Goal: Information Seeking & Learning: Learn about a topic

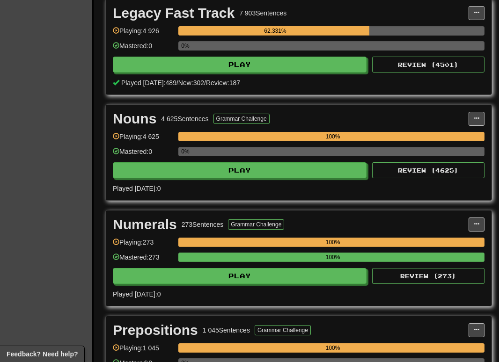
scroll to position [1572, 0]
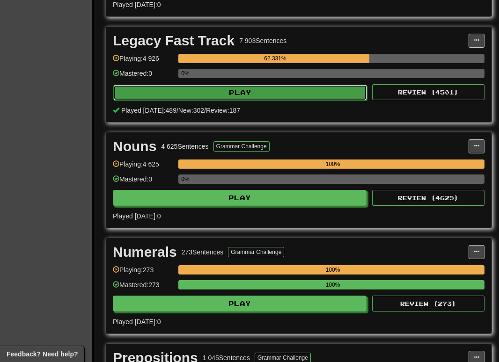
click at [218, 101] on button "Play" at bounding box center [240, 93] width 254 height 16
select select "********"
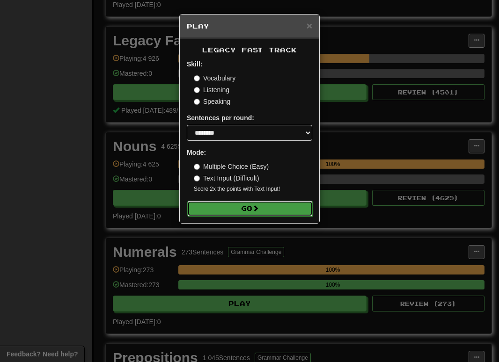
click at [235, 214] on button "Go" at bounding box center [249, 209] width 125 height 16
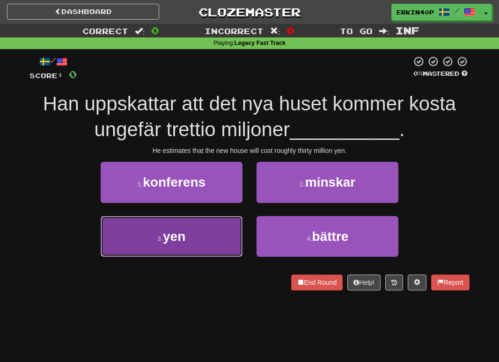
click at [212, 223] on button "3 . yen" at bounding box center [172, 236] width 142 height 41
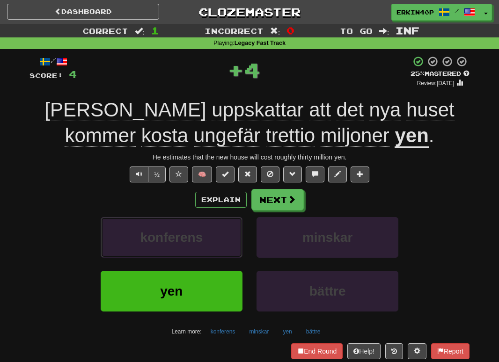
click at [212, 223] on button "konferens" at bounding box center [172, 237] width 142 height 41
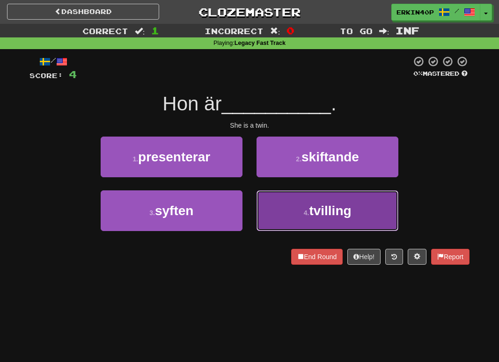
click at [375, 210] on button "4 . tvilling" at bounding box center [327, 210] width 142 height 41
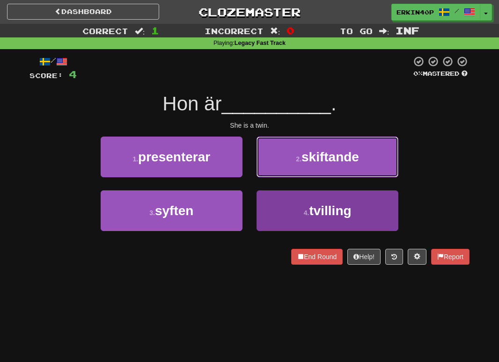
click at [375, 177] on button "2 . skiftande" at bounding box center [327, 157] width 142 height 41
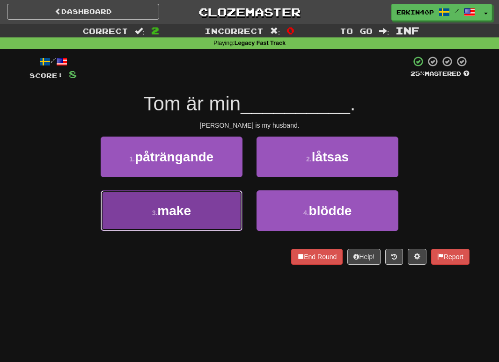
click at [219, 220] on button "3 . make" at bounding box center [172, 210] width 142 height 41
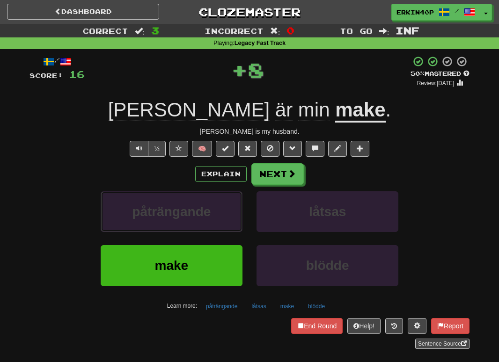
click at [219, 220] on button "påträngande" at bounding box center [172, 211] width 142 height 41
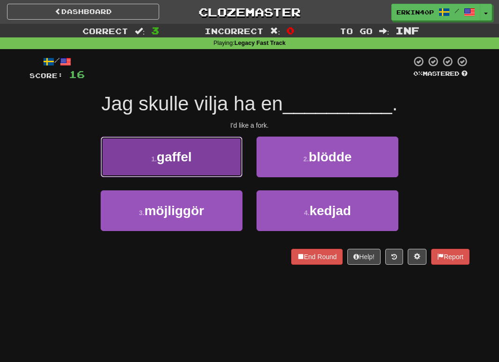
click at [212, 166] on button "1 . gaffel" at bounding box center [172, 157] width 142 height 41
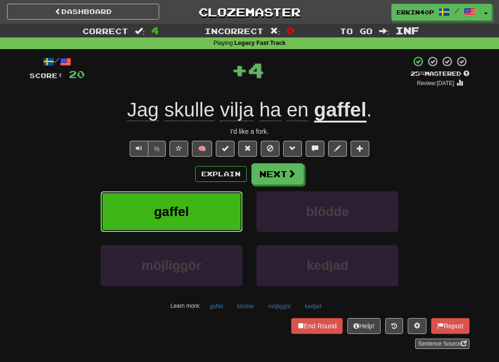
click at [201, 212] on button "gaffel" at bounding box center [172, 211] width 142 height 41
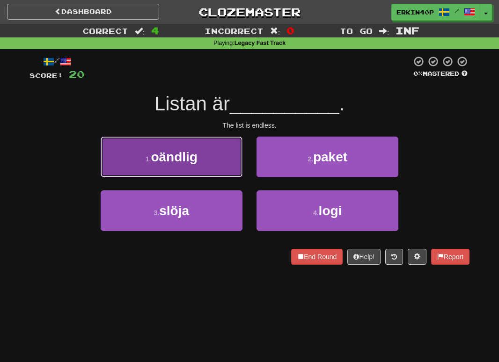
click at [203, 168] on button "1 . oändlig" at bounding box center [172, 157] width 142 height 41
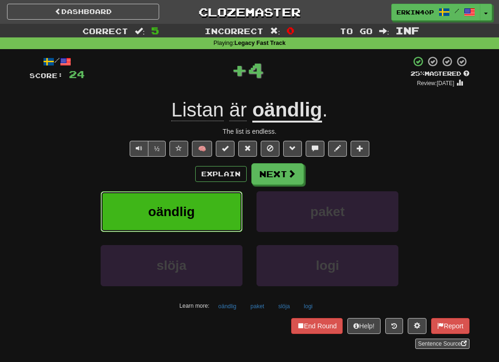
click at [196, 200] on button "oändlig" at bounding box center [172, 211] width 142 height 41
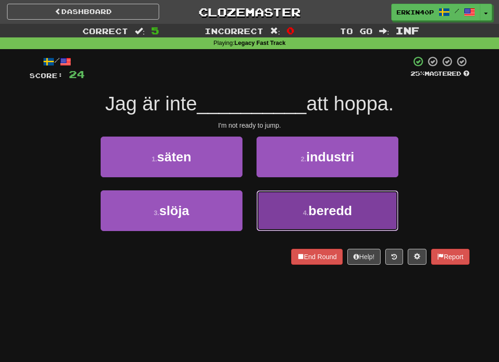
click at [310, 213] on span "beredd" at bounding box center [330, 211] width 44 height 15
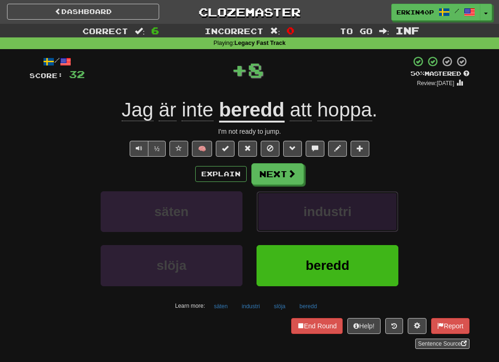
click at [311, 212] on span "industri" at bounding box center [327, 212] width 48 height 15
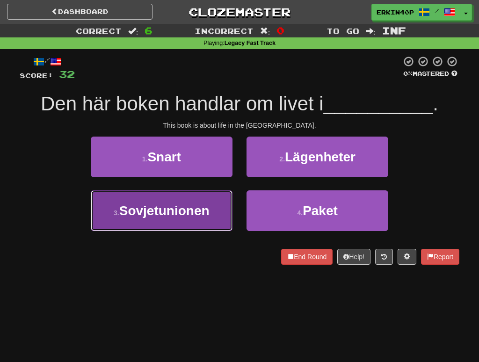
click at [213, 203] on button "3 . Sovjetunionen" at bounding box center [162, 210] width 142 height 41
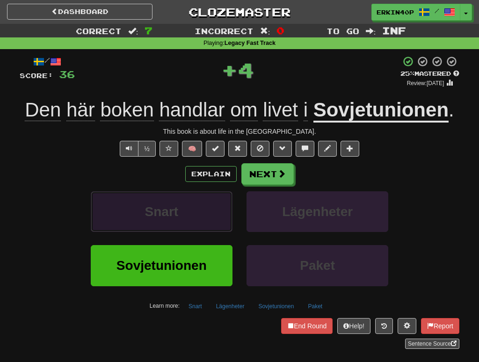
click at [213, 203] on button "Snart" at bounding box center [162, 211] width 142 height 41
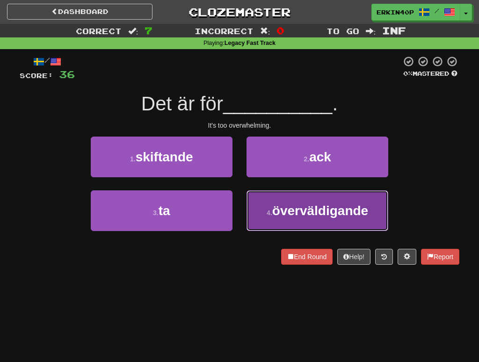
click at [346, 214] on span "överväldigande" at bounding box center [320, 211] width 96 height 15
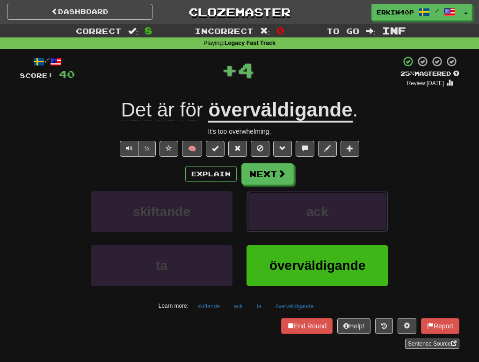
click at [346, 214] on button "ack" at bounding box center [318, 211] width 142 height 41
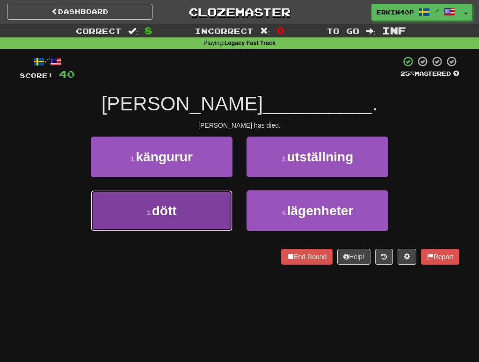
click at [174, 197] on button "3 . dött" at bounding box center [162, 210] width 142 height 41
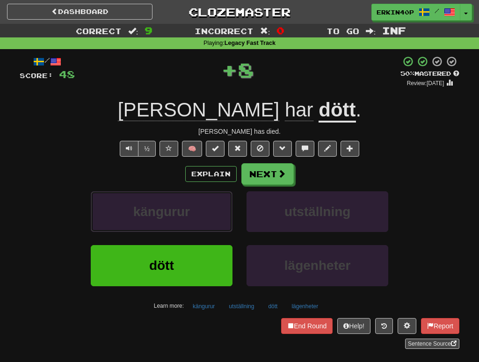
click at [174, 197] on button "kängurur" at bounding box center [162, 211] width 142 height 41
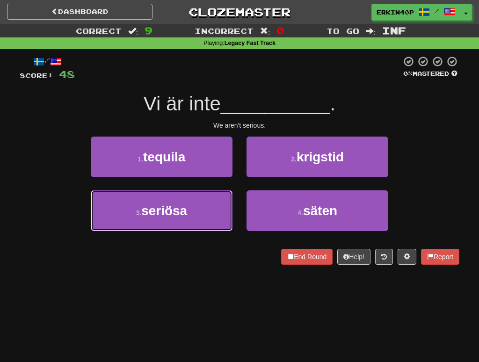
click at [174, 197] on button "3 . seriösa" at bounding box center [162, 210] width 142 height 41
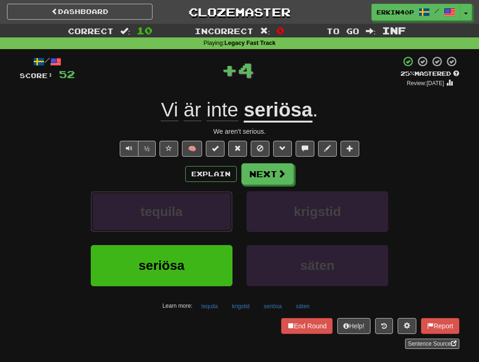
click at [174, 197] on button "tequila" at bounding box center [162, 211] width 142 height 41
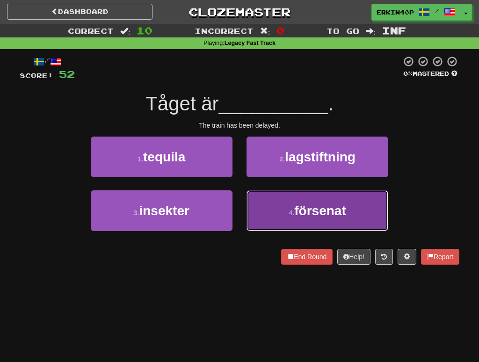
click at [338, 219] on button "4 . försenat" at bounding box center [318, 210] width 142 height 41
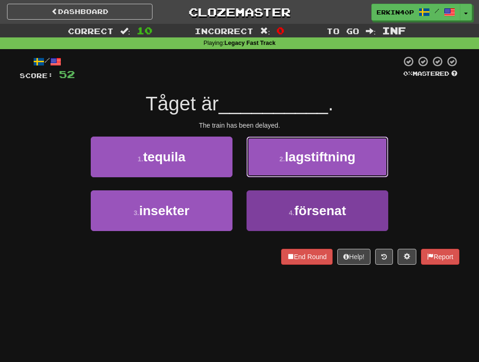
click at [338, 164] on span "lagstiftning" at bounding box center [320, 157] width 71 height 15
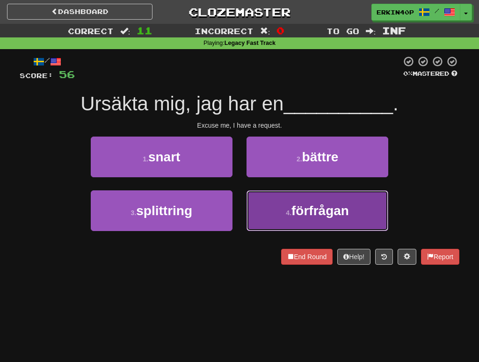
click at [300, 218] on span "förfrågan" at bounding box center [321, 211] width 58 height 15
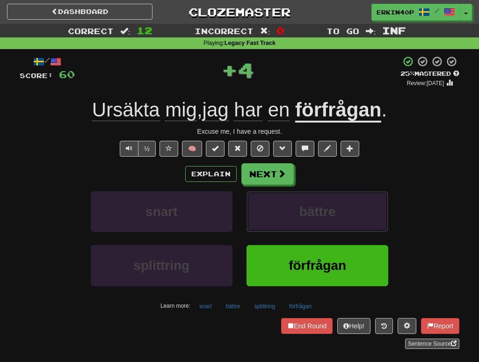
click at [300, 218] on span "bättre" at bounding box center [318, 212] width 37 height 15
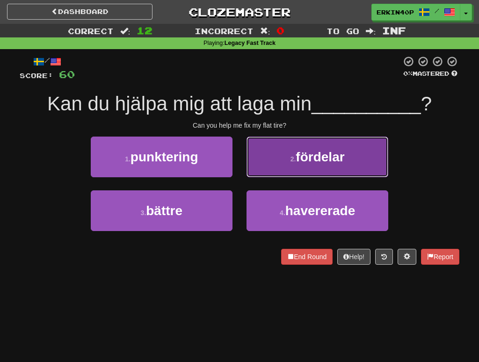
click at [270, 165] on button "2 . fördelar" at bounding box center [318, 157] width 142 height 41
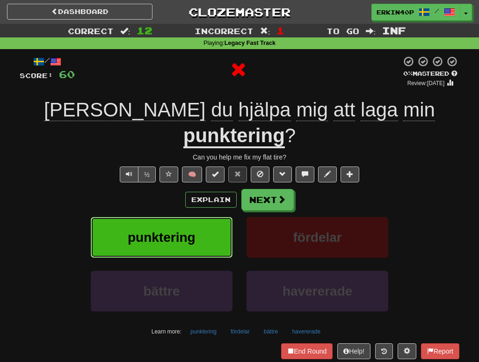
click at [198, 217] on button "punktering" at bounding box center [162, 237] width 142 height 41
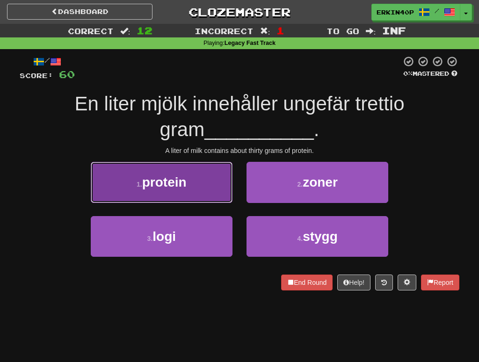
click at [197, 189] on button "1 . protein" at bounding box center [162, 182] width 142 height 41
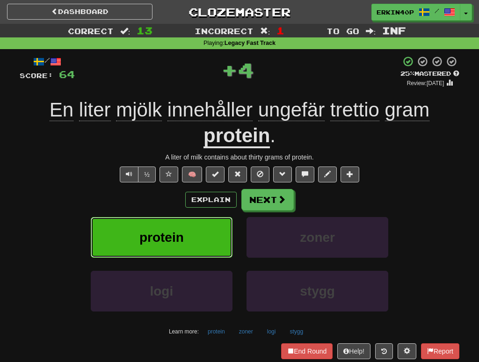
click at [213, 244] on button "protein" at bounding box center [162, 237] width 142 height 41
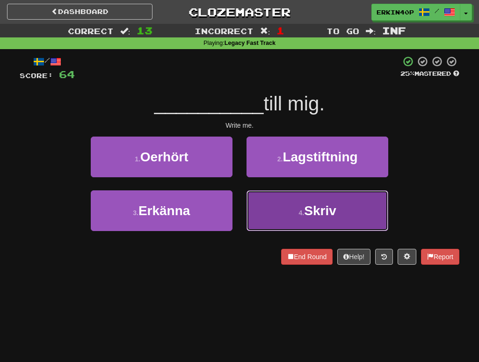
click at [269, 223] on button "4 . Skriv" at bounding box center [318, 210] width 142 height 41
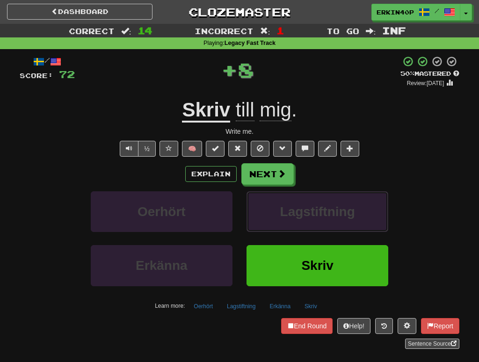
click at [269, 223] on button "Lagstiftning" at bounding box center [318, 211] width 142 height 41
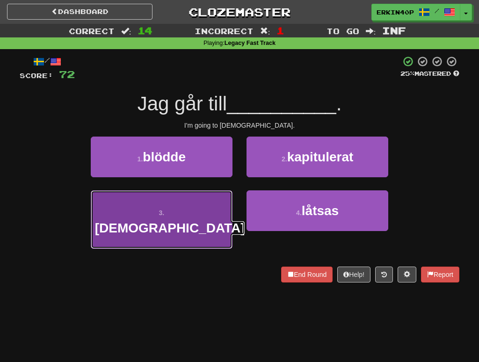
click at [196, 198] on button "3 . kyrkan" at bounding box center [162, 219] width 142 height 58
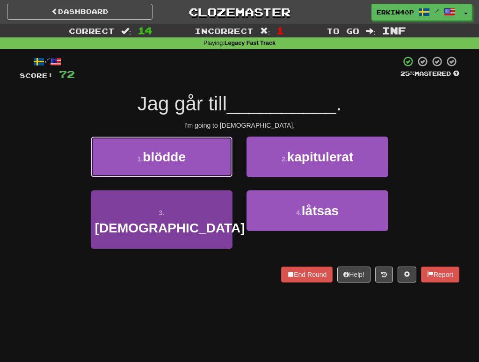
click at [196, 177] on button "1 . blödde" at bounding box center [162, 157] width 142 height 41
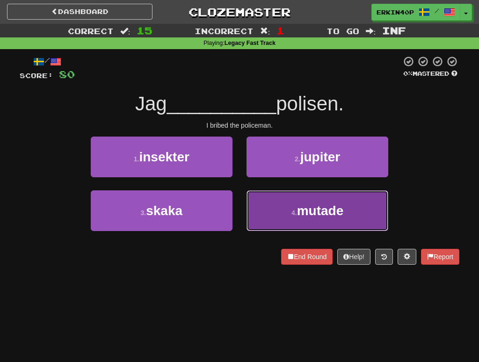
click at [300, 215] on span "mutade" at bounding box center [320, 211] width 47 height 15
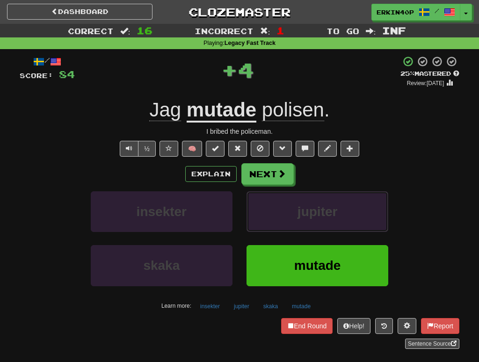
click at [300, 215] on span "jupiter" at bounding box center [318, 212] width 40 height 15
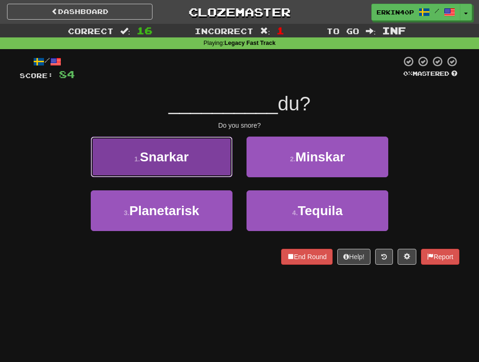
click at [187, 157] on span "Snarkar" at bounding box center [164, 157] width 49 height 15
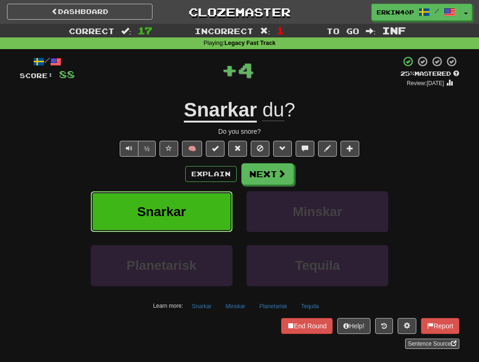
click at [205, 216] on button "Snarkar" at bounding box center [162, 211] width 142 height 41
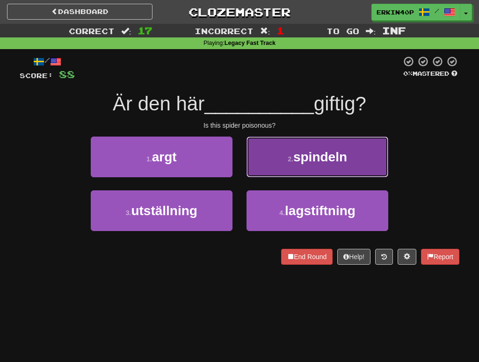
click at [292, 156] on small "2 ." at bounding box center [291, 158] width 6 height 7
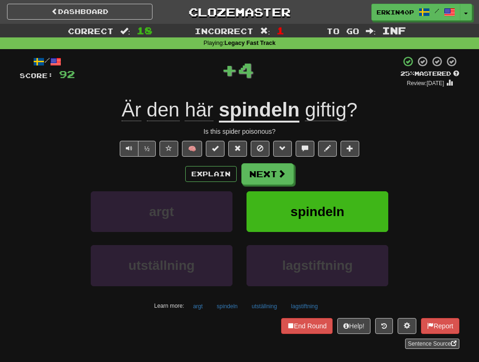
click at [335, 234] on div "spindeln" at bounding box center [318, 218] width 156 height 54
click at [338, 222] on button "spindeln" at bounding box center [318, 211] width 142 height 41
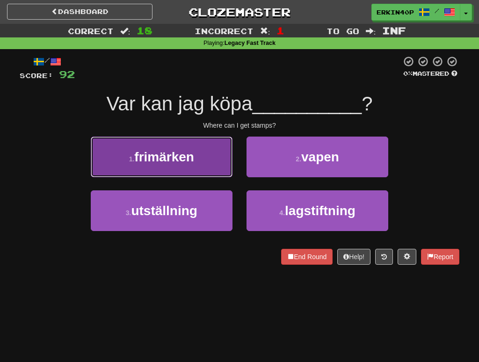
click at [151, 156] on span "frimärken" at bounding box center [164, 157] width 60 height 15
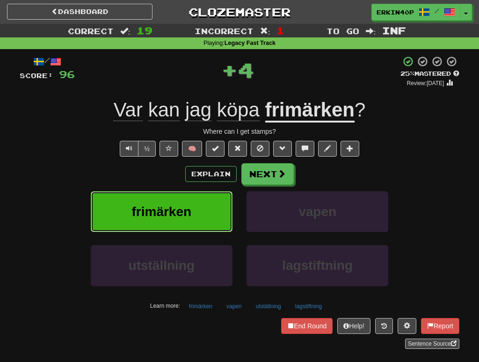
click at [172, 198] on button "frimärken" at bounding box center [162, 211] width 142 height 41
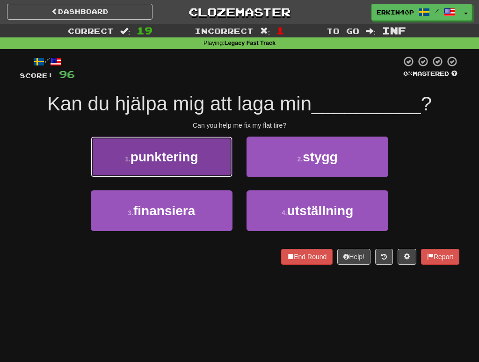
click at [191, 146] on button "1 . punktering" at bounding box center [162, 157] width 142 height 41
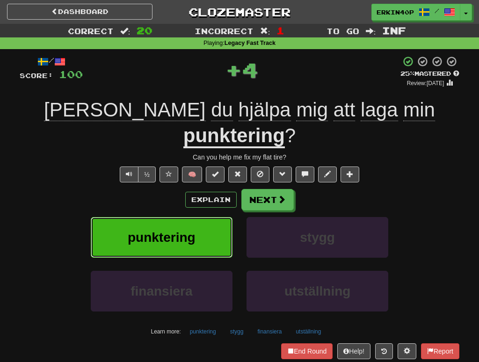
click at [173, 230] on span "punktering" at bounding box center [162, 237] width 68 height 15
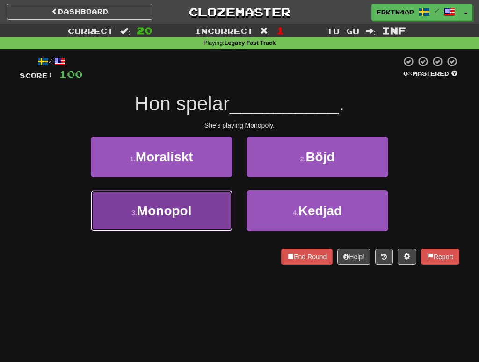
click at [189, 223] on button "3 . Monopol" at bounding box center [162, 210] width 142 height 41
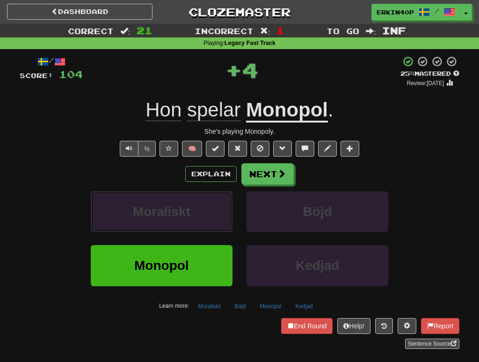
click at [189, 223] on button "Moraliskt" at bounding box center [162, 211] width 142 height 41
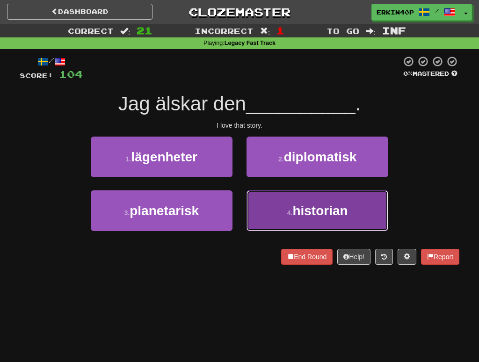
click at [276, 195] on button "4 . historian" at bounding box center [318, 210] width 142 height 41
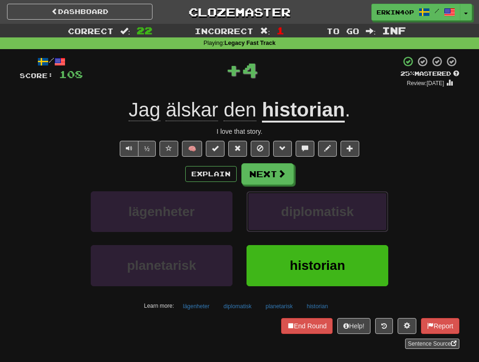
click at [276, 195] on button "diplomatisk" at bounding box center [318, 211] width 142 height 41
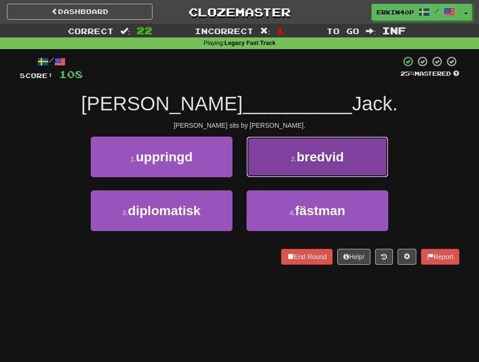
click at [321, 145] on button "2 . bredvid" at bounding box center [318, 157] width 142 height 41
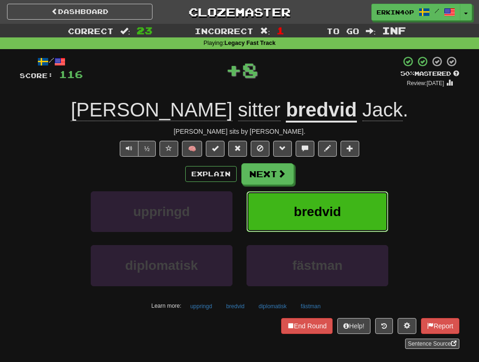
click at [290, 197] on button "bredvid" at bounding box center [318, 211] width 142 height 41
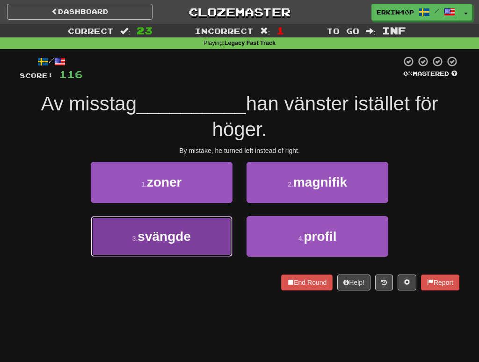
click at [217, 228] on button "3 . svängde" at bounding box center [162, 236] width 142 height 41
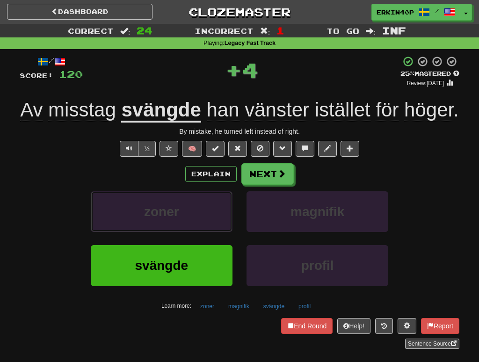
click at [217, 228] on button "zoner" at bounding box center [162, 211] width 142 height 41
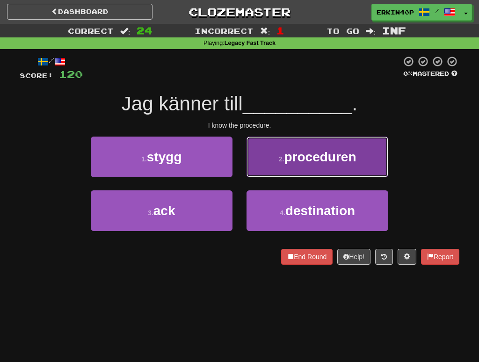
click at [309, 164] on button "2 . proceduren" at bounding box center [318, 157] width 142 height 41
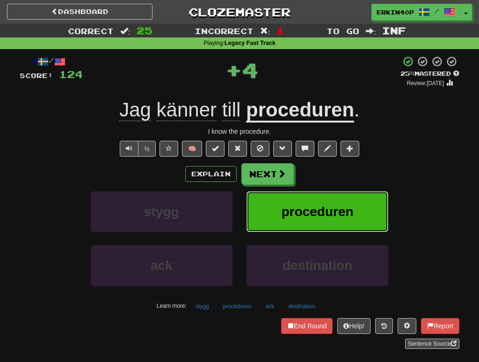
click at [321, 225] on button "proceduren" at bounding box center [318, 211] width 142 height 41
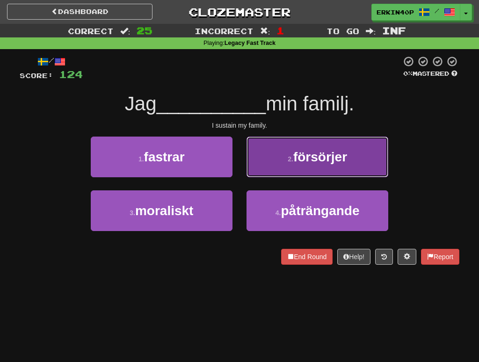
click at [300, 156] on span "försörjer" at bounding box center [320, 157] width 54 height 15
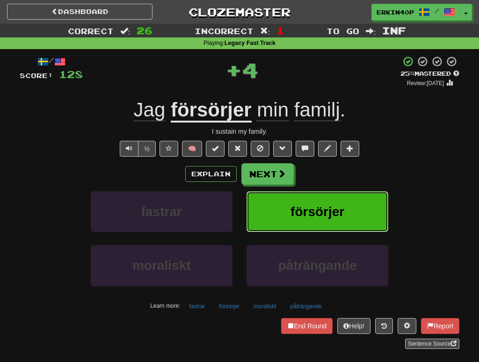
click at [307, 206] on span "försörjer" at bounding box center [318, 212] width 54 height 15
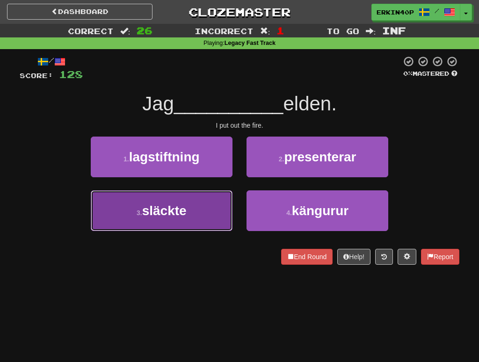
click at [197, 194] on button "3 . släckte" at bounding box center [162, 210] width 142 height 41
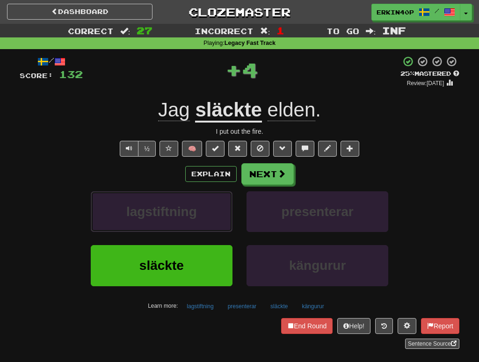
click at [197, 194] on button "lagstiftning" at bounding box center [162, 211] width 142 height 41
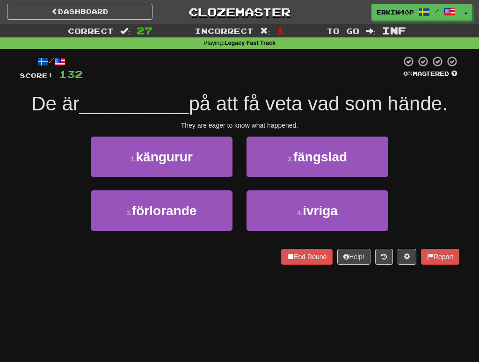
click at [220, 126] on div "They are eager to know what happened." at bounding box center [240, 125] width 440 height 9
click at [20, 264] on div at bounding box center [20, 264] width 0 height 0
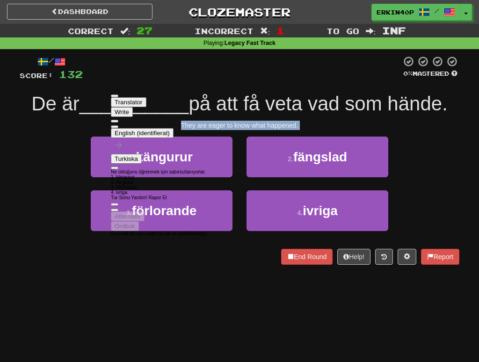
click at [44, 271] on div "/ Score: 132 0 % Mastered De är __________ på att få veta vad som hände. They a…" at bounding box center [240, 163] width 440 height 229
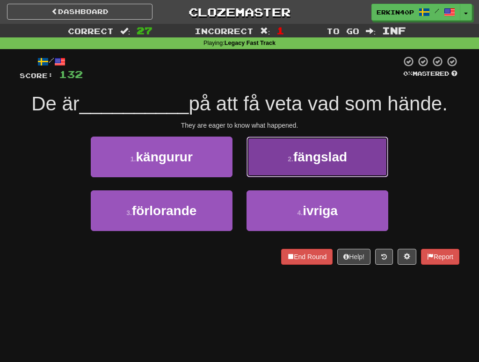
click at [306, 168] on button "2 . fängslad" at bounding box center [318, 157] width 142 height 41
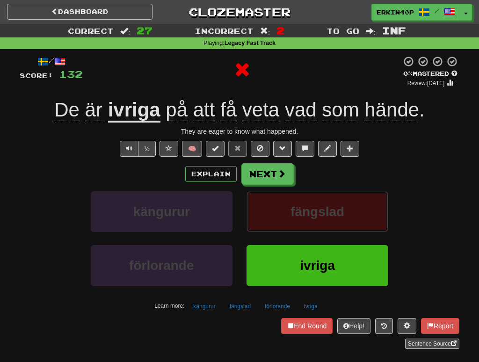
click at [285, 218] on button "fängslad" at bounding box center [318, 211] width 142 height 41
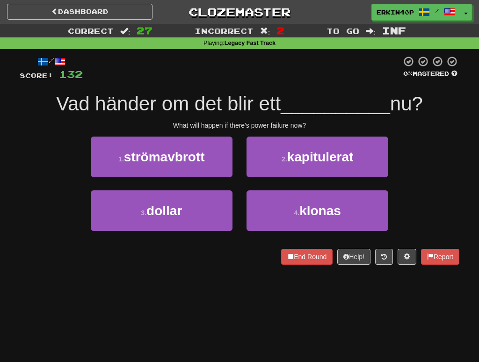
click at [232, 175] on div "1 . strömavbrott" at bounding box center [162, 164] width 156 height 54
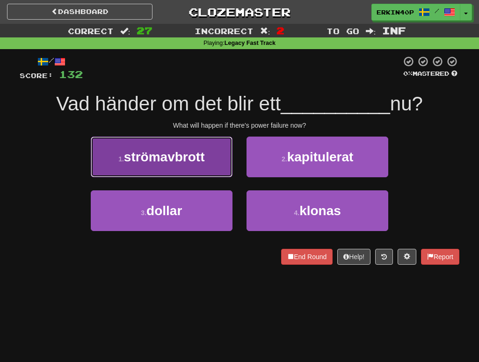
click at [221, 174] on button "1 . strömavbrott" at bounding box center [162, 157] width 142 height 41
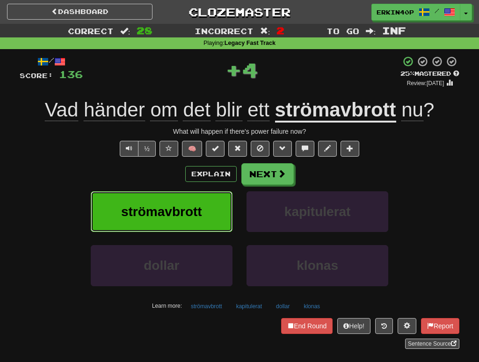
click at [220, 220] on button "strömavbrott" at bounding box center [162, 211] width 142 height 41
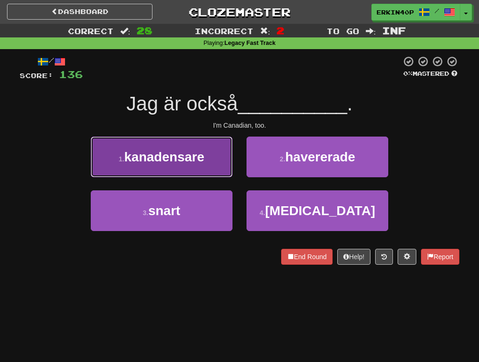
click at [204, 156] on span "kanadensare" at bounding box center [164, 157] width 80 height 15
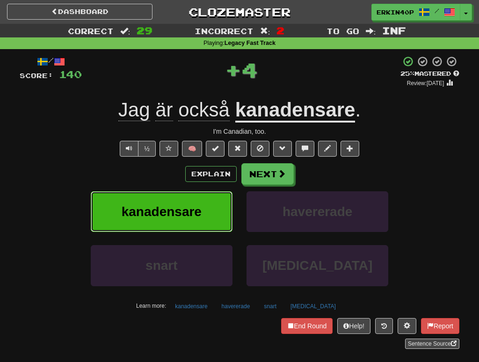
click at [206, 219] on button "kanadensare" at bounding box center [162, 211] width 142 height 41
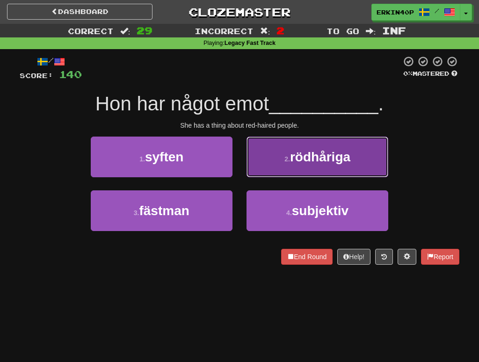
click at [303, 165] on button "2 . rödhåriga" at bounding box center [318, 157] width 142 height 41
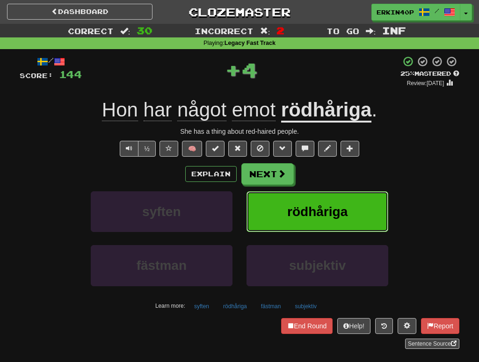
click at [319, 218] on span "rödhåriga" at bounding box center [317, 212] width 60 height 15
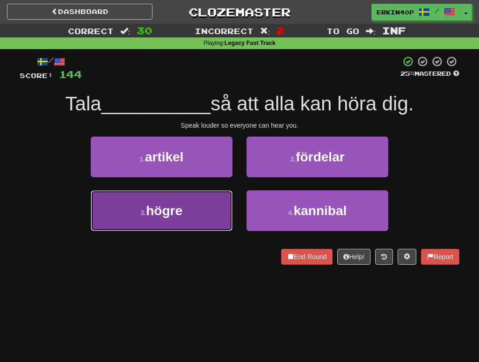
click at [231, 220] on button "3 . högre" at bounding box center [162, 210] width 142 height 41
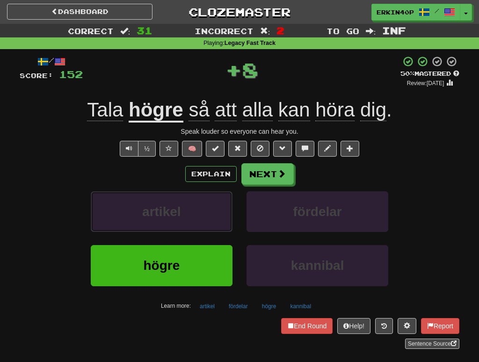
click at [231, 220] on button "artikel" at bounding box center [162, 211] width 142 height 41
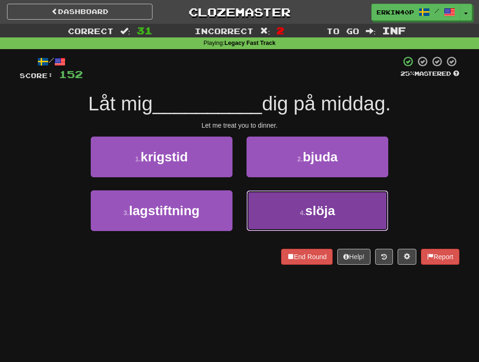
click at [262, 206] on button "4 . slöja" at bounding box center [318, 210] width 142 height 41
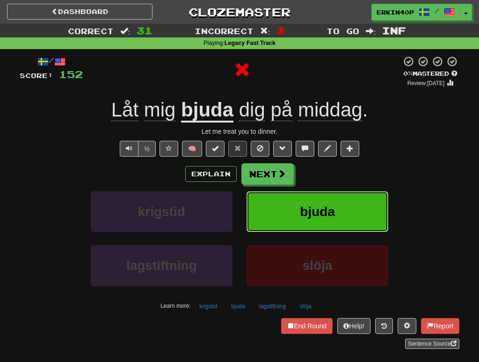
click at [262, 206] on button "bjuda" at bounding box center [318, 211] width 142 height 41
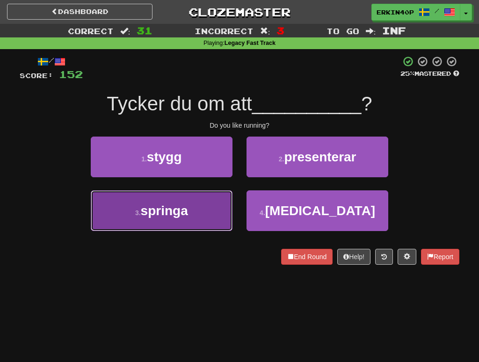
click at [195, 210] on button "3 . springa" at bounding box center [162, 210] width 142 height 41
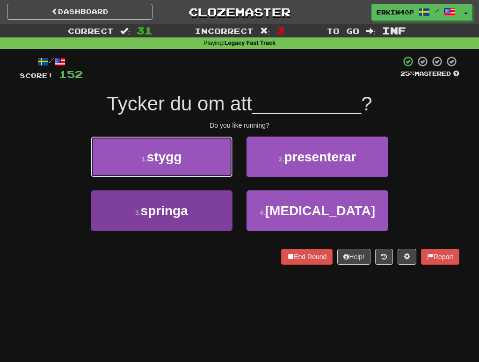
click at [195, 177] on button "1 . stygg" at bounding box center [162, 157] width 142 height 41
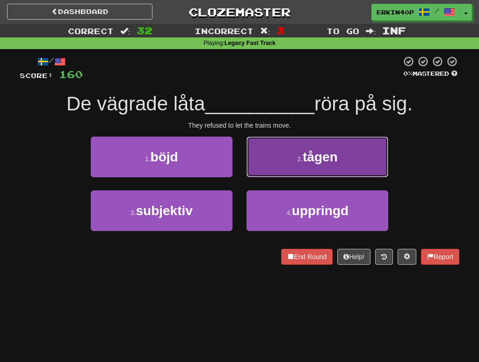
click at [267, 167] on button "2 . tågen" at bounding box center [318, 157] width 142 height 41
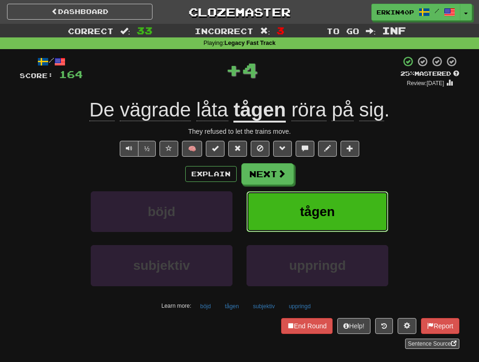
click at [296, 217] on button "tågen" at bounding box center [318, 211] width 142 height 41
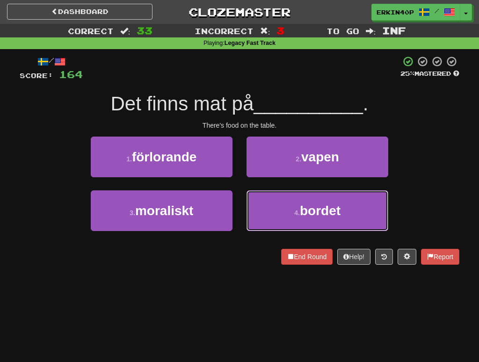
click at [296, 217] on small "4 ." at bounding box center [297, 212] width 6 height 7
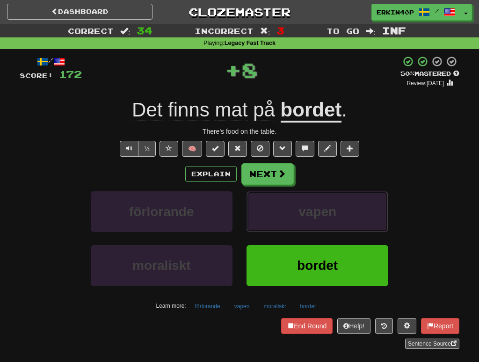
click at [296, 217] on button "vapen" at bounding box center [318, 211] width 142 height 41
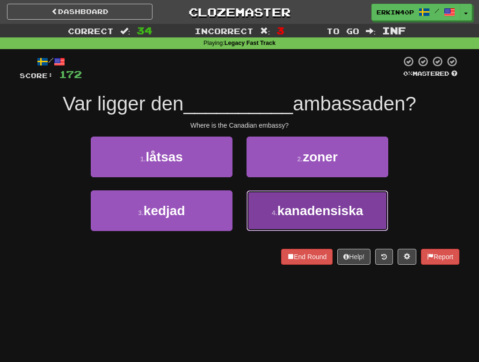
click at [293, 214] on span "kanadensiska" at bounding box center [321, 211] width 86 height 15
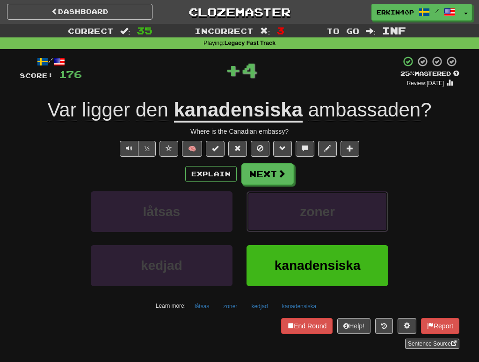
click at [293, 214] on button "zoner" at bounding box center [318, 211] width 142 height 41
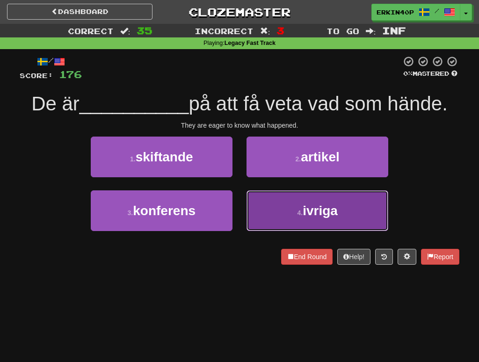
click at [277, 203] on button "4 . ivriga" at bounding box center [318, 210] width 142 height 41
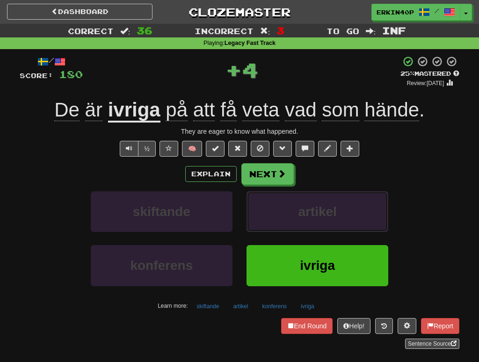
click at [277, 203] on button "artikel" at bounding box center [318, 211] width 142 height 41
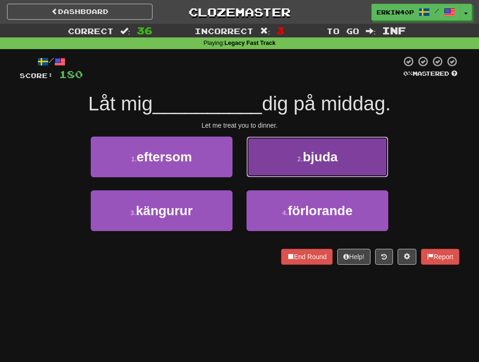
click at [308, 150] on span "bjuda" at bounding box center [320, 157] width 35 height 15
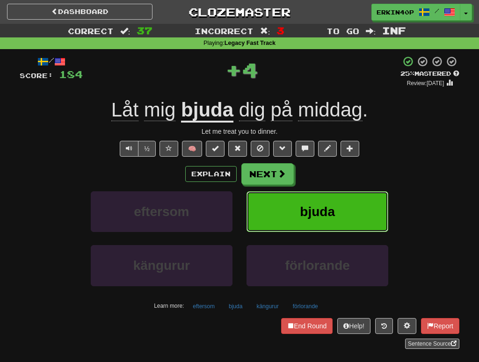
click at [320, 219] on span "bjuda" at bounding box center [317, 212] width 35 height 15
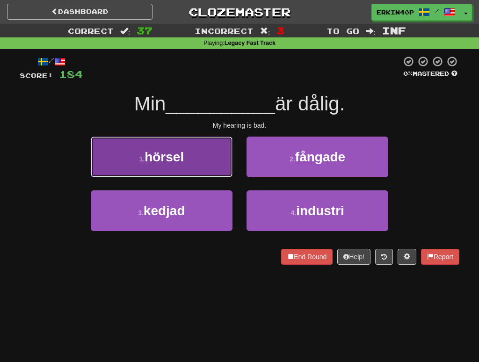
click at [190, 170] on button "1 . hörsel" at bounding box center [162, 157] width 142 height 41
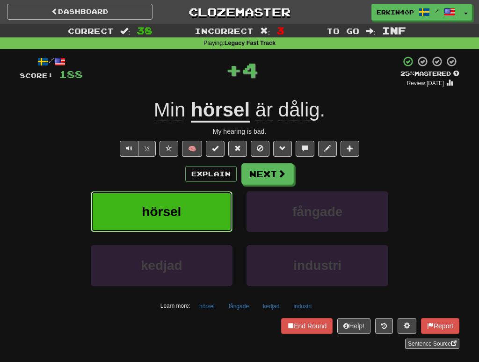
click at [218, 212] on button "hörsel" at bounding box center [162, 211] width 142 height 41
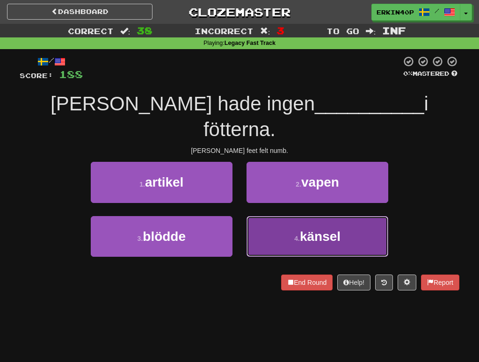
click at [268, 216] on button "4 . känsel" at bounding box center [318, 236] width 142 height 41
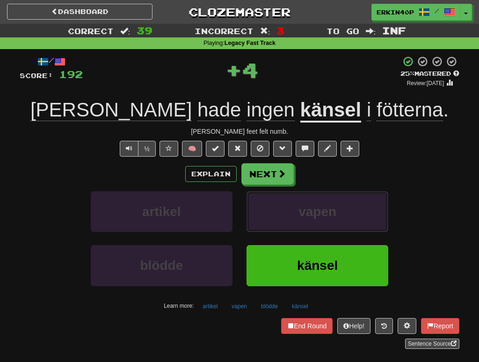
click at [268, 211] on button "vapen" at bounding box center [318, 211] width 142 height 41
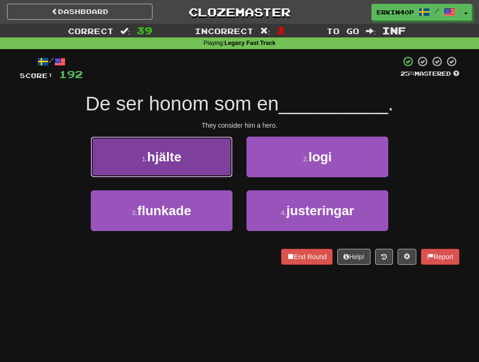
click at [182, 155] on span "hjälte" at bounding box center [164, 157] width 34 height 15
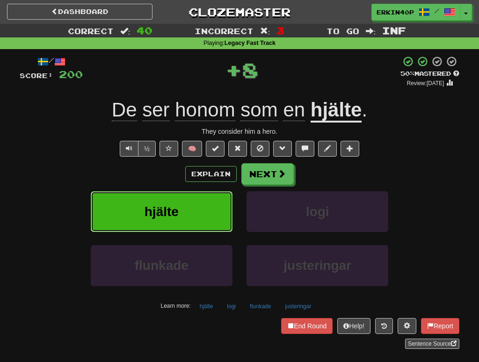
click at [195, 202] on button "hjälte" at bounding box center [162, 211] width 142 height 41
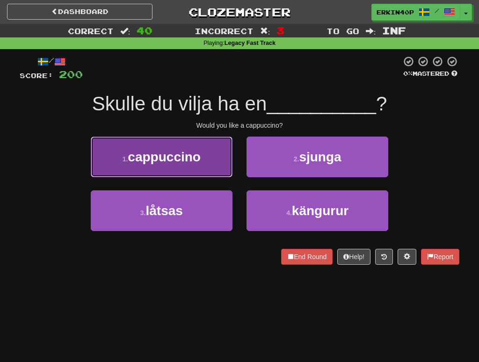
click at [204, 163] on button "1 . cappuccino" at bounding box center [162, 157] width 142 height 41
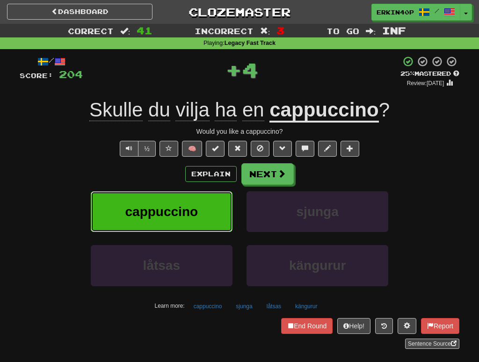
click at [212, 205] on button "cappuccino" at bounding box center [162, 211] width 142 height 41
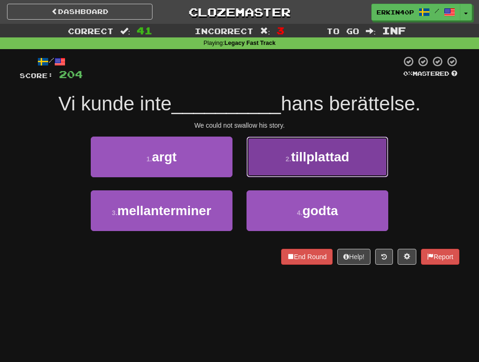
click at [265, 170] on button "2 . tillplattad" at bounding box center [318, 157] width 142 height 41
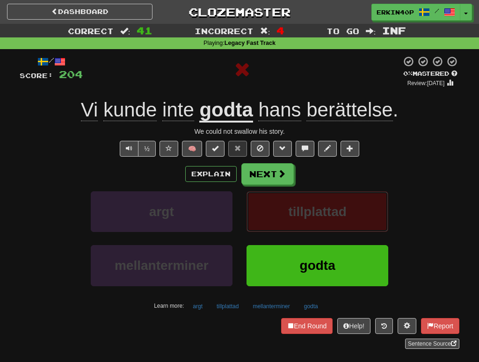
click at [303, 208] on span "tillplattad" at bounding box center [317, 212] width 58 height 15
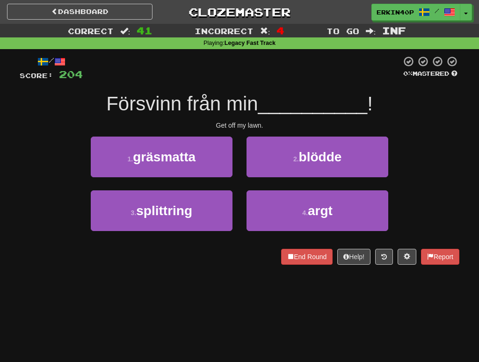
click at [258, 124] on div "Get off my lawn." at bounding box center [240, 125] width 440 height 9
click at [250, 129] on div at bounding box center [250, 129] width 0 height 0
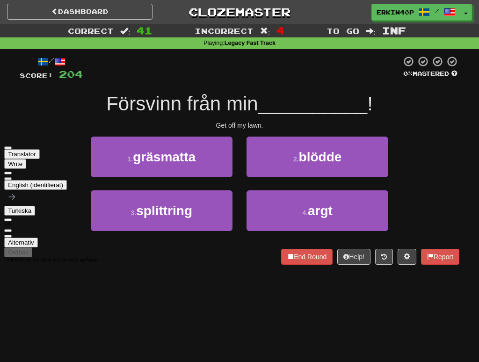
click at [302, 130] on div "/ Score: 204 0 % Mastered Försvinn från min __________ ! Get off my lawn. 1 . g…" at bounding box center [240, 160] width 440 height 209
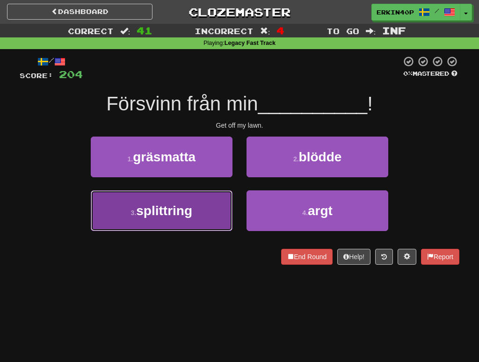
click at [226, 221] on button "3 . splittring" at bounding box center [162, 210] width 142 height 41
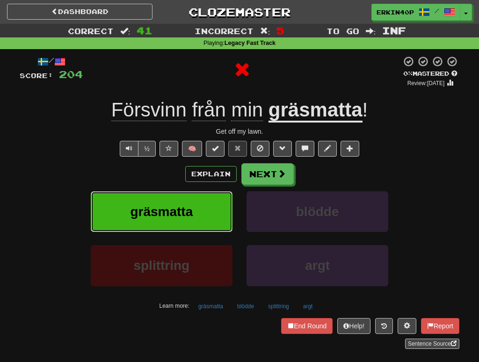
click at [226, 221] on button "gräsmatta" at bounding box center [162, 211] width 142 height 41
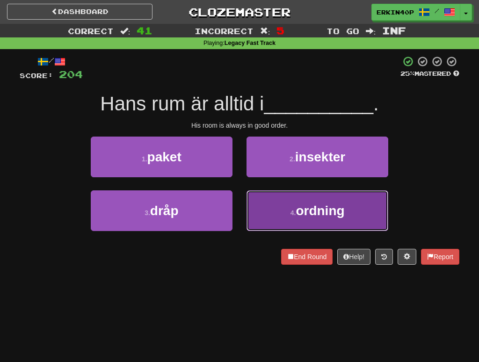
click at [277, 210] on button "4 . ordning" at bounding box center [318, 210] width 142 height 41
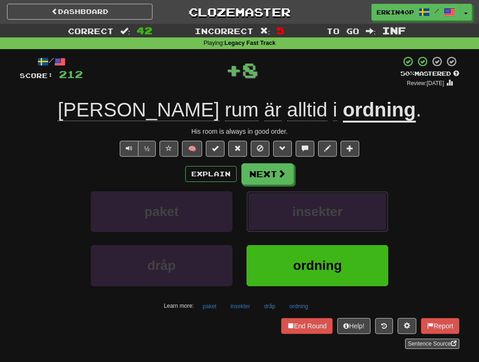
click at [277, 210] on button "insekter" at bounding box center [318, 211] width 142 height 41
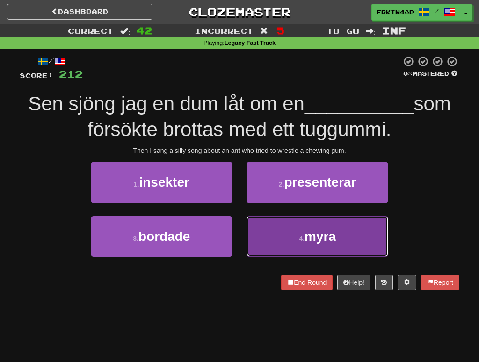
click at [282, 222] on button "4 . myra" at bounding box center [318, 236] width 142 height 41
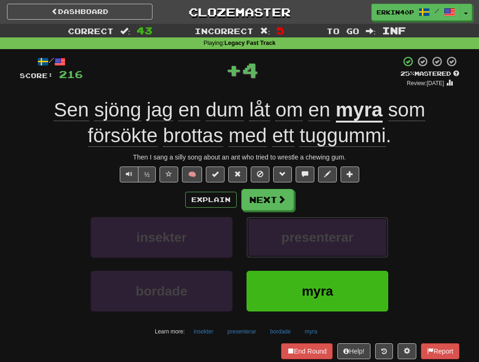
click at [282, 222] on button "presenterar" at bounding box center [318, 237] width 142 height 41
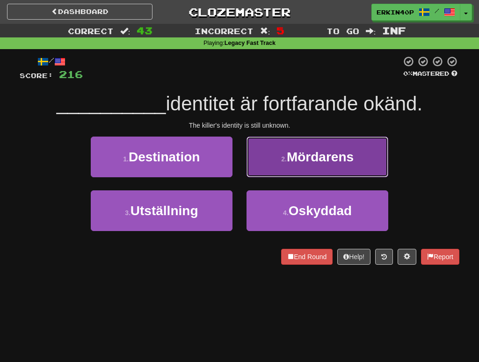
click at [305, 153] on span "Mördarens" at bounding box center [320, 157] width 67 height 15
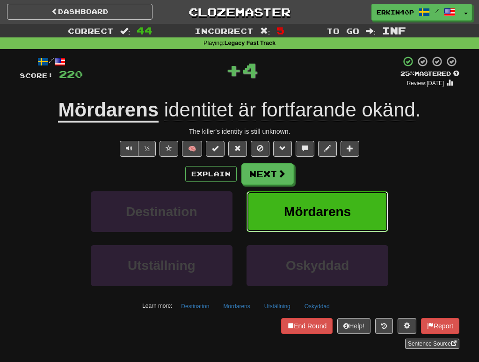
click at [330, 219] on span "Mördarens" at bounding box center [317, 212] width 67 height 15
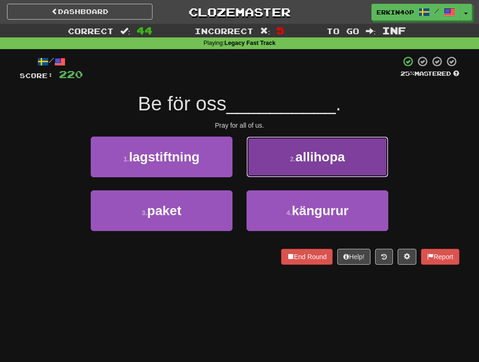
click at [331, 162] on span "allihopa" at bounding box center [321, 157] width 50 height 15
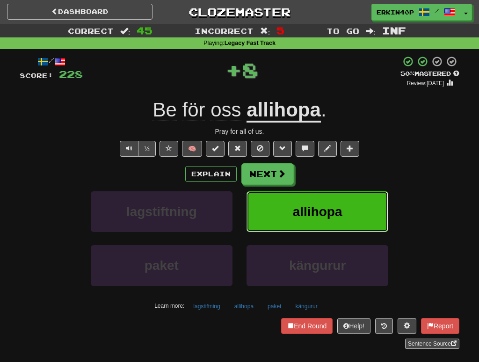
click at [342, 197] on button "allihopa" at bounding box center [318, 211] width 142 height 41
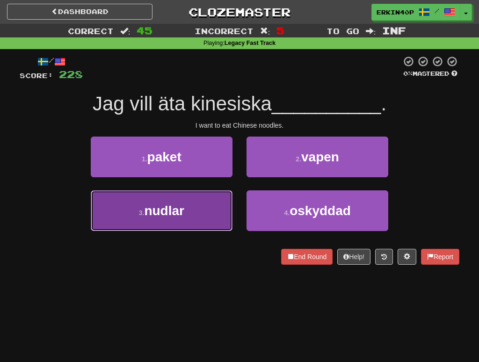
click at [212, 201] on button "3 . nudlar" at bounding box center [162, 210] width 142 height 41
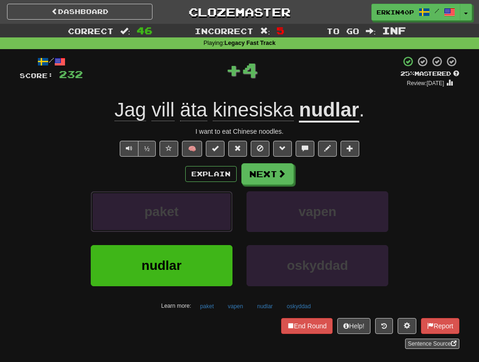
click at [212, 201] on button "paket" at bounding box center [162, 211] width 142 height 41
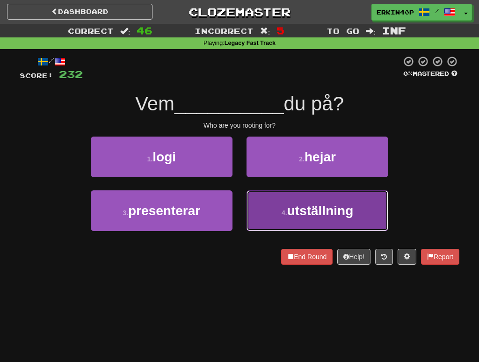
click at [319, 207] on span "utställning" at bounding box center [320, 211] width 66 height 15
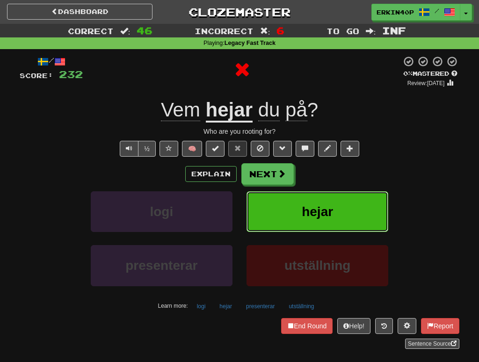
click at [319, 207] on span "hejar" at bounding box center [317, 212] width 31 height 15
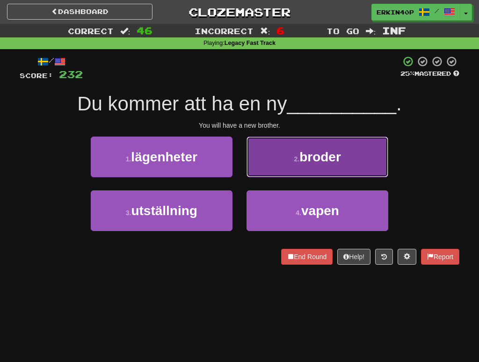
click at [321, 156] on span "broder" at bounding box center [321, 157] width 42 height 15
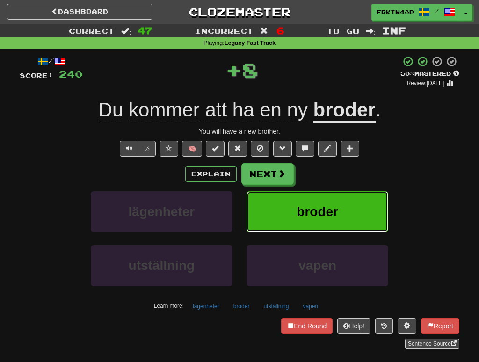
click at [337, 222] on button "broder" at bounding box center [318, 211] width 142 height 41
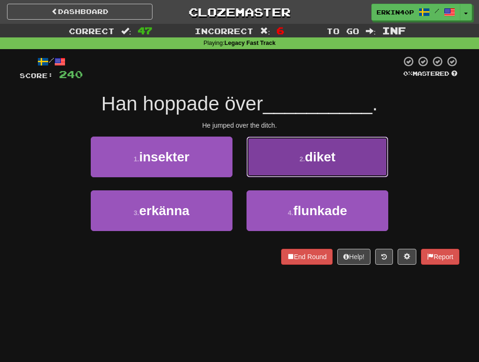
click at [313, 171] on button "2 . diket" at bounding box center [318, 157] width 142 height 41
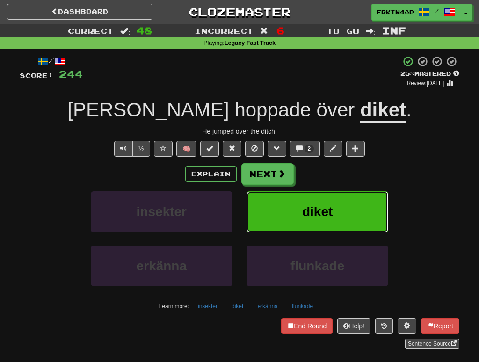
click at [310, 196] on button "diket" at bounding box center [318, 211] width 142 height 41
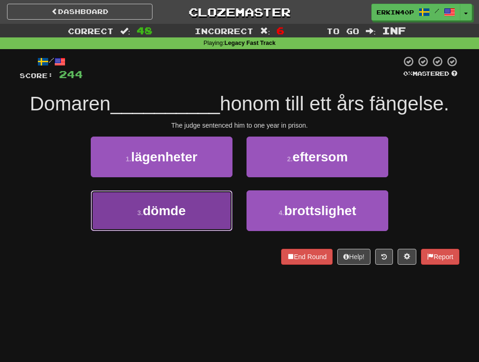
click at [189, 221] on button "3 . dömde" at bounding box center [162, 210] width 142 height 41
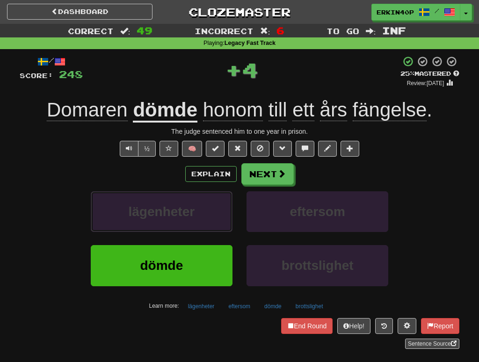
click at [189, 221] on button "lägenheter" at bounding box center [162, 211] width 142 height 41
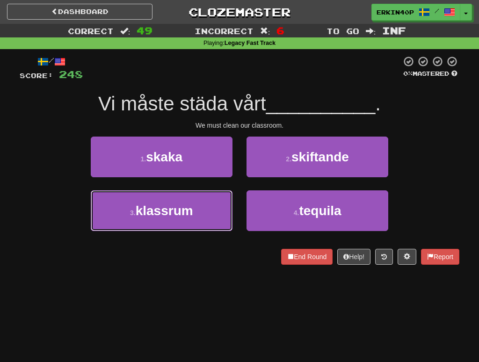
click at [189, 221] on button "3 . klassrum" at bounding box center [162, 210] width 142 height 41
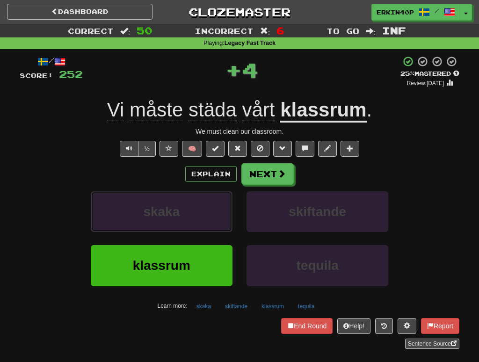
click at [189, 221] on button "skaka" at bounding box center [162, 211] width 142 height 41
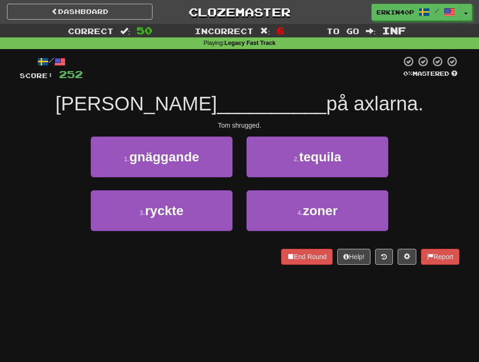
click at [241, 124] on div "Tom shrugged." at bounding box center [240, 125] width 440 height 9
click at [248, 129] on div at bounding box center [248, 129] width 0 height 0
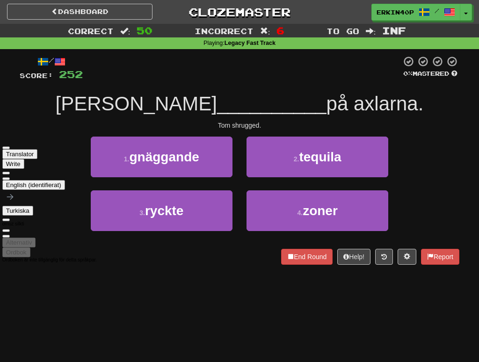
click at [327, 110] on span "på axlarna." at bounding box center [375, 104] width 97 height 22
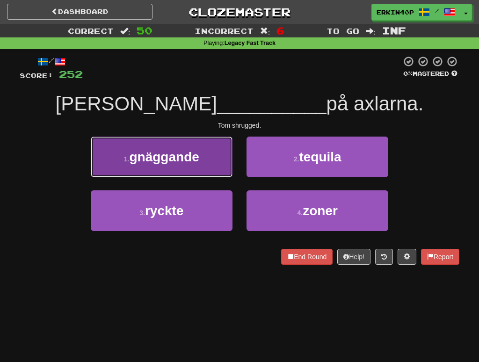
click at [205, 160] on button "1 . gnäggande" at bounding box center [162, 157] width 142 height 41
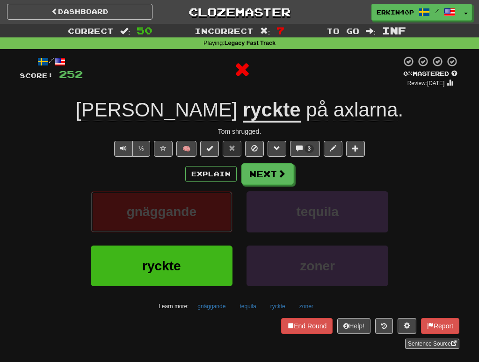
click at [186, 221] on button "gnäggande" at bounding box center [162, 211] width 142 height 41
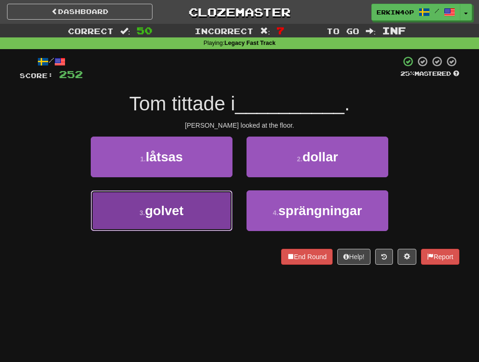
click at [186, 223] on button "3 . golvet" at bounding box center [162, 210] width 142 height 41
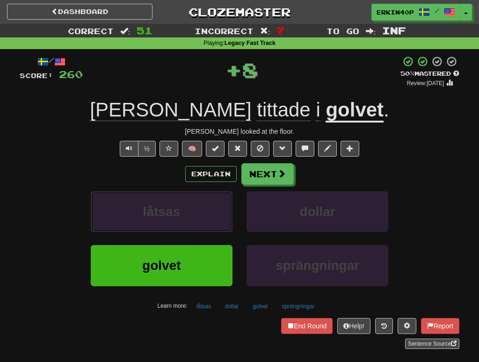
click at [186, 223] on button "låtsas" at bounding box center [162, 211] width 142 height 41
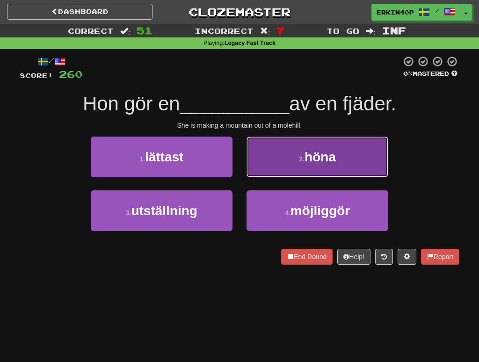
click at [299, 173] on button "2 . höna" at bounding box center [318, 157] width 142 height 41
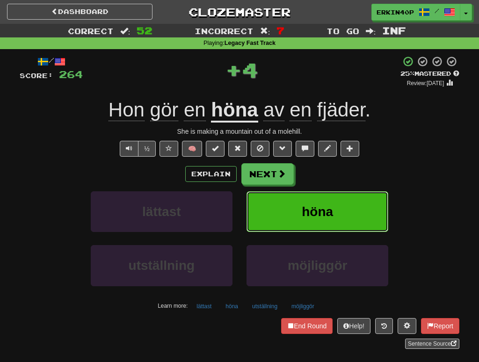
click at [308, 206] on span "höna" at bounding box center [317, 212] width 31 height 15
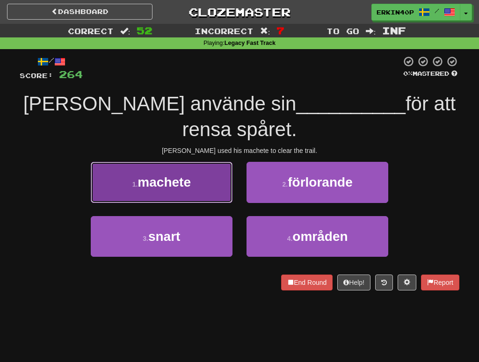
click at [170, 166] on button "1 . machete" at bounding box center [162, 182] width 142 height 41
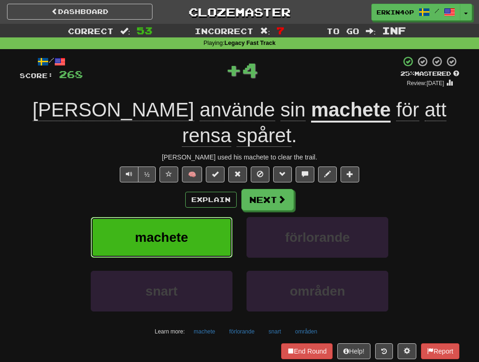
click at [188, 217] on button "machete" at bounding box center [162, 237] width 142 height 41
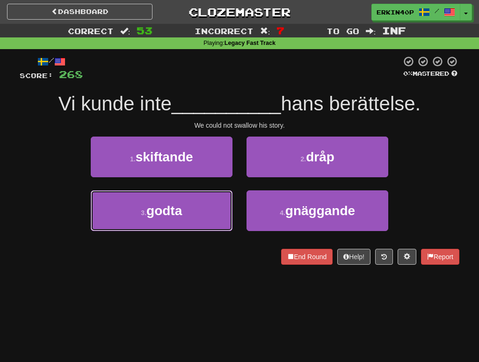
click at [188, 202] on button "3 . godta" at bounding box center [162, 210] width 142 height 41
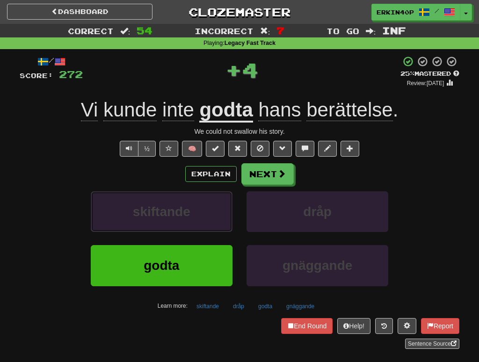
click at [188, 202] on button "skiftande" at bounding box center [162, 211] width 142 height 41
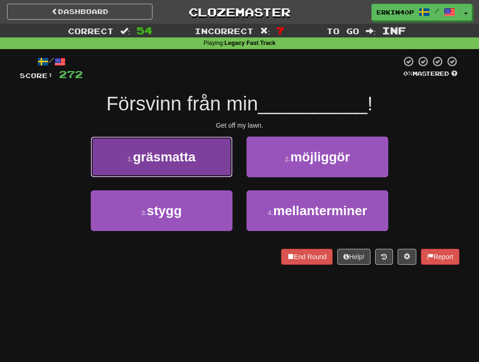
click at [223, 167] on button "1 . gräsmatta" at bounding box center [162, 157] width 142 height 41
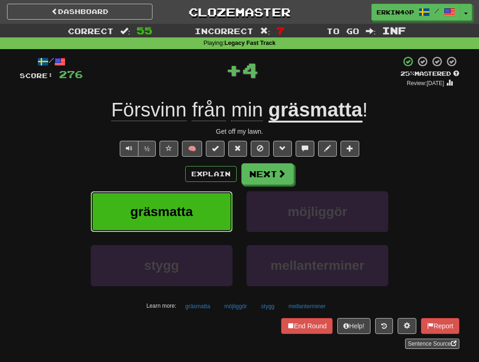
click at [210, 207] on button "gräsmatta" at bounding box center [162, 211] width 142 height 41
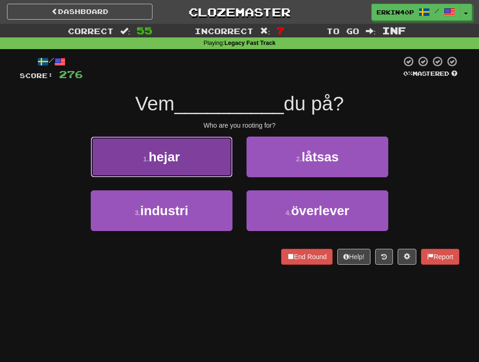
click at [214, 170] on button "1 . hejar" at bounding box center [162, 157] width 142 height 41
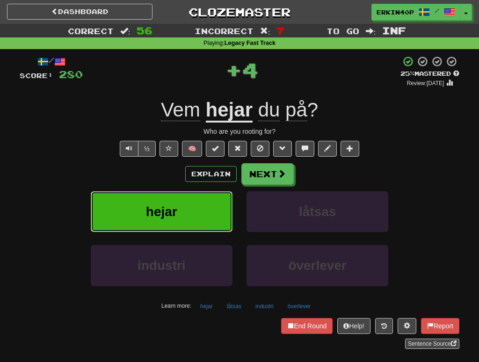
click at [207, 216] on button "hejar" at bounding box center [162, 211] width 142 height 41
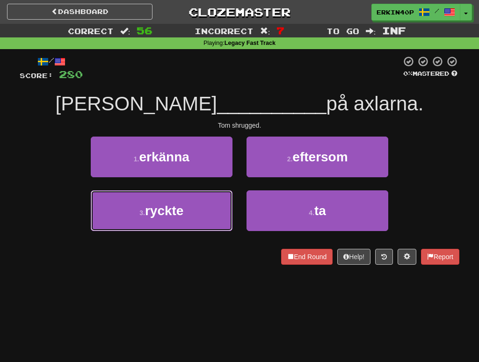
click at [207, 216] on button "3 . ryckte" at bounding box center [162, 210] width 142 height 41
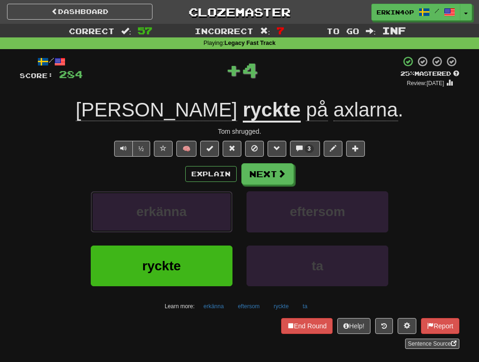
click at [207, 216] on button "erkänna" at bounding box center [162, 211] width 142 height 41
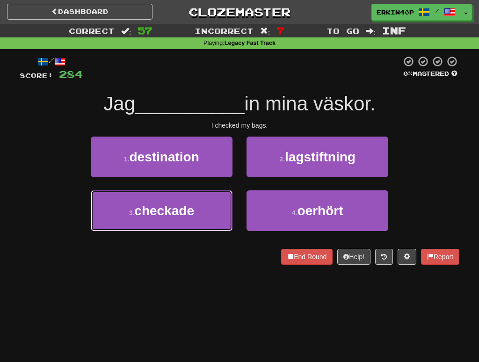
click at [207, 216] on button "3 . checkade" at bounding box center [162, 210] width 142 height 41
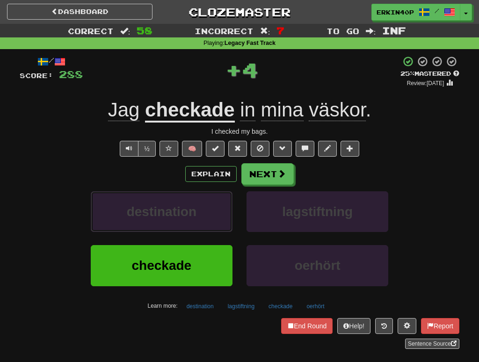
click at [207, 216] on button "destination" at bounding box center [162, 211] width 142 height 41
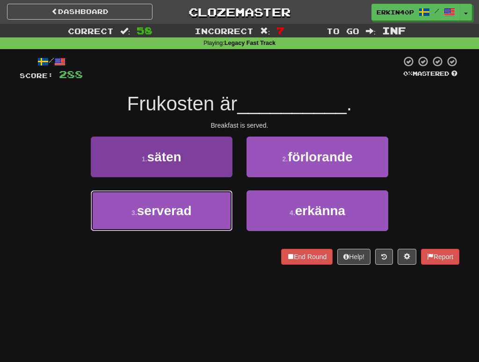
click at [207, 215] on button "3 . serverad" at bounding box center [162, 210] width 142 height 41
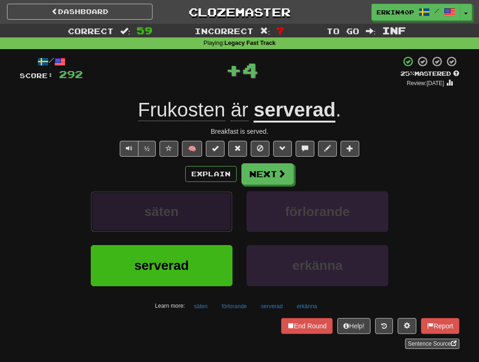
click at [207, 214] on button "säten" at bounding box center [162, 211] width 142 height 41
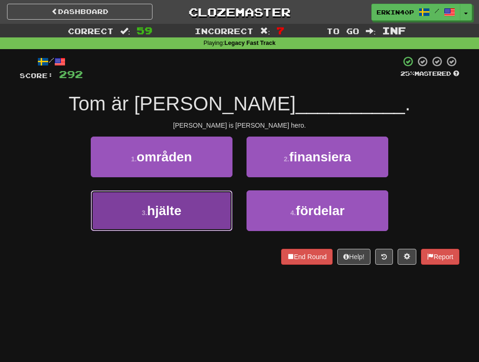
click at [214, 210] on button "3 . hjälte" at bounding box center [162, 210] width 142 height 41
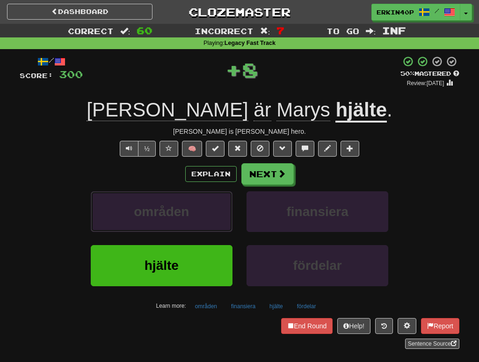
click at [214, 210] on button "områden" at bounding box center [162, 211] width 142 height 41
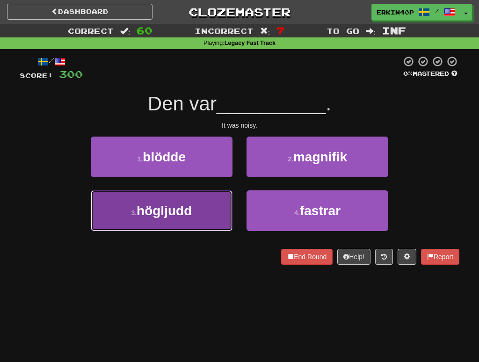
click at [221, 203] on button "3 . högljudd" at bounding box center [162, 210] width 142 height 41
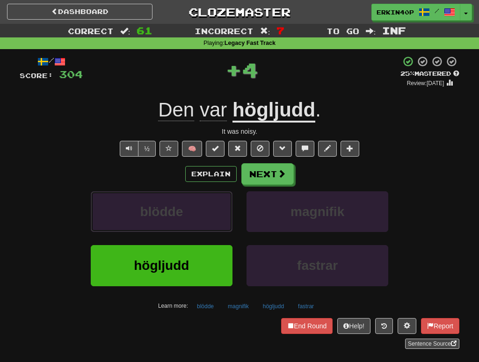
click at [221, 203] on button "blödde" at bounding box center [162, 211] width 142 height 41
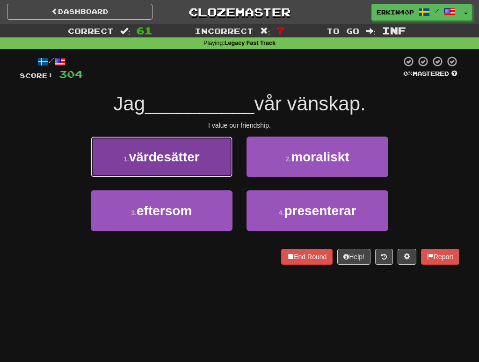
click at [205, 159] on button "1 . värdesätter" at bounding box center [162, 157] width 142 height 41
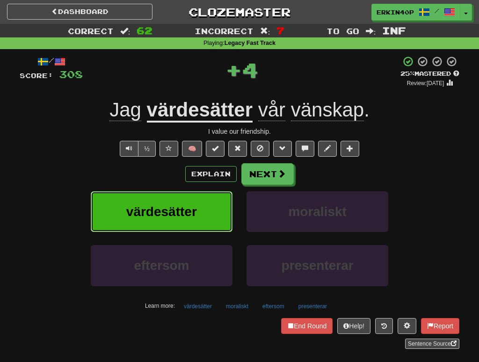
click at [203, 220] on button "värdesätter" at bounding box center [162, 211] width 142 height 41
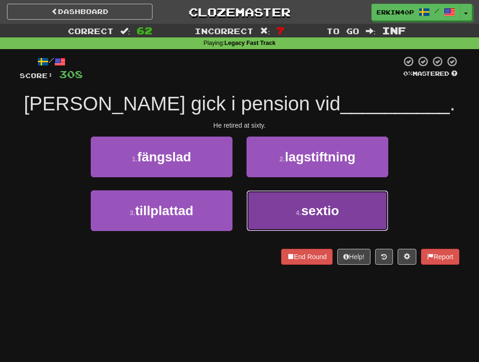
click at [266, 216] on button "4 . sextio" at bounding box center [318, 210] width 142 height 41
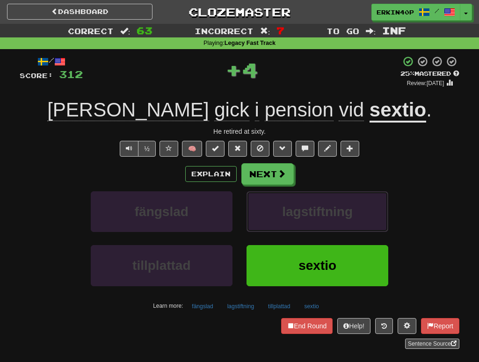
click at [266, 216] on button "lagstiftning" at bounding box center [318, 211] width 142 height 41
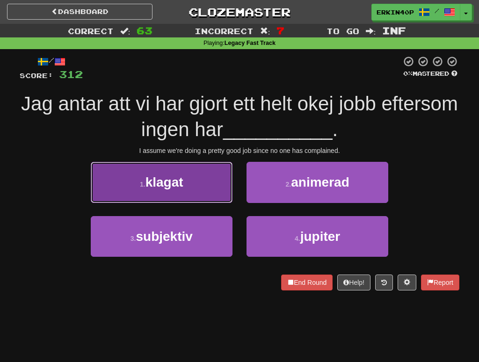
click at [208, 190] on button "1 . klagat" at bounding box center [162, 182] width 142 height 41
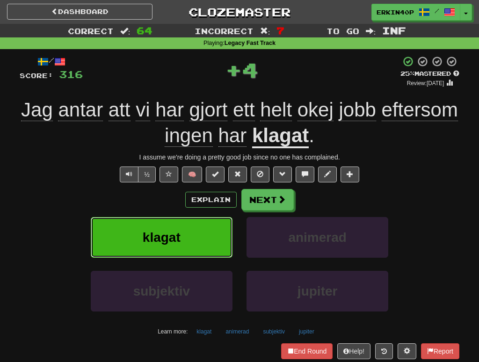
click at [211, 233] on button "klagat" at bounding box center [162, 237] width 142 height 41
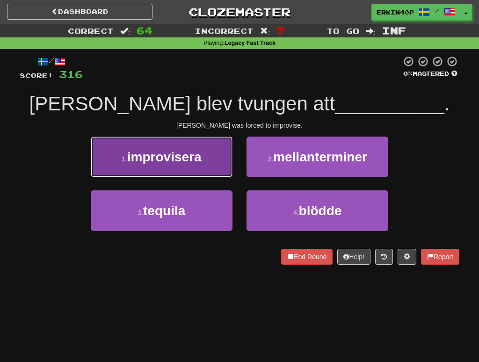
click at [198, 169] on button "1 . improvisera" at bounding box center [162, 157] width 142 height 41
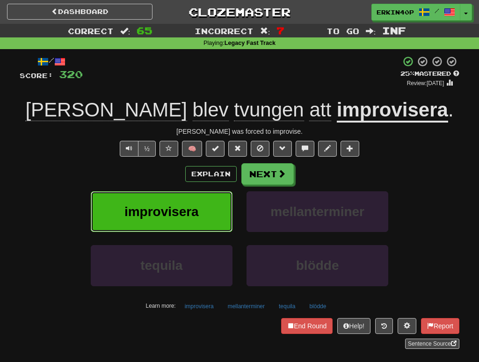
click at [208, 206] on button "improvisera" at bounding box center [162, 211] width 142 height 41
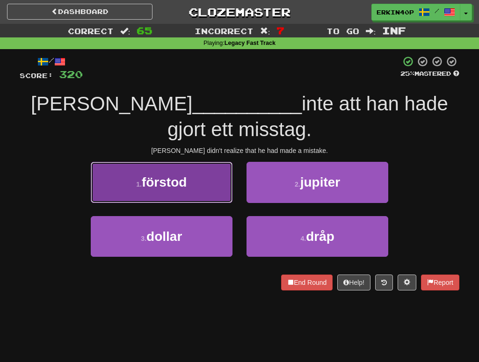
click at [207, 186] on button "1 . förstod" at bounding box center [162, 182] width 142 height 41
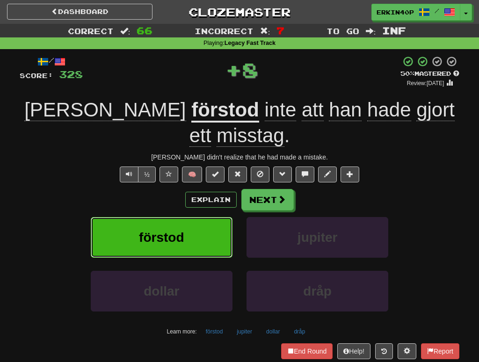
click at [204, 224] on button "förstod" at bounding box center [162, 237] width 142 height 41
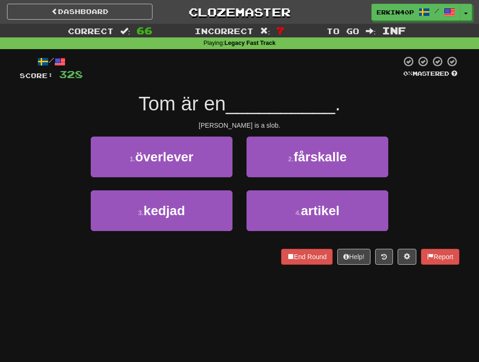
click at [251, 124] on div "[PERSON_NAME] is a slob." at bounding box center [240, 125] width 440 height 9
click at [246, 129] on div at bounding box center [246, 129] width 0 height 0
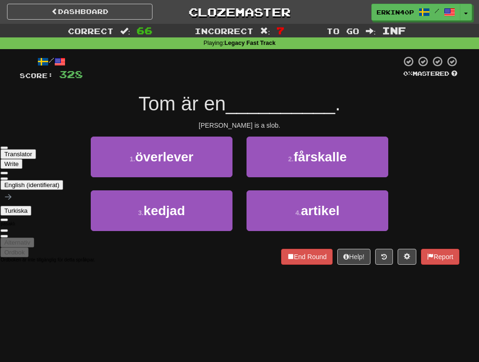
click at [280, 73] on div at bounding box center [242, 69] width 319 height 26
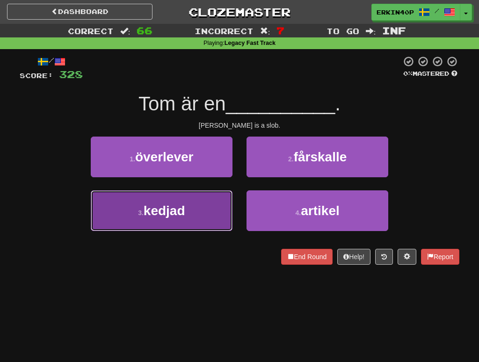
click at [212, 220] on button "3 . kedjad" at bounding box center [162, 210] width 142 height 41
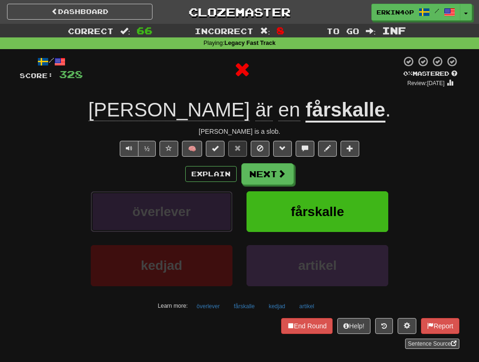
click at [216, 199] on button "överlever" at bounding box center [162, 211] width 142 height 41
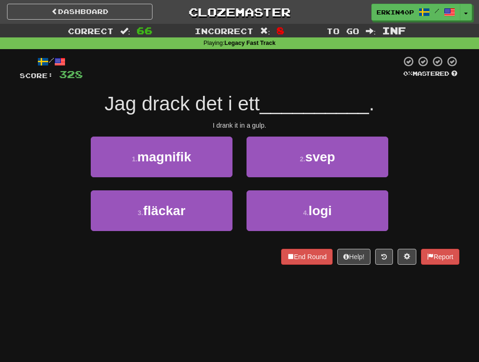
click at [260, 125] on div "I drank it in a gulp." at bounding box center [240, 125] width 440 height 9
click at [253, 129] on div at bounding box center [253, 129] width 0 height 0
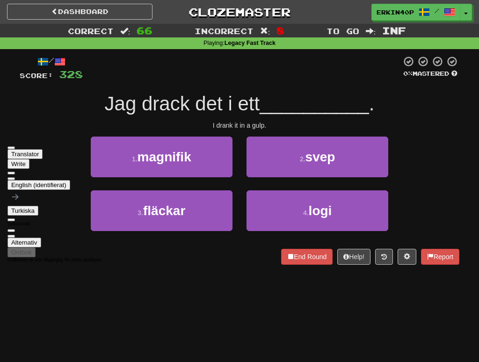
click at [301, 86] on div "/ Score: 328 0 % Mastered Jag drack det i ett __________ . I drank it in a gulp…" at bounding box center [240, 160] width 440 height 209
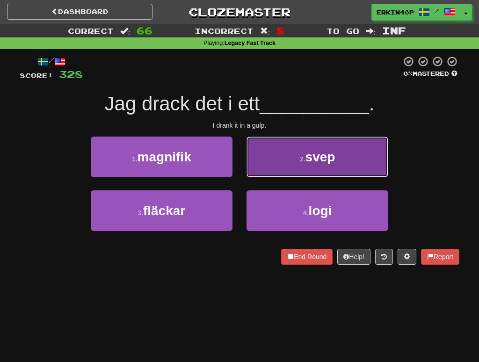
click at [305, 153] on button "2 . svep" at bounding box center [318, 157] width 142 height 41
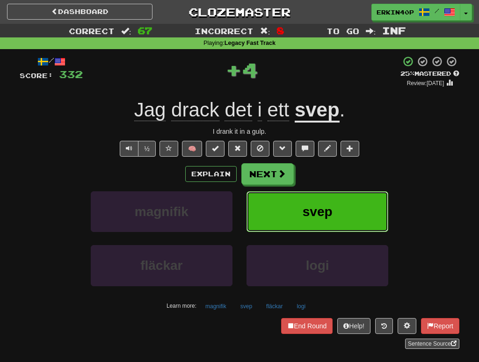
click at [305, 225] on button "svep" at bounding box center [318, 211] width 142 height 41
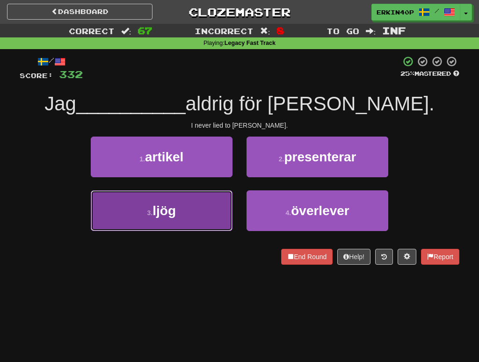
click at [176, 213] on button "3 . ljög" at bounding box center [162, 210] width 142 height 41
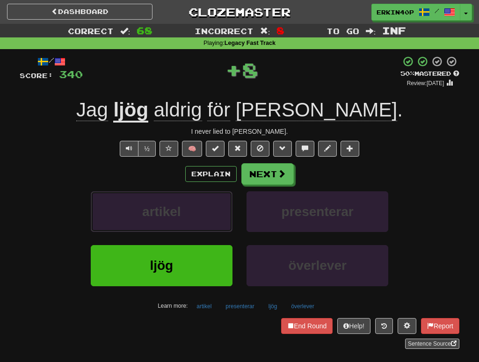
click at [176, 213] on span "artikel" at bounding box center [161, 212] width 39 height 15
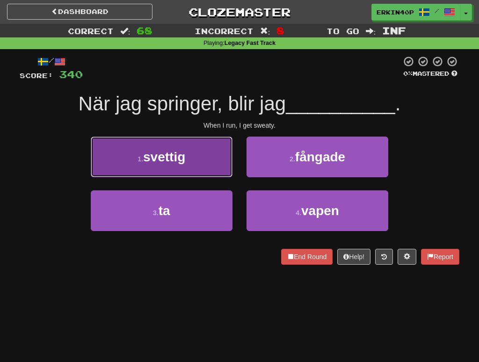
click at [178, 164] on button "1 . svettig" at bounding box center [162, 157] width 142 height 41
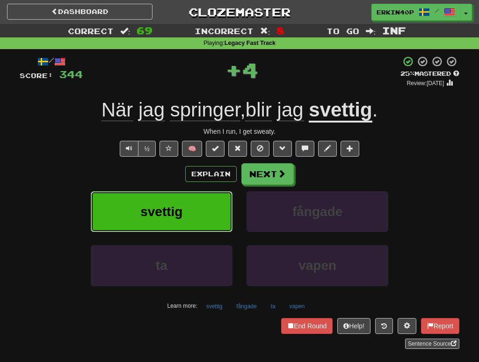
click at [182, 226] on button "svettig" at bounding box center [162, 211] width 142 height 41
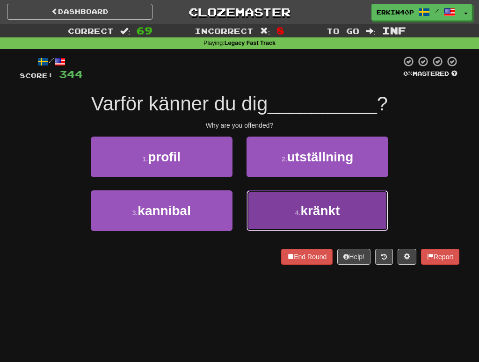
click at [348, 215] on button "4 . kränkt" at bounding box center [318, 210] width 142 height 41
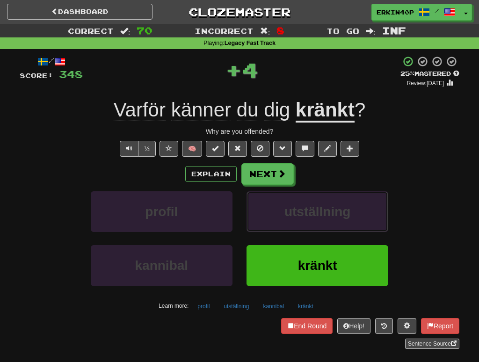
click at [348, 215] on span "utställning" at bounding box center [318, 212] width 66 height 15
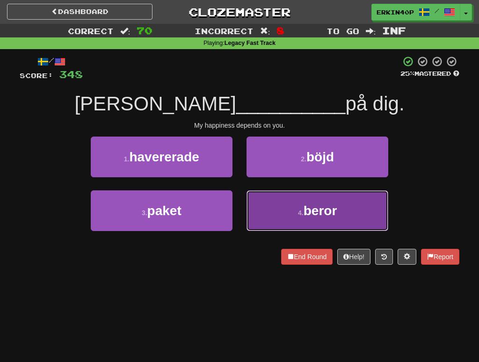
click at [275, 208] on button "4 . beror" at bounding box center [318, 210] width 142 height 41
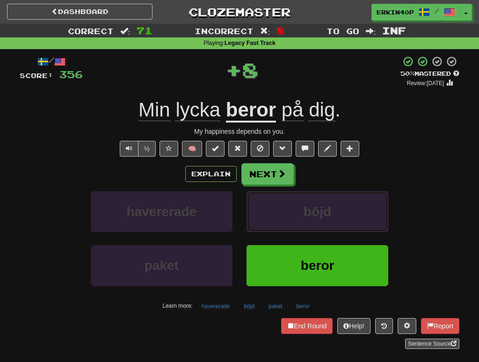
click at [275, 208] on button "böjd" at bounding box center [318, 211] width 142 height 41
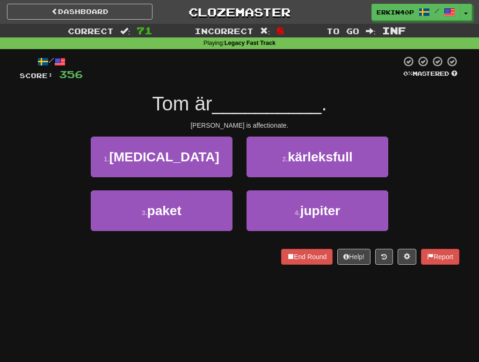
click at [254, 123] on div "[PERSON_NAME] is affectionate." at bounding box center [240, 125] width 440 height 9
click at [254, 129] on div at bounding box center [254, 129] width 0 height 0
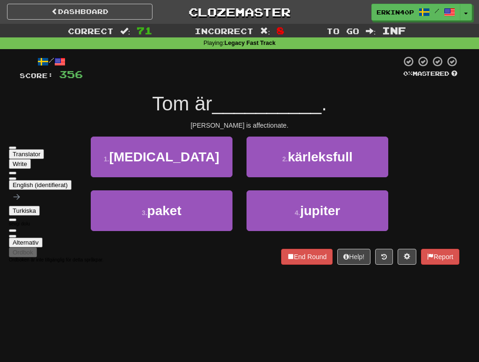
click at [284, 106] on span "__________" at bounding box center [267, 104] width 110 height 22
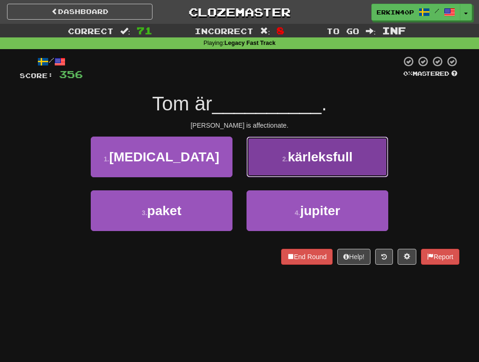
click at [292, 153] on span "kärleksfull" at bounding box center [320, 157] width 65 height 15
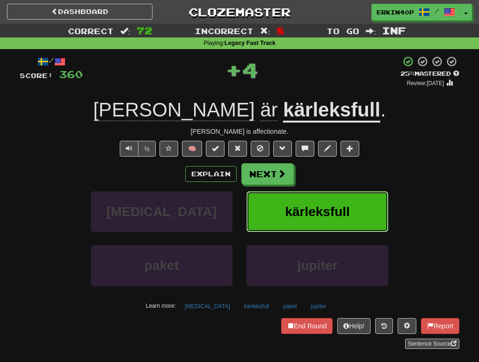
click at [292, 212] on span "kärleksfull" at bounding box center [317, 212] width 65 height 15
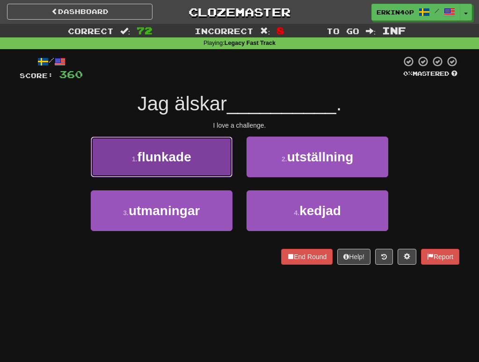
click at [203, 156] on button "1 . flunkade" at bounding box center [162, 157] width 142 height 41
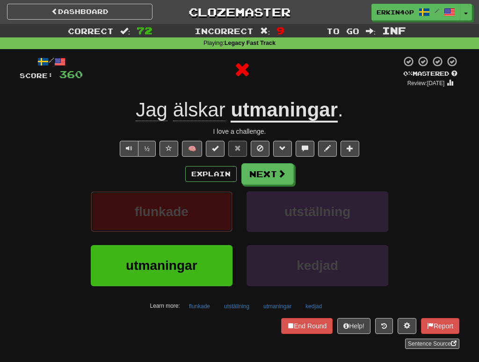
click at [190, 208] on button "flunkade" at bounding box center [162, 211] width 142 height 41
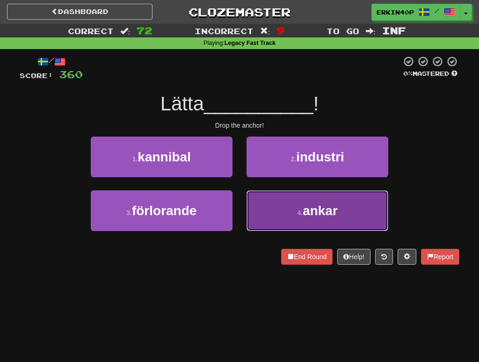
click at [264, 209] on button "4 . ankar" at bounding box center [318, 210] width 142 height 41
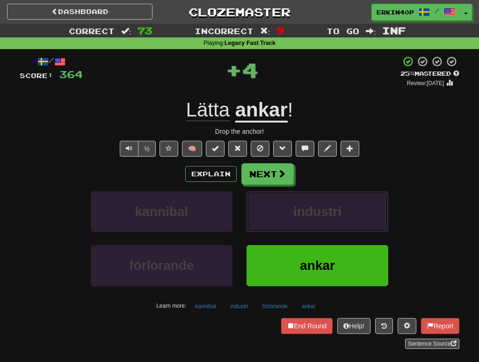
click at [264, 209] on button "industri" at bounding box center [318, 211] width 142 height 41
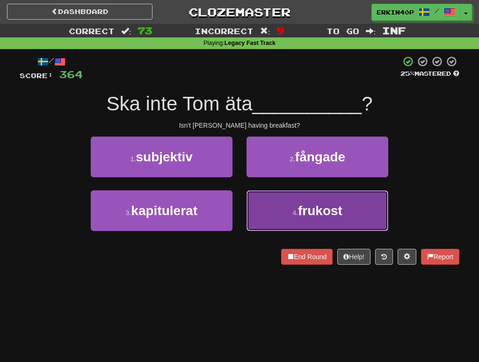
click at [285, 205] on button "4 . frukost" at bounding box center [318, 210] width 142 height 41
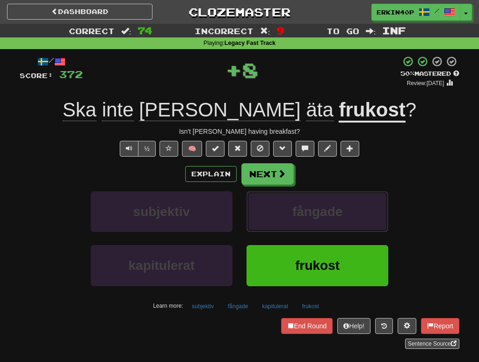
click at [285, 205] on button "fångade" at bounding box center [318, 211] width 142 height 41
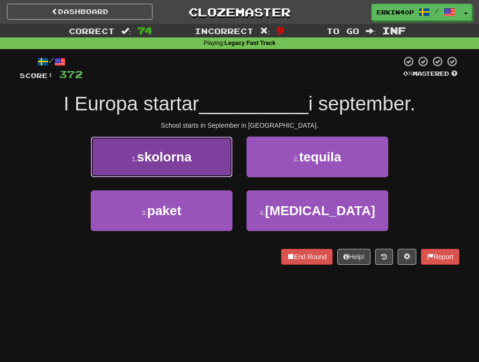
click at [172, 153] on span "skolorna" at bounding box center [164, 157] width 55 height 15
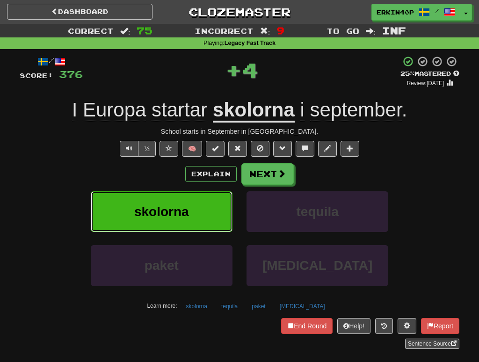
click at [183, 214] on span "skolorna" at bounding box center [161, 212] width 55 height 15
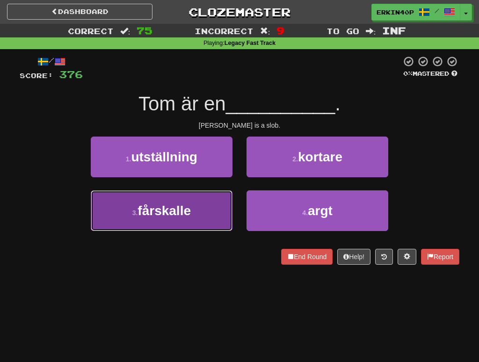
click at [196, 207] on button "3 . fårskalle" at bounding box center [162, 210] width 142 height 41
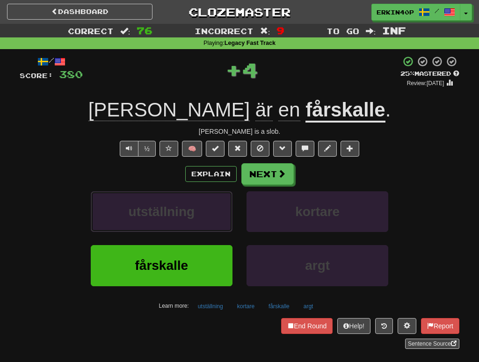
click at [196, 207] on button "utställning" at bounding box center [162, 211] width 142 height 41
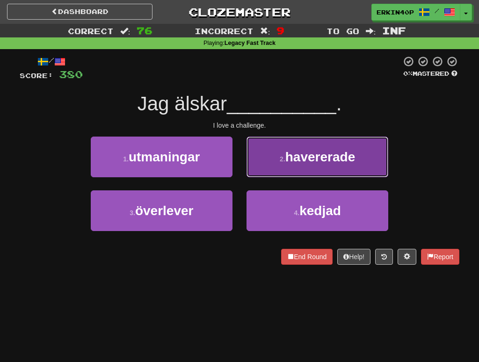
click at [304, 158] on span "havererade" at bounding box center [320, 157] width 70 height 15
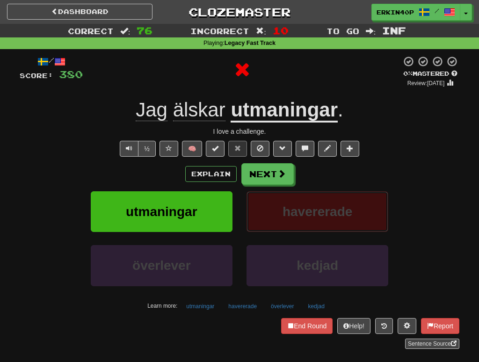
click at [306, 196] on button "havererade" at bounding box center [318, 211] width 142 height 41
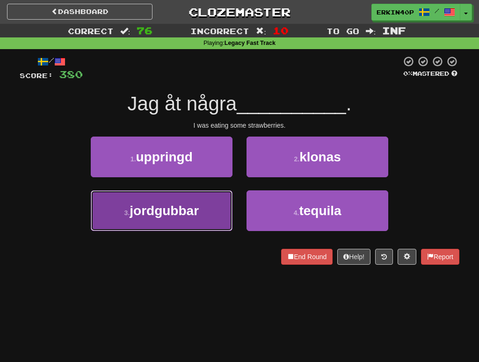
click at [199, 210] on button "3 . jordgubbar" at bounding box center [162, 210] width 142 height 41
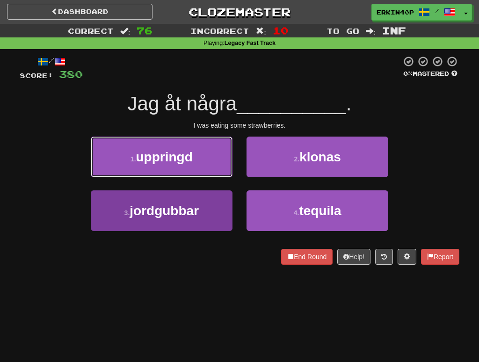
click at [199, 177] on button "1 . uppringd" at bounding box center [162, 157] width 142 height 41
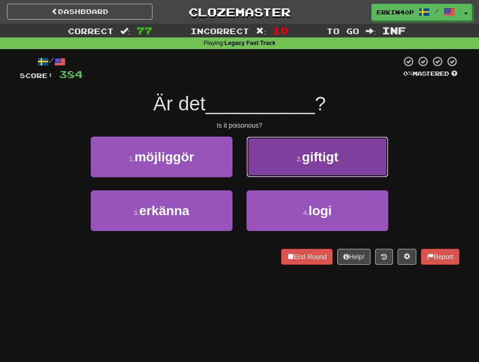
click at [326, 161] on span "giftigt" at bounding box center [320, 157] width 37 height 15
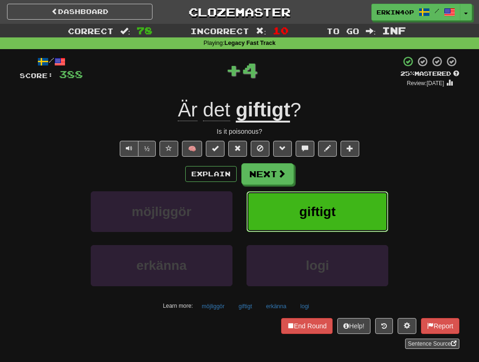
click at [330, 207] on span "giftigt" at bounding box center [318, 212] width 37 height 15
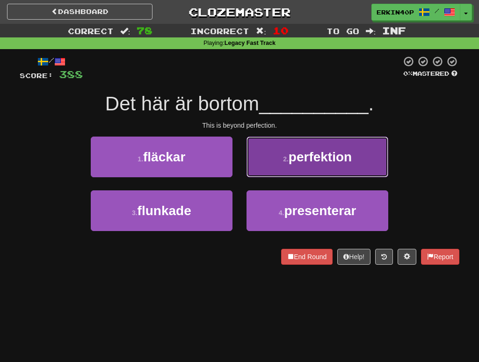
click at [327, 152] on span "perfektion" at bounding box center [320, 157] width 63 height 15
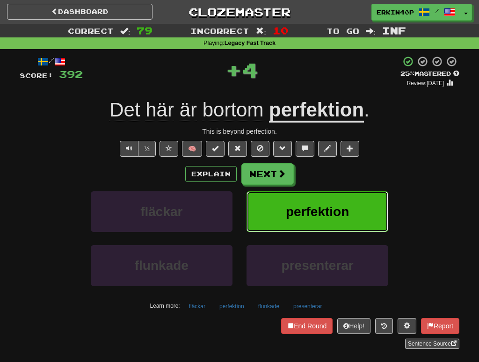
click at [333, 216] on span "perfektion" at bounding box center [317, 212] width 63 height 15
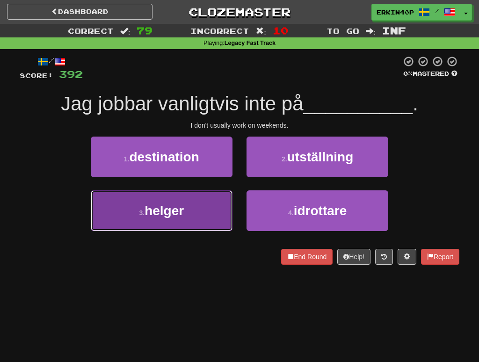
click at [214, 207] on button "3 . helger" at bounding box center [162, 210] width 142 height 41
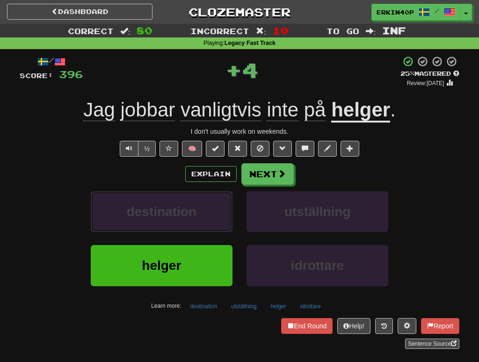
click at [214, 207] on button "destination" at bounding box center [162, 211] width 142 height 41
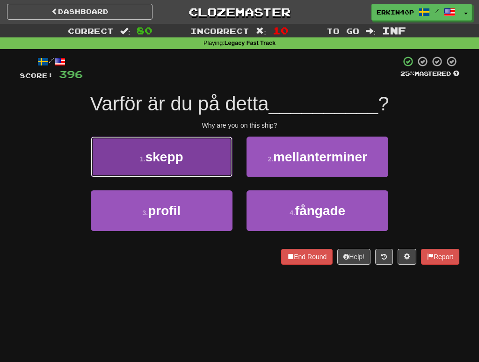
click at [179, 153] on span "skepp" at bounding box center [165, 157] width 38 height 15
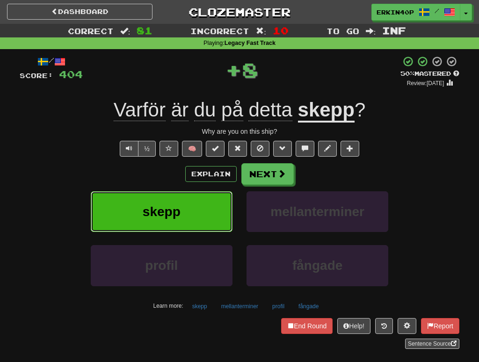
click at [199, 223] on button "skepp" at bounding box center [162, 211] width 142 height 41
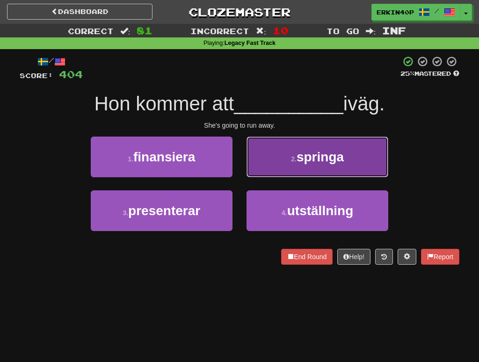
click at [310, 169] on button "2 . springa" at bounding box center [318, 157] width 142 height 41
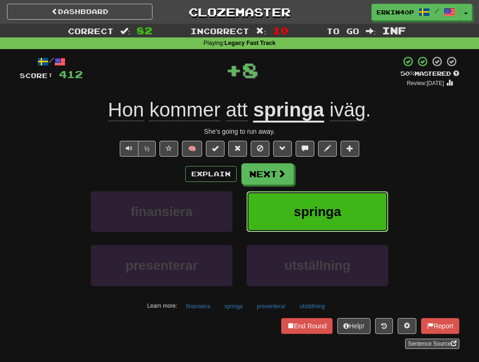
click at [311, 222] on button "springa" at bounding box center [318, 211] width 142 height 41
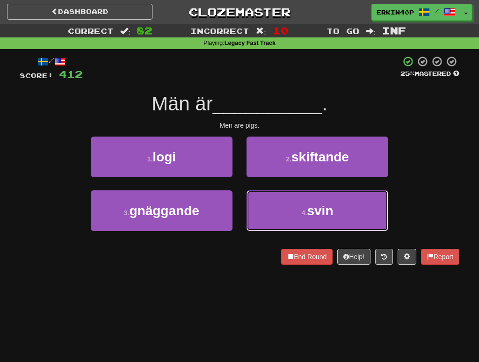
click at [311, 222] on button "4 . svin" at bounding box center [318, 210] width 142 height 41
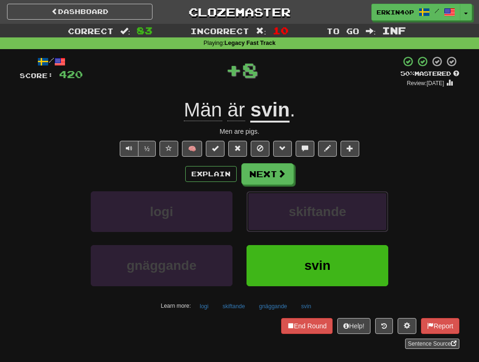
click at [311, 222] on button "skiftande" at bounding box center [318, 211] width 142 height 41
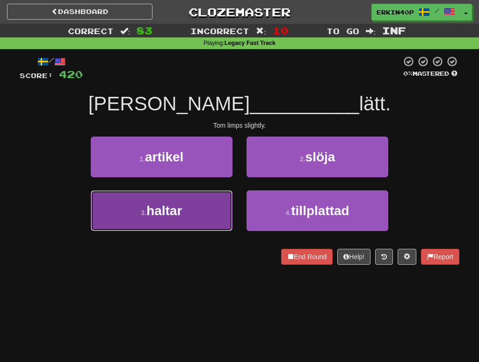
click at [182, 204] on span "haltar" at bounding box center [164, 211] width 36 height 15
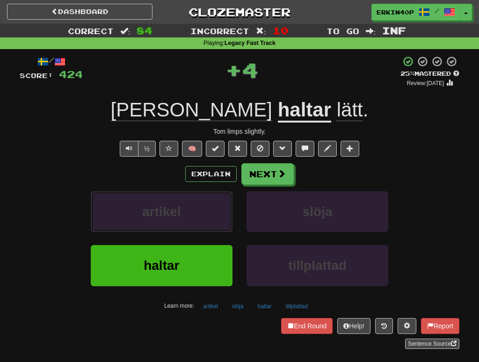
click at [182, 204] on button "artikel" at bounding box center [162, 211] width 142 height 41
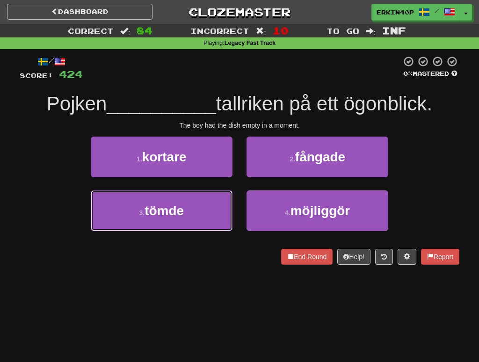
click at [182, 204] on span "tömde" at bounding box center [164, 211] width 39 height 15
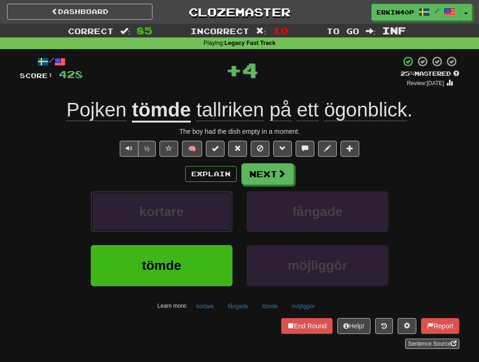
click at [182, 205] on span "kortare" at bounding box center [161, 212] width 44 height 15
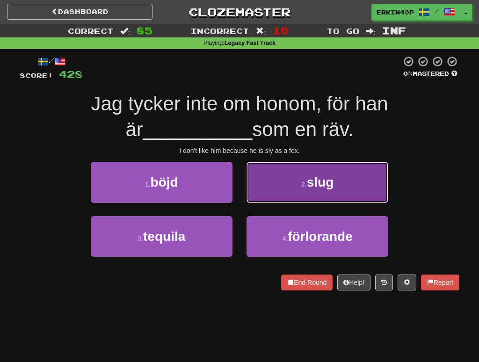
click at [321, 188] on span "slug" at bounding box center [320, 182] width 27 height 15
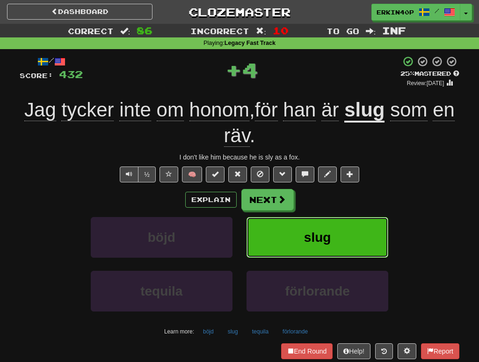
click at [327, 232] on span "slug" at bounding box center [317, 237] width 27 height 15
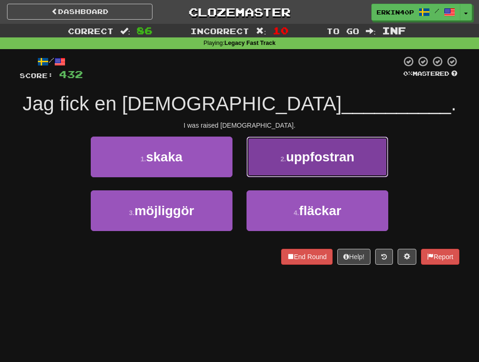
click at [299, 162] on span "uppfostran" at bounding box center [320, 157] width 68 height 15
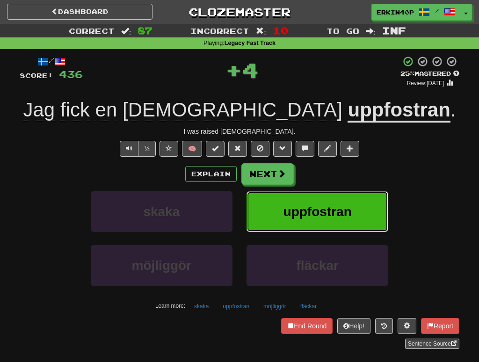
click at [318, 209] on span "uppfostran" at bounding box center [318, 212] width 68 height 15
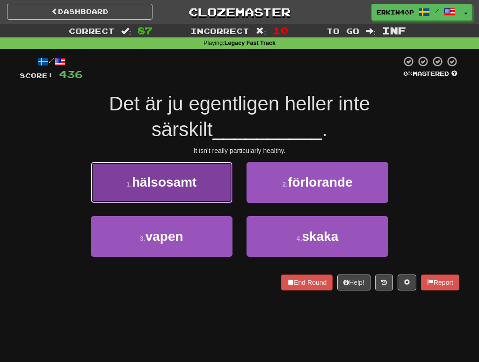
click at [193, 175] on span "hälsosamt" at bounding box center [164, 182] width 65 height 15
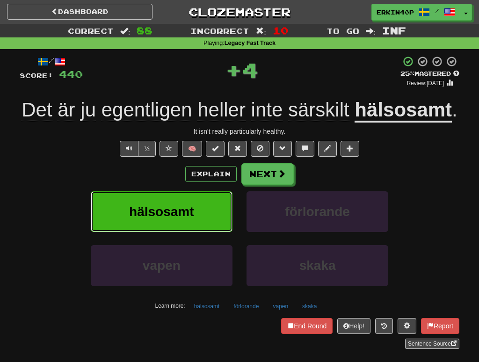
click at [197, 203] on button "hälsosamt" at bounding box center [162, 211] width 142 height 41
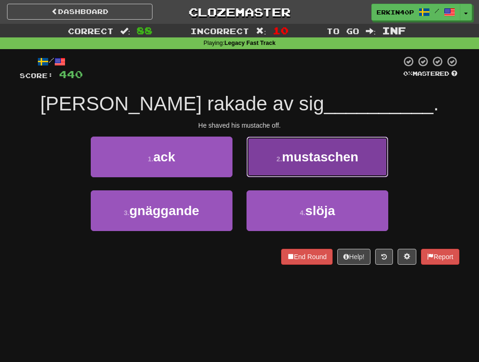
click at [269, 173] on button "2 . mustaschen" at bounding box center [318, 157] width 142 height 41
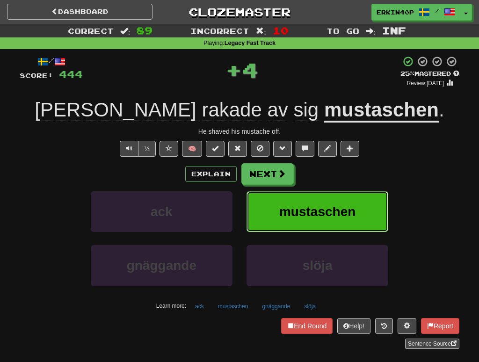
click at [303, 223] on button "mustaschen" at bounding box center [318, 211] width 142 height 41
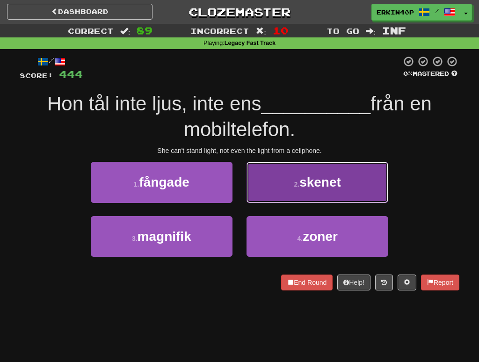
click at [319, 175] on span "skenet" at bounding box center [321, 182] width 42 height 15
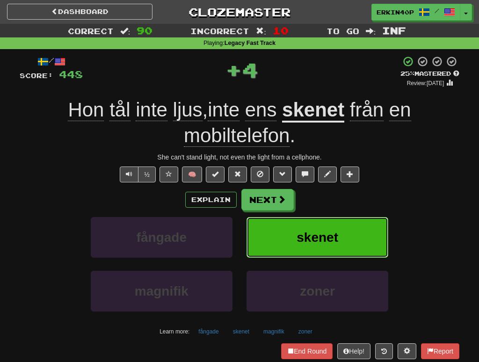
click at [319, 224] on button "skenet" at bounding box center [318, 237] width 142 height 41
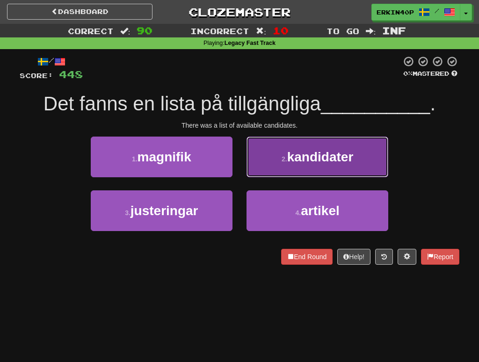
click at [339, 172] on button "2 . kandidater" at bounding box center [318, 157] width 142 height 41
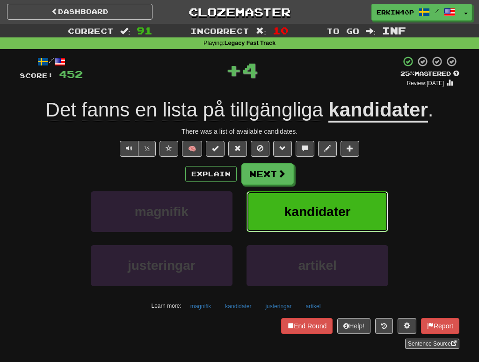
click at [329, 215] on span "kandidater" at bounding box center [318, 212] width 66 height 15
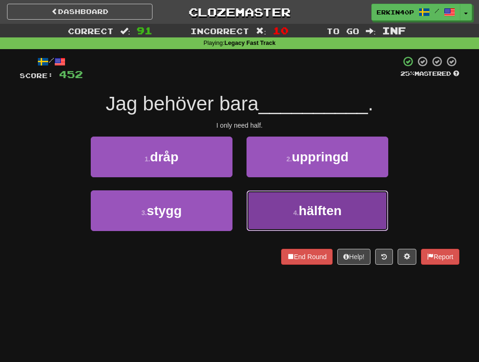
click at [325, 212] on span "hälften" at bounding box center [320, 211] width 43 height 15
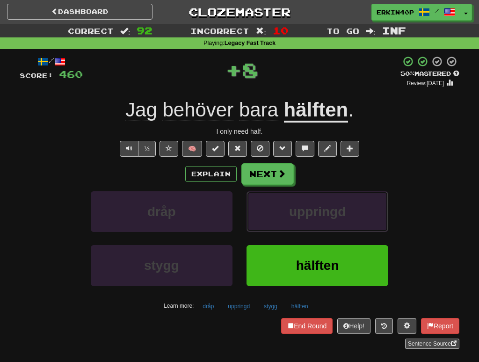
click at [325, 212] on span "uppringd" at bounding box center [317, 212] width 57 height 15
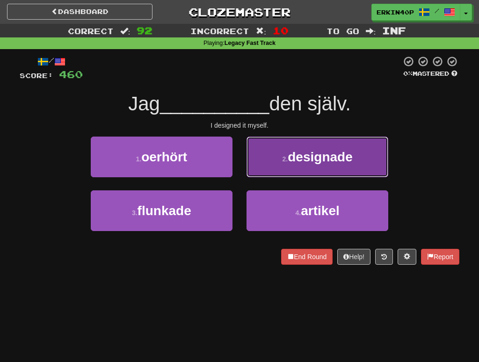
click at [318, 154] on span "designade" at bounding box center [320, 157] width 65 height 15
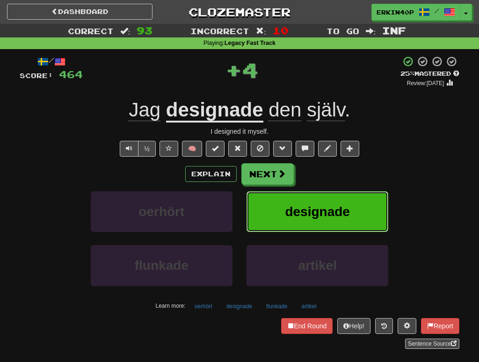
click at [315, 206] on span "designade" at bounding box center [317, 212] width 65 height 15
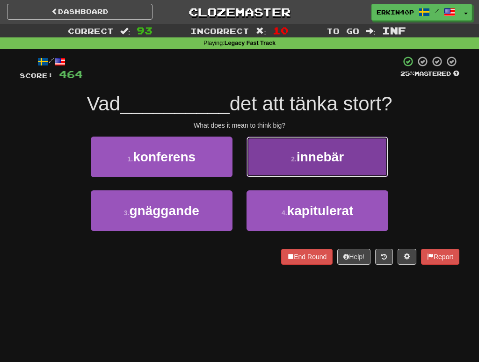
click at [323, 153] on span "innebär" at bounding box center [320, 157] width 47 height 15
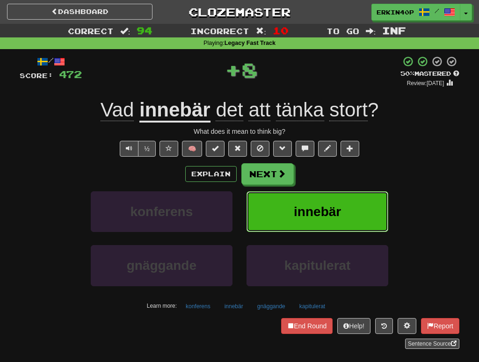
click at [323, 209] on span "innebär" at bounding box center [317, 212] width 47 height 15
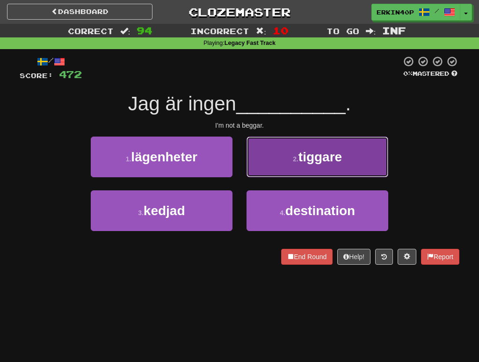
click at [338, 171] on button "2 . tiggare" at bounding box center [318, 157] width 142 height 41
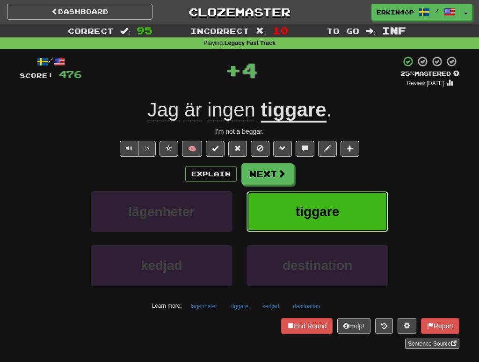
click at [352, 220] on button "tiggare" at bounding box center [318, 211] width 142 height 41
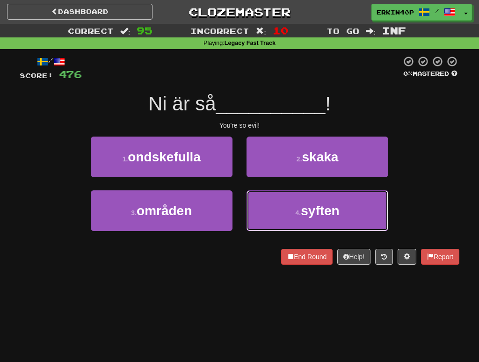
click at [352, 220] on button "4 . syften" at bounding box center [318, 210] width 142 height 41
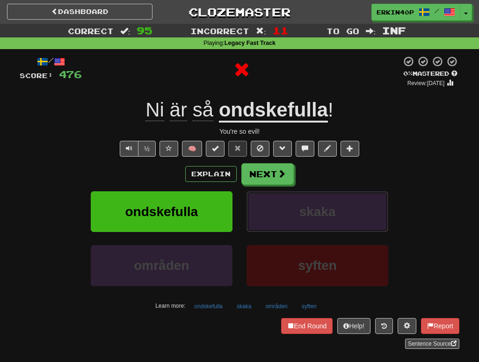
click at [352, 220] on button "skaka" at bounding box center [318, 211] width 142 height 41
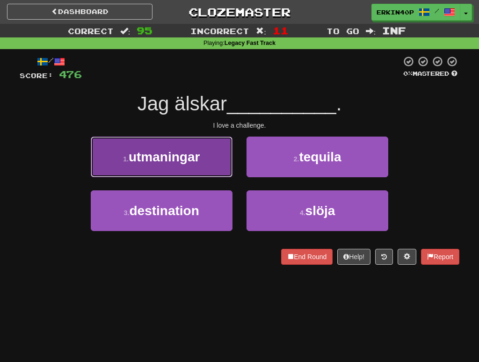
click at [193, 158] on span "utmaningar" at bounding box center [164, 157] width 71 height 15
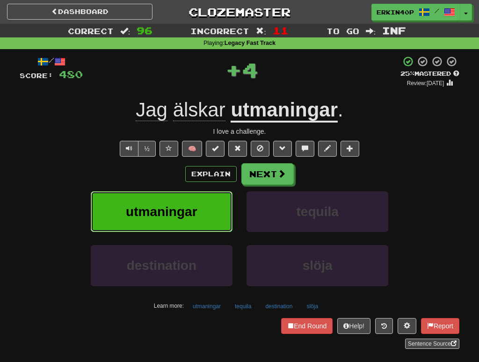
click at [204, 221] on button "utmaningar" at bounding box center [162, 211] width 142 height 41
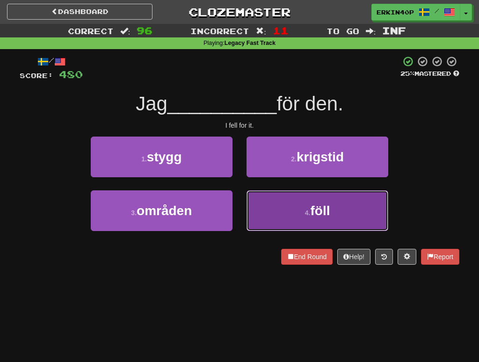
click at [304, 221] on button "4 . föll" at bounding box center [318, 210] width 142 height 41
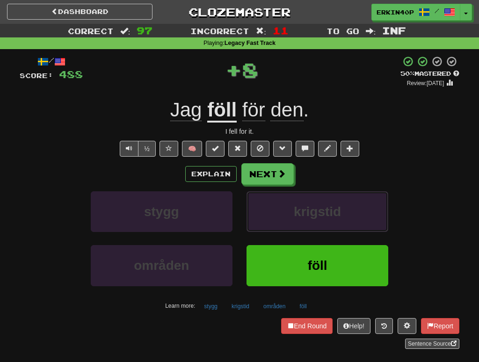
click at [304, 221] on button "krigstid" at bounding box center [318, 211] width 142 height 41
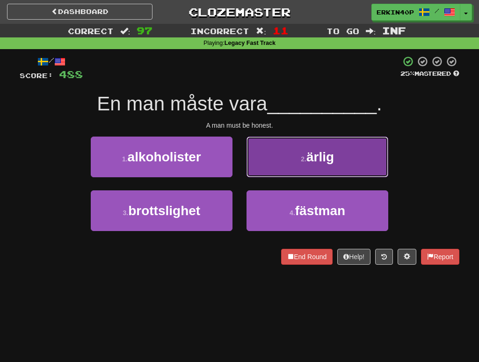
click at [302, 170] on button "2 . ärlig" at bounding box center [318, 157] width 142 height 41
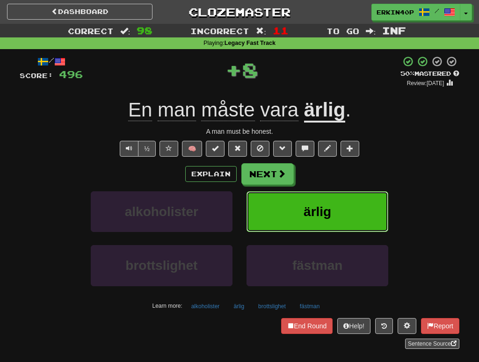
click at [308, 219] on span "ärlig" at bounding box center [318, 212] width 28 height 15
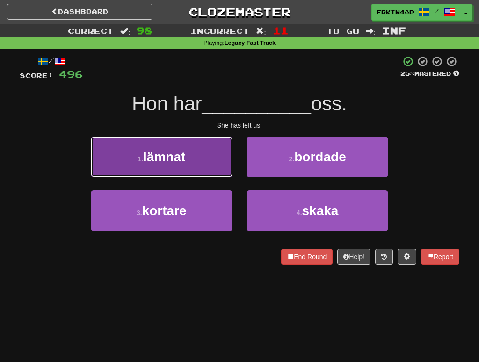
click at [196, 161] on button "1 . lämnat" at bounding box center [162, 157] width 142 height 41
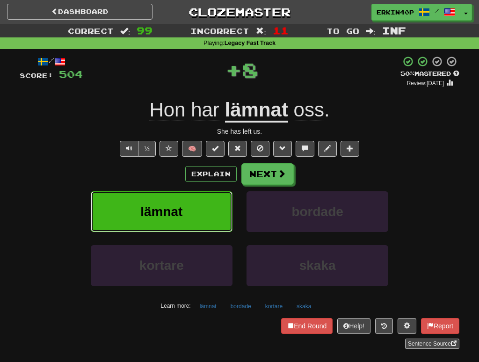
click at [197, 219] on button "lämnat" at bounding box center [162, 211] width 142 height 41
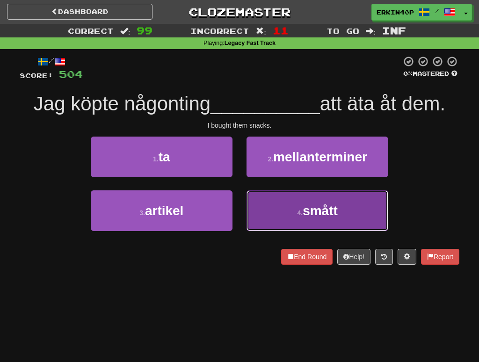
click at [283, 209] on button "4 . smått" at bounding box center [318, 210] width 142 height 41
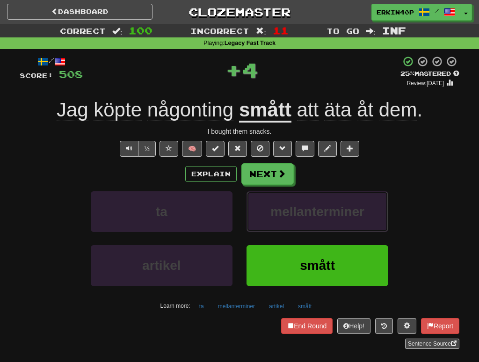
click at [283, 209] on span "mellanterminer" at bounding box center [317, 212] width 94 height 15
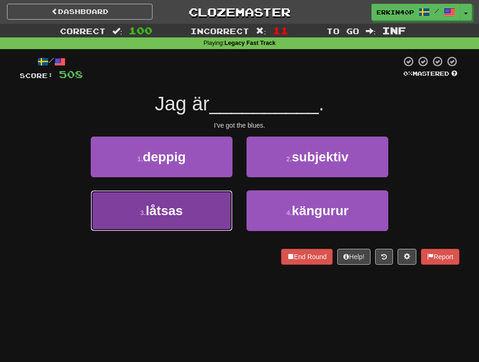
click at [202, 211] on button "3 . låtsas" at bounding box center [162, 210] width 142 height 41
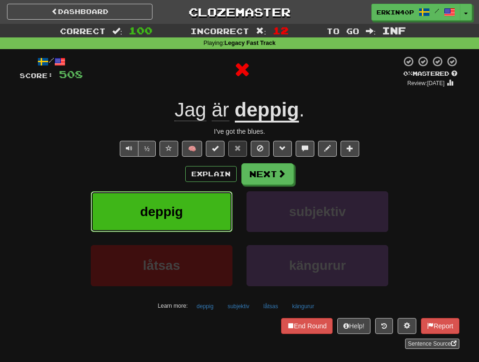
click at [202, 211] on button "deppig" at bounding box center [162, 211] width 142 height 41
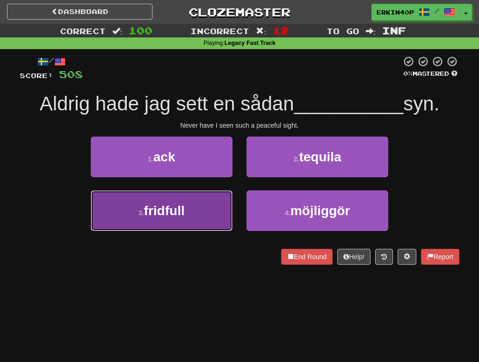
click at [201, 212] on button "3 . fridfull" at bounding box center [162, 210] width 142 height 41
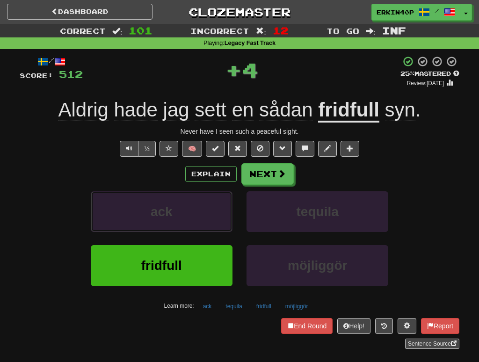
click at [201, 212] on button "ack" at bounding box center [162, 211] width 142 height 41
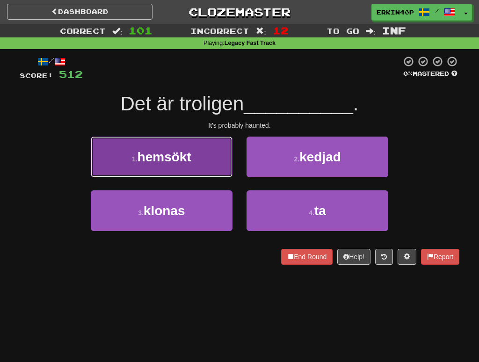
click at [193, 171] on button "1 . hemsökt" at bounding box center [162, 157] width 142 height 41
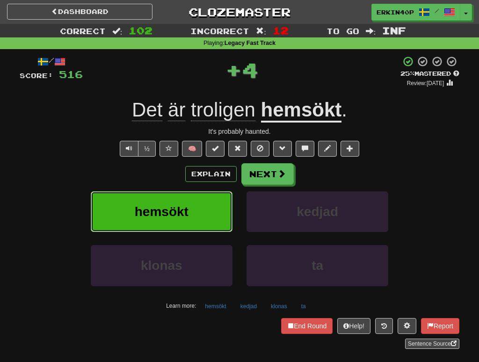
click at [195, 222] on button "hemsökt" at bounding box center [162, 211] width 142 height 41
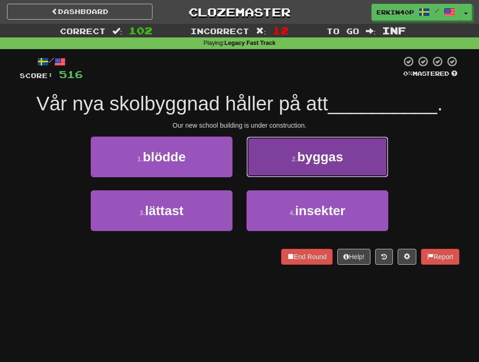
click at [311, 163] on span "byggas" at bounding box center [320, 157] width 46 height 15
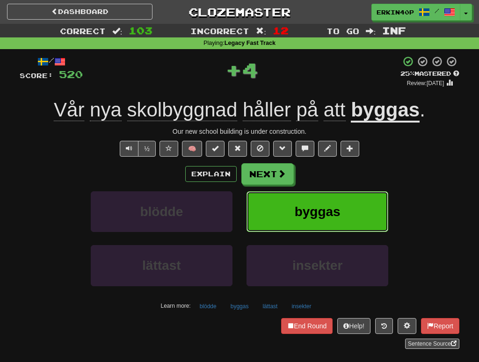
click at [308, 206] on span "byggas" at bounding box center [318, 212] width 46 height 15
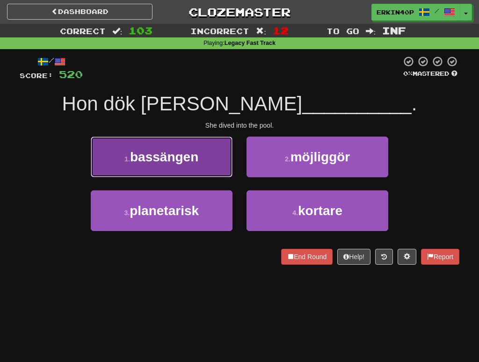
click at [197, 162] on span "bassängen" at bounding box center [164, 157] width 68 height 15
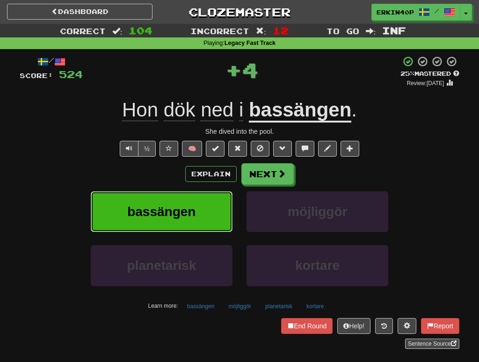
click at [215, 216] on button "bassängen" at bounding box center [162, 211] width 142 height 41
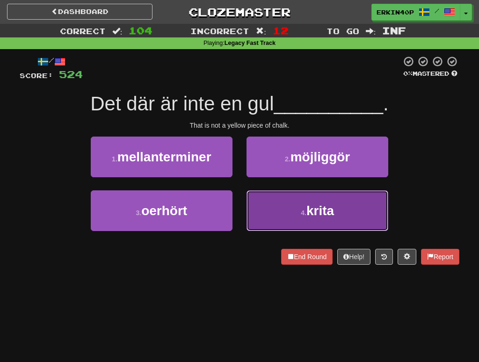
click at [289, 210] on button "4 . krita" at bounding box center [318, 210] width 142 height 41
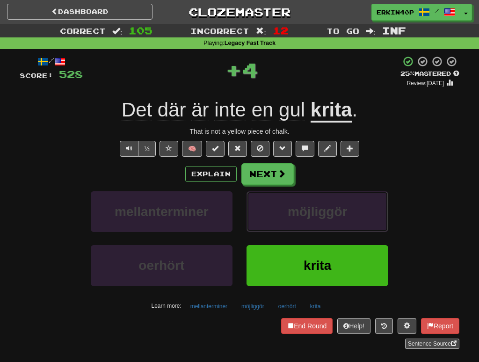
click at [289, 210] on span "möjliggör" at bounding box center [318, 212] width 60 height 15
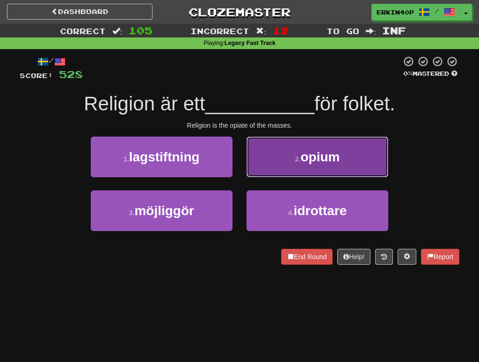
click at [305, 159] on span "opium" at bounding box center [319, 157] width 39 height 15
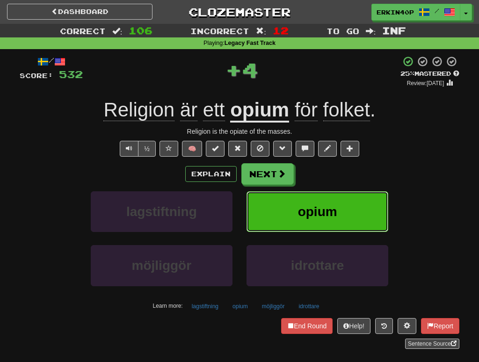
click at [308, 209] on span "opium" at bounding box center [317, 212] width 39 height 15
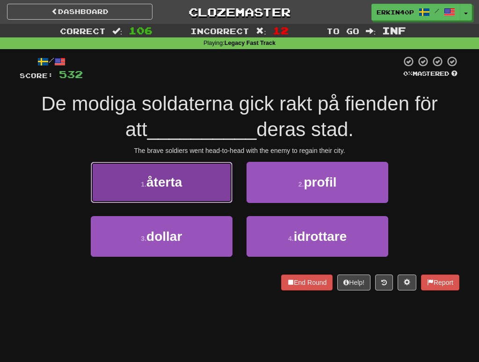
click at [189, 197] on button "1 . återta" at bounding box center [162, 182] width 142 height 41
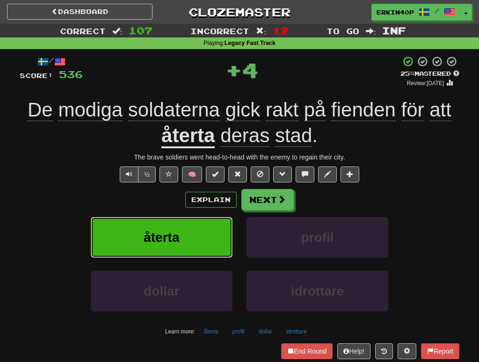
click at [200, 242] on button "återta" at bounding box center [162, 237] width 142 height 41
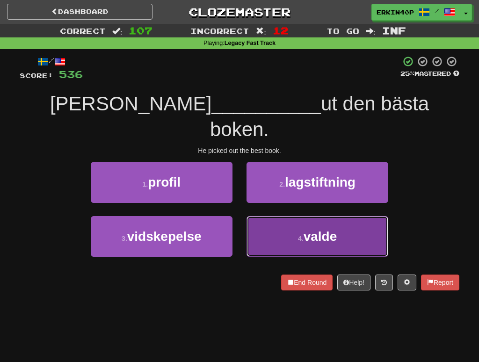
click at [303, 235] on small "4 ." at bounding box center [301, 238] width 6 height 7
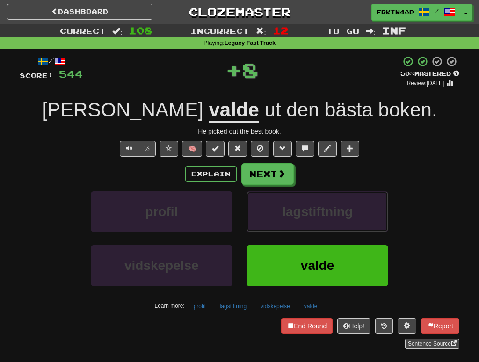
click at [303, 209] on span "lagstiftning" at bounding box center [317, 212] width 71 height 15
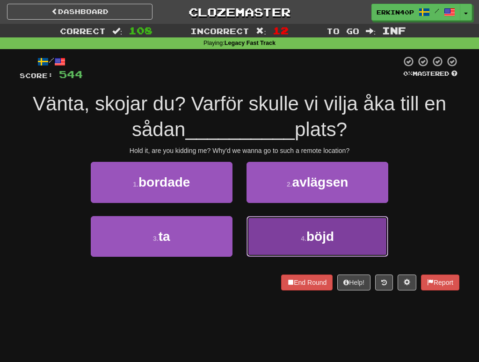
click at [314, 234] on span "böjd" at bounding box center [321, 236] width 28 height 15
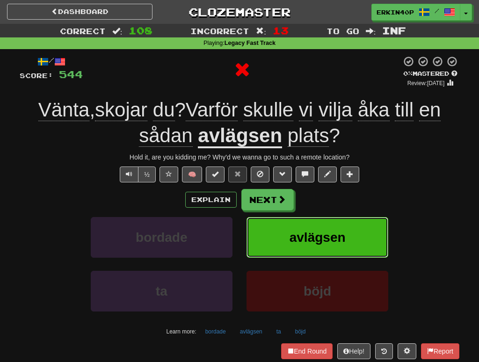
click at [314, 234] on span "avlägsen" at bounding box center [318, 237] width 56 height 15
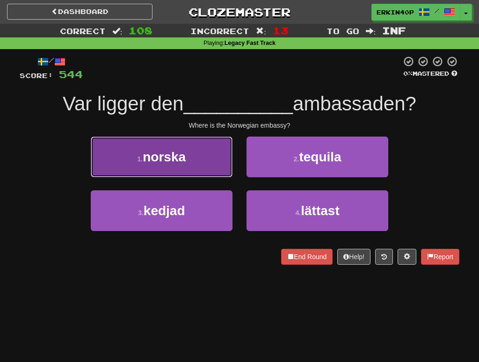
click at [176, 151] on span "norska" at bounding box center [164, 157] width 43 height 15
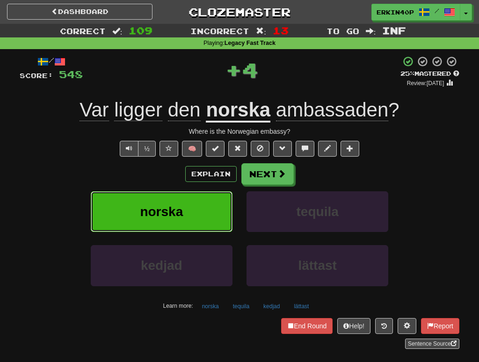
click at [186, 217] on button "norska" at bounding box center [162, 211] width 142 height 41
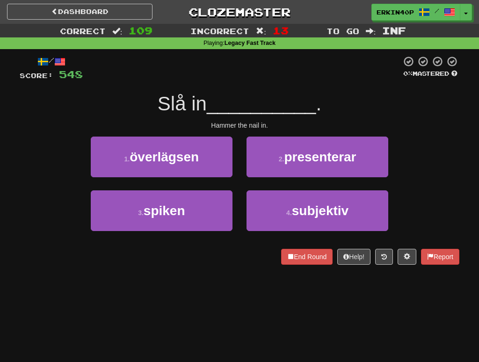
click at [229, 121] on div "Hammer the nail in." at bounding box center [240, 125] width 440 height 9
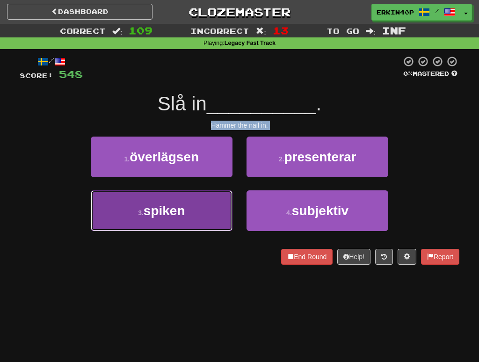
click at [148, 202] on button "3 . spiken" at bounding box center [162, 210] width 142 height 41
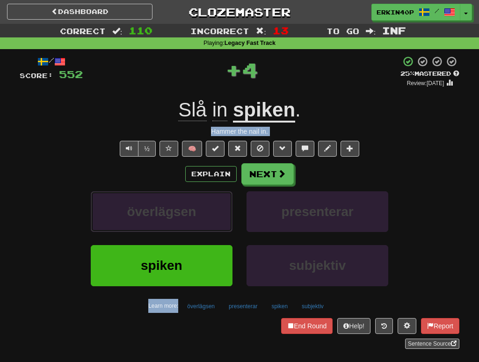
click at [148, 202] on button "överlägsen" at bounding box center [162, 211] width 142 height 41
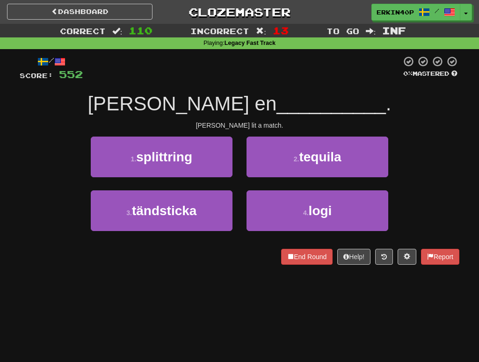
click at [184, 285] on div "Dashboard Clozemaster Erkin40p / Toggle Dropdown Dashboard Leaderboard Activity…" at bounding box center [239, 181] width 479 height 362
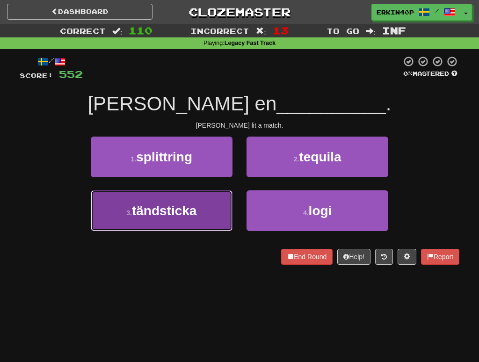
click at [184, 213] on span "tändsticka" at bounding box center [164, 211] width 65 height 15
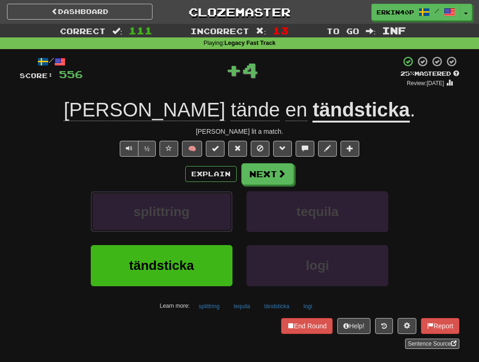
click at [184, 213] on span "splittring" at bounding box center [161, 212] width 56 height 15
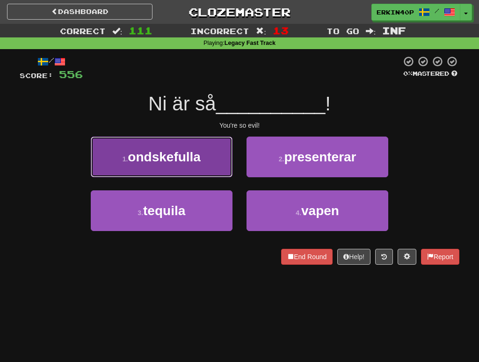
click at [187, 164] on button "1 . ondskefulla" at bounding box center [162, 157] width 142 height 41
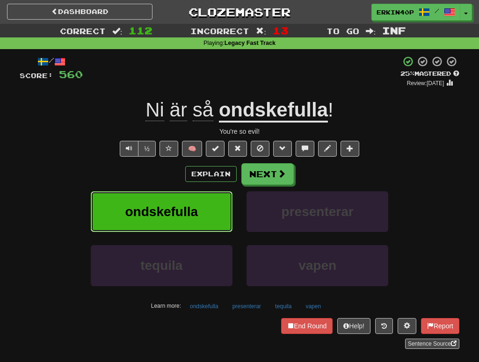
click at [154, 206] on span "ondskefulla" at bounding box center [161, 212] width 73 height 15
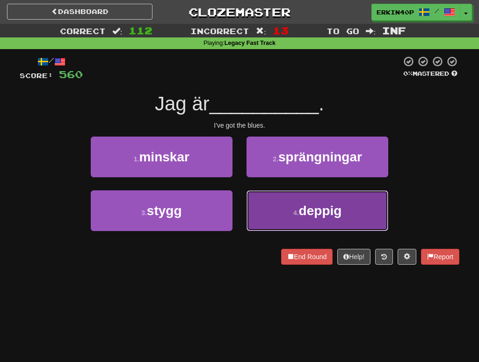
click at [274, 209] on button "4 . deppig" at bounding box center [318, 210] width 142 height 41
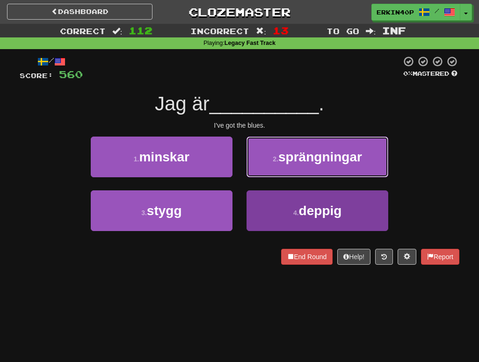
click at [274, 177] on button "2 . sprängningar" at bounding box center [318, 157] width 142 height 41
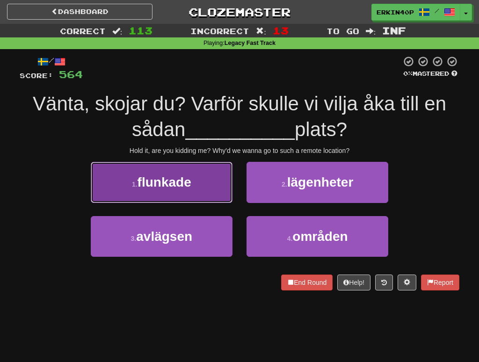
click at [219, 191] on button "1 . flunkade" at bounding box center [162, 182] width 142 height 41
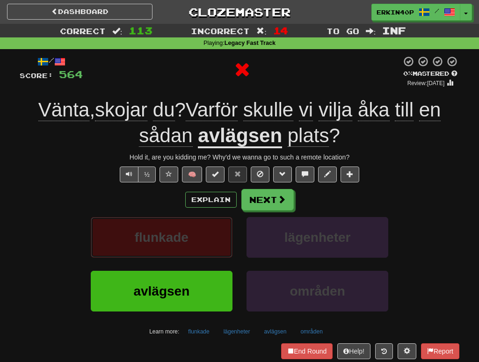
click at [203, 235] on button "flunkade" at bounding box center [162, 237] width 142 height 41
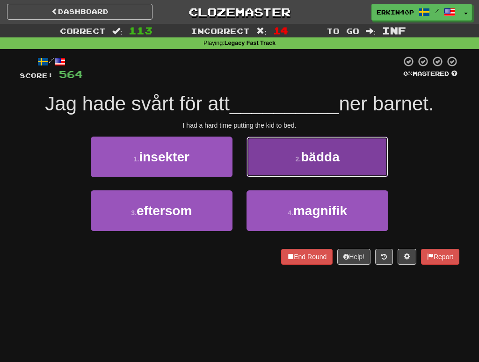
click at [316, 146] on button "2 . bädda" at bounding box center [318, 157] width 142 height 41
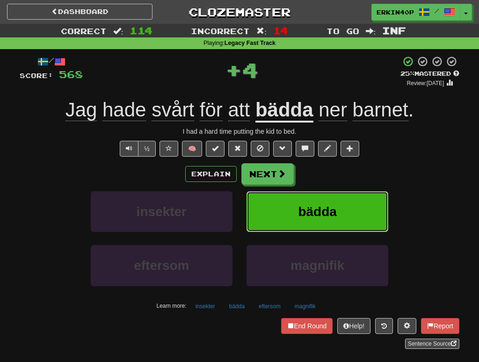
click at [304, 219] on span "bädda" at bounding box center [317, 212] width 38 height 15
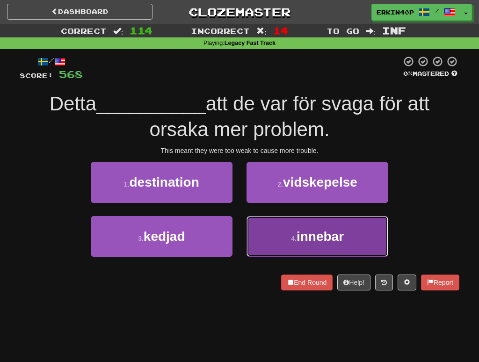
click at [307, 231] on span "innebar" at bounding box center [320, 236] width 47 height 15
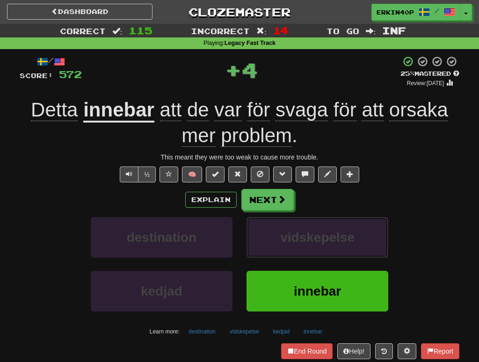
click at [307, 231] on span "vidskepelse" at bounding box center [317, 237] width 74 height 15
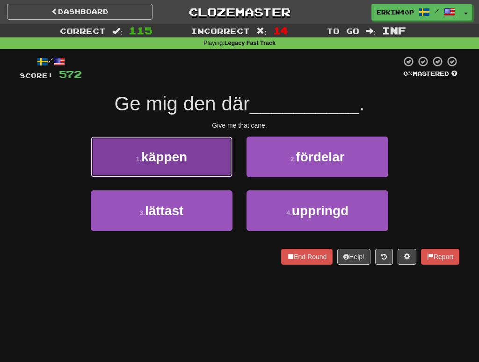
click at [207, 156] on button "1 . käppen" at bounding box center [162, 157] width 142 height 41
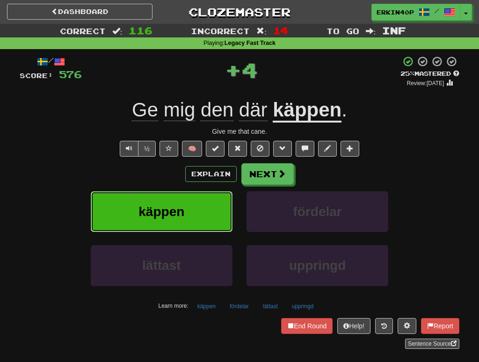
click at [199, 206] on button "käppen" at bounding box center [162, 211] width 142 height 41
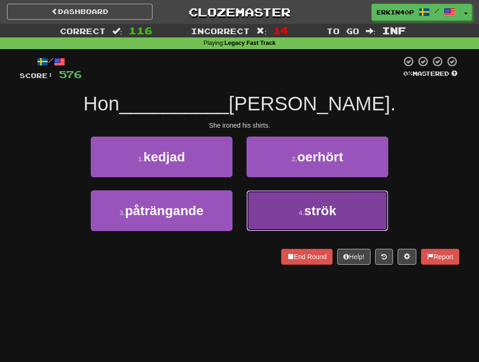
click at [294, 213] on button "4 . strök" at bounding box center [318, 210] width 142 height 41
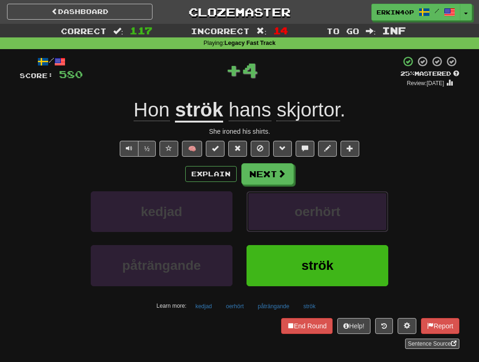
click at [295, 213] on span "oerhört" at bounding box center [318, 212] width 46 height 15
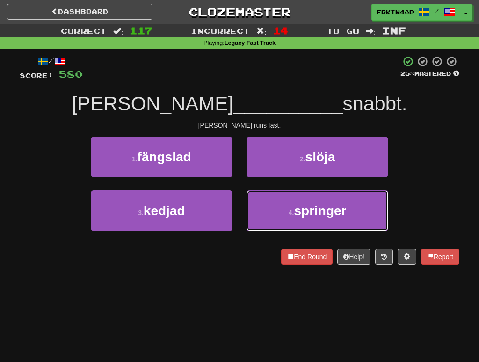
click at [294, 213] on small "4 ." at bounding box center [292, 212] width 6 height 7
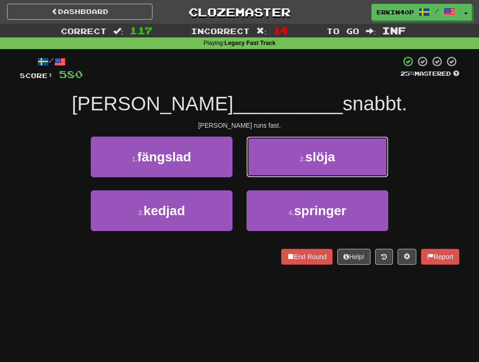
click at [294, 177] on button "2 . slöja" at bounding box center [318, 157] width 142 height 41
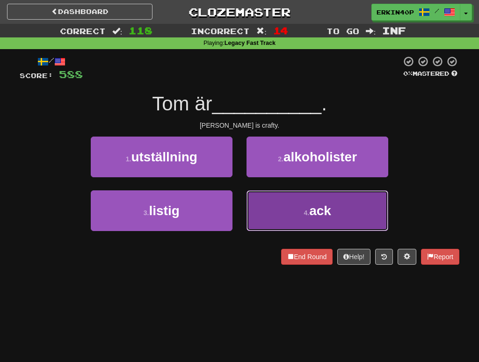
click at [312, 198] on button "4 . ack" at bounding box center [318, 210] width 142 height 41
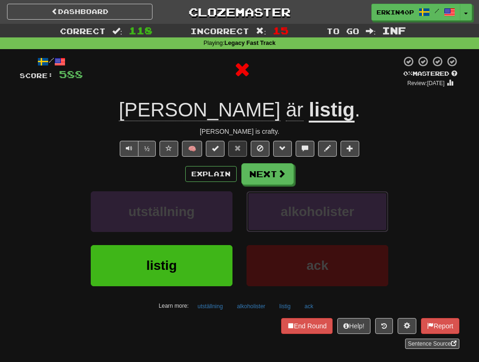
click at [312, 198] on button "alkoholister" at bounding box center [318, 211] width 142 height 41
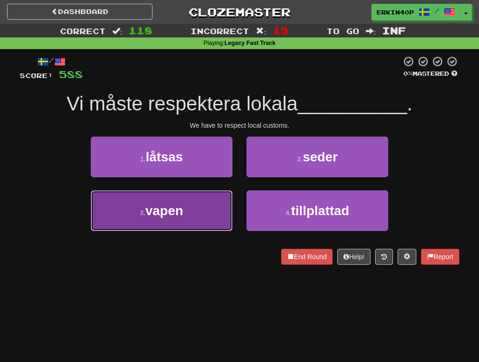
click at [190, 210] on button "3 . vapen" at bounding box center [162, 210] width 142 height 41
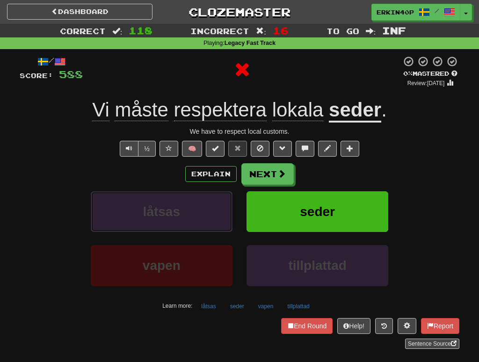
click at [190, 210] on button "låtsas" at bounding box center [162, 211] width 142 height 41
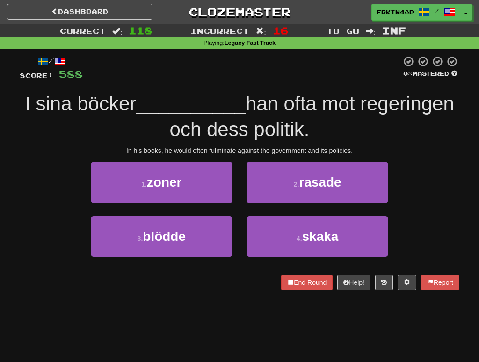
click at [226, 151] on div "In his books, he would often fulminate against the government and its policies." at bounding box center [240, 150] width 440 height 9
click at [224, 154] on div at bounding box center [224, 154] width 0 height 0
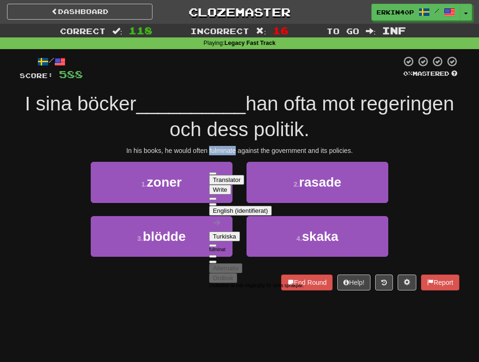
click at [266, 209] on button "English (identifierat)" at bounding box center [240, 211] width 63 height 10
click at [254, 344] on li "Svenska" at bounding box center [266, 346] width 76 height 5
click at [300, 112] on span "han ofta mot regeringen och dess politik." at bounding box center [312, 117] width 285 height 48
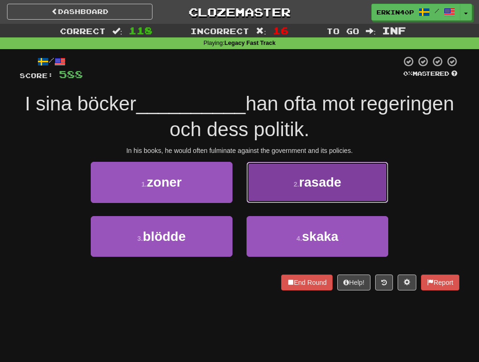
click at [289, 192] on button "2 . rasade" at bounding box center [318, 182] width 142 height 41
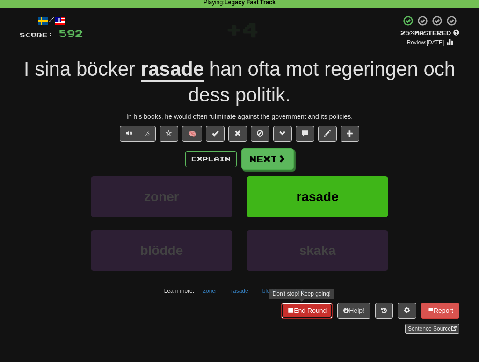
click at [301, 307] on button "End Round" at bounding box center [306, 311] width 51 height 16
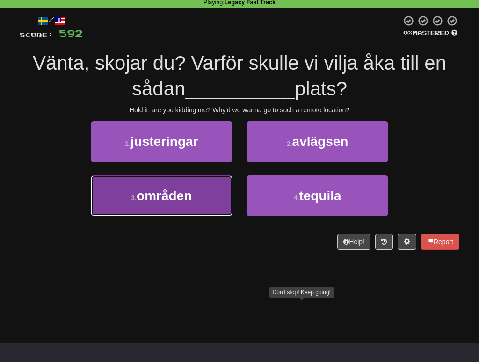
click at [205, 193] on button "3 . områden" at bounding box center [162, 195] width 142 height 41
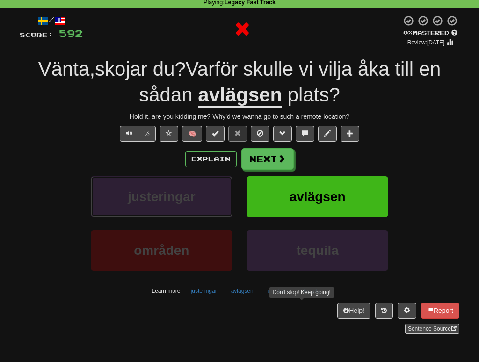
click at [205, 193] on button "justeringar" at bounding box center [162, 196] width 142 height 41
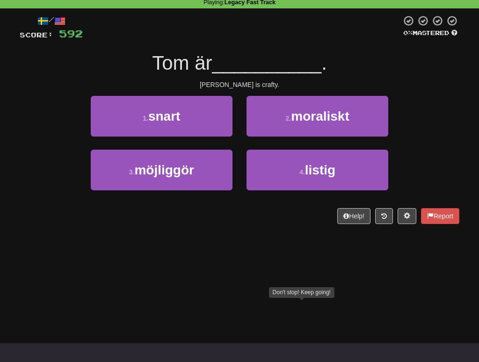
click at [250, 80] on div "[PERSON_NAME] is crafty." at bounding box center [240, 84] width 440 height 9
click at [20, 203] on div at bounding box center [20, 203] width 0 height 0
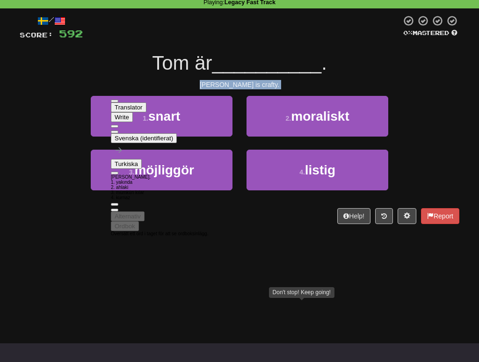
click at [33, 188] on div "3 . möjliggör 4 . listig" at bounding box center [240, 177] width 468 height 54
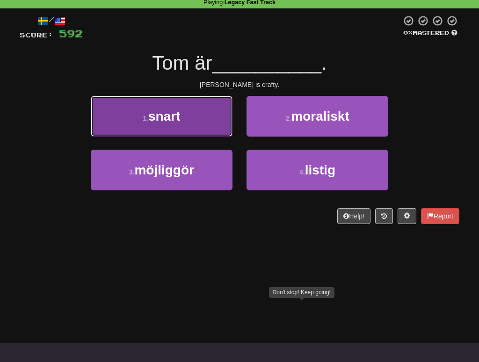
click at [183, 111] on button "1 . snart" at bounding box center [162, 116] width 142 height 41
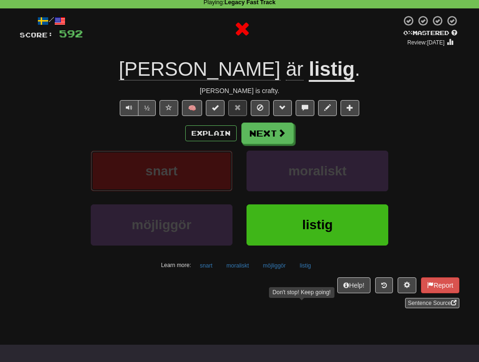
click at [184, 171] on button "snart" at bounding box center [162, 171] width 142 height 41
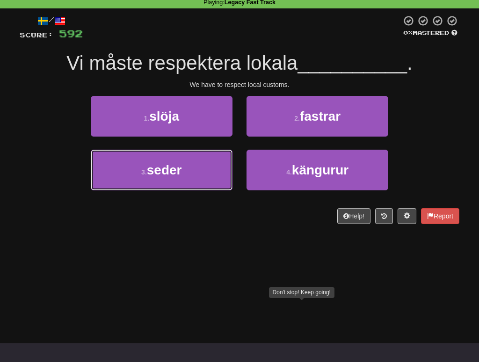
click at [184, 171] on button "3 . seder" at bounding box center [162, 170] width 142 height 41
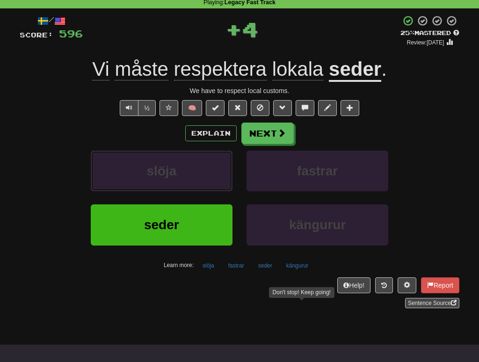
click at [184, 171] on button "slöja" at bounding box center [162, 171] width 142 height 41
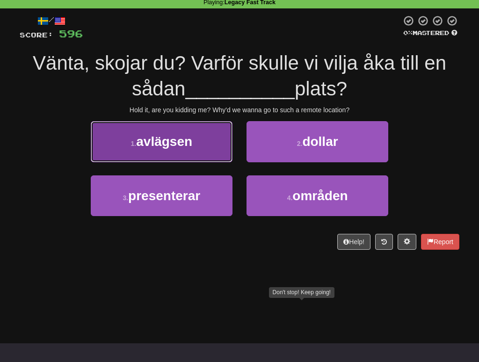
click at [187, 148] on span "avlägsen" at bounding box center [164, 141] width 56 height 15
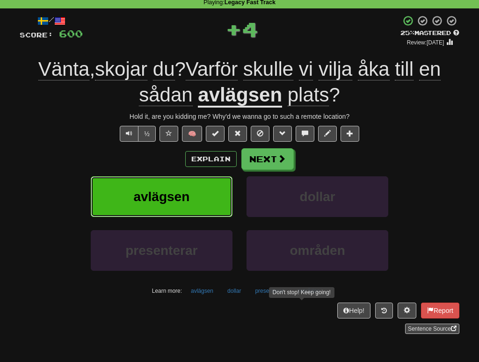
click at [184, 188] on button "avlägsen" at bounding box center [162, 196] width 142 height 41
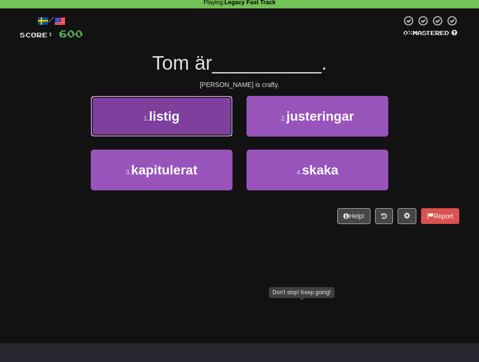
click at [182, 123] on button "1 . listig" at bounding box center [162, 116] width 142 height 41
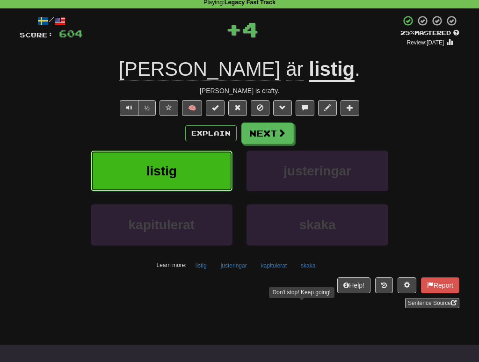
click at [184, 167] on button "listig" at bounding box center [162, 171] width 142 height 41
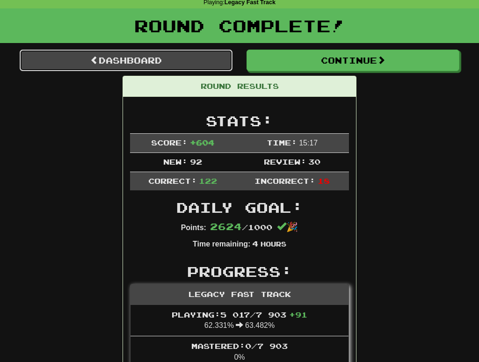
click at [185, 60] on link "Dashboard" at bounding box center [126, 61] width 213 height 22
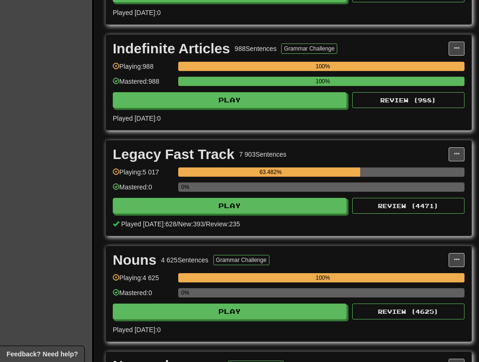
scroll to position [1456, 0]
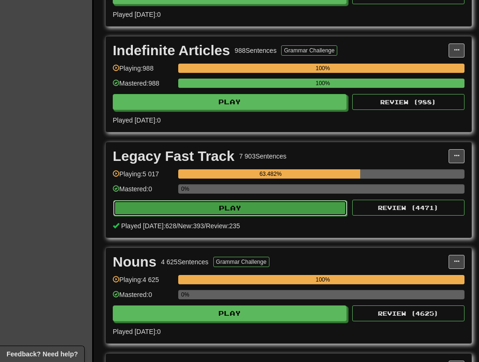
click at [269, 216] on button "Play" at bounding box center [230, 208] width 234 height 16
select select "********"
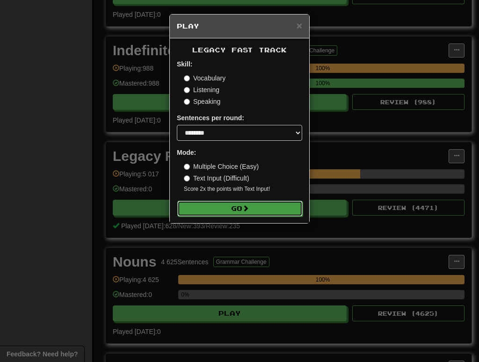
click at [251, 208] on button "Go" at bounding box center [239, 209] width 125 height 16
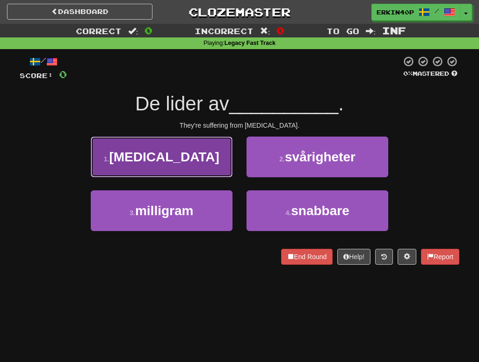
click at [186, 161] on span "[MEDICAL_DATA]" at bounding box center [164, 157] width 110 height 15
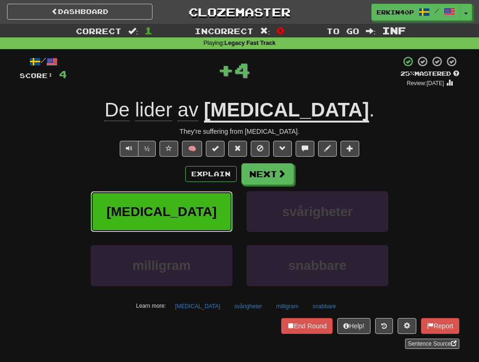
click at [191, 213] on button "[MEDICAL_DATA]" at bounding box center [162, 211] width 142 height 41
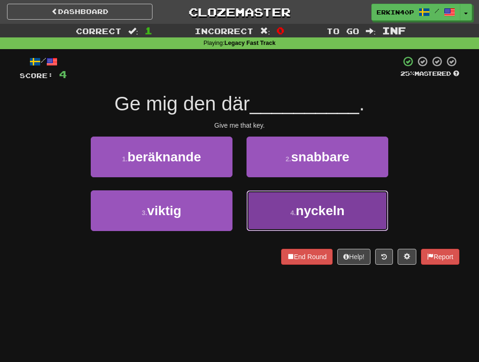
click at [300, 217] on span "nyckeln" at bounding box center [320, 211] width 49 height 15
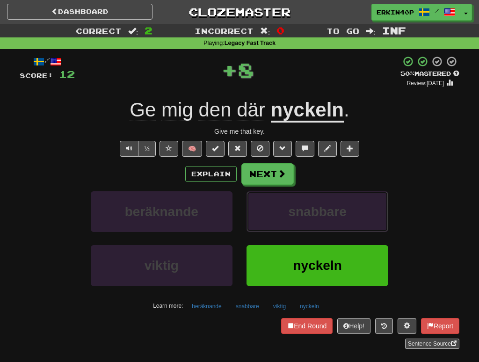
click at [300, 217] on span "snabbare" at bounding box center [317, 212] width 58 height 15
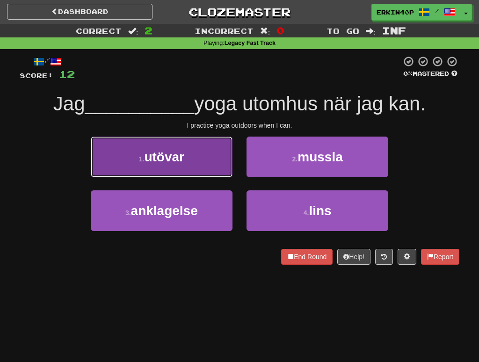
click at [202, 163] on button "1 . utövar" at bounding box center [162, 157] width 142 height 41
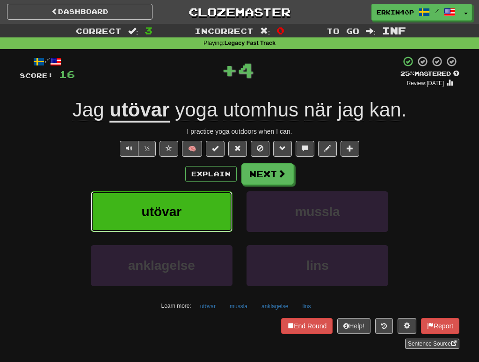
click at [192, 215] on button "utövar" at bounding box center [162, 211] width 142 height 41
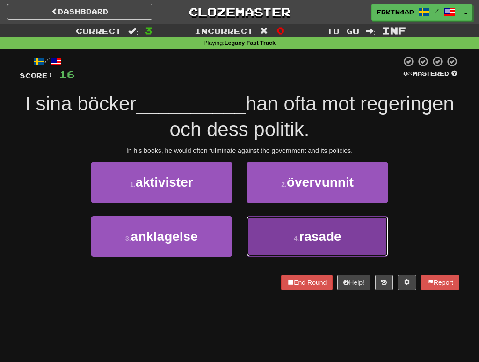
click at [257, 238] on button "4 . rasade" at bounding box center [318, 236] width 142 height 41
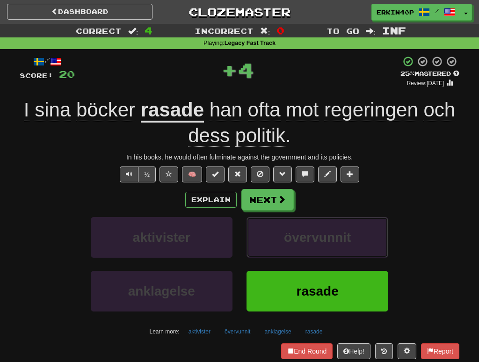
click at [257, 238] on button "övervunnit" at bounding box center [318, 237] width 142 height 41
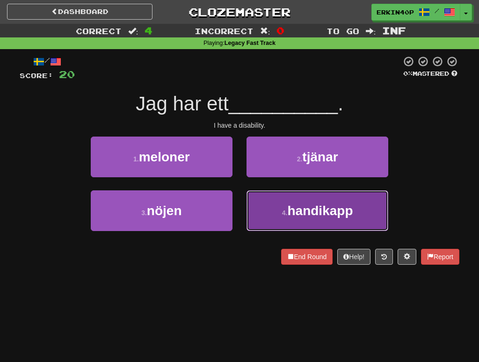
click at [269, 226] on button "4 . handikapp" at bounding box center [318, 210] width 142 height 41
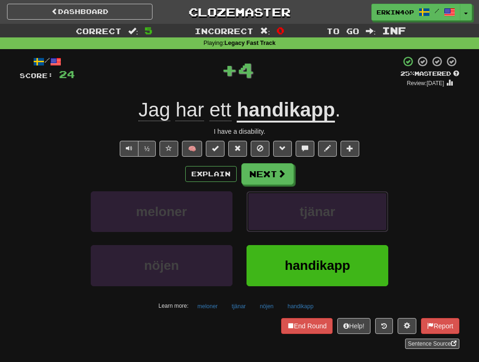
click at [269, 226] on button "tjänar" at bounding box center [318, 211] width 142 height 41
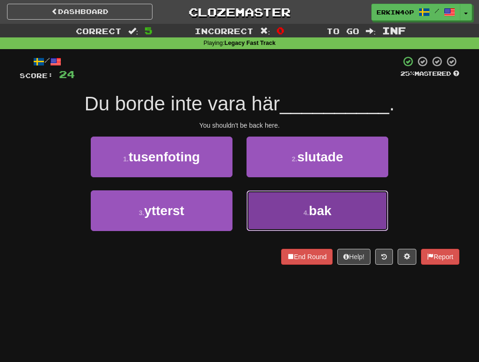
click at [277, 213] on button "4 . bak" at bounding box center [318, 210] width 142 height 41
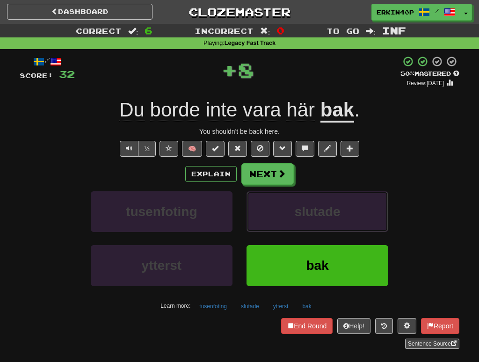
click at [277, 213] on button "slutade" at bounding box center [318, 211] width 142 height 41
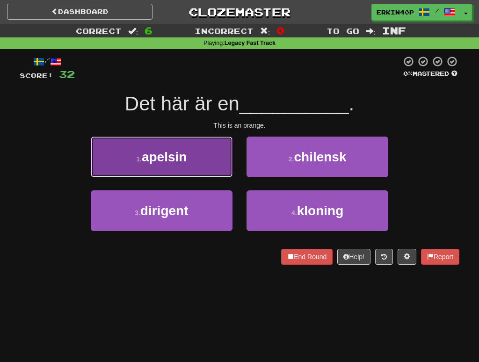
click at [211, 169] on button "1 . apelsin" at bounding box center [162, 157] width 142 height 41
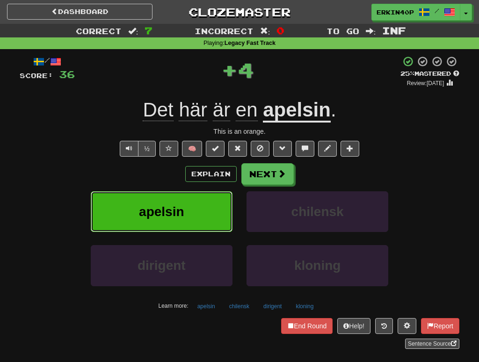
click at [191, 220] on button "apelsin" at bounding box center [162, 211] width 142 height 41
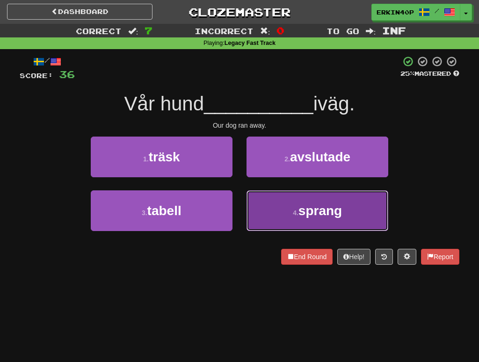
click at [301, 207] on span "sprang" at bounding box center [321, 211] width 44 height 15
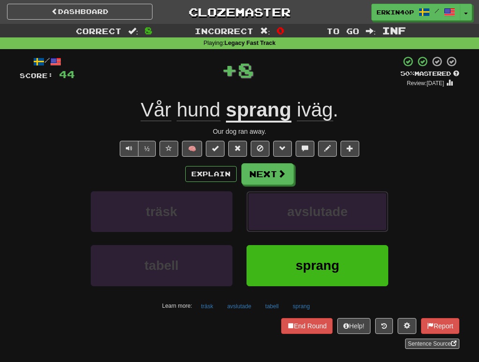
click at [301, 207] on span "avslutade" at bounding box center [317, 212] width 60 height 15
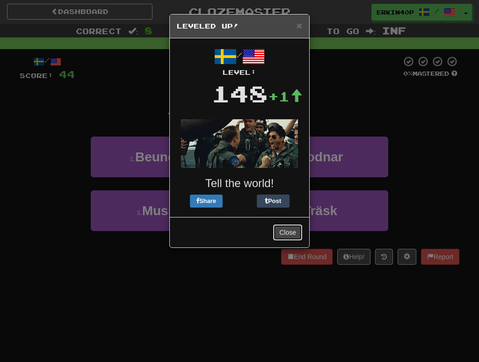
click at [286, 233] on button "Close" at bounding box center [287, 233] width 29 height 16
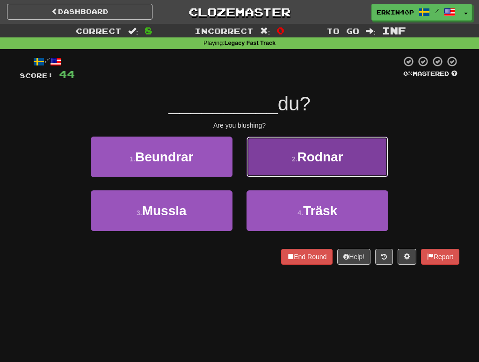
click at [292, 169] on button "2 . Rodnar" at bounding box center [318, 157] width 142 height 41
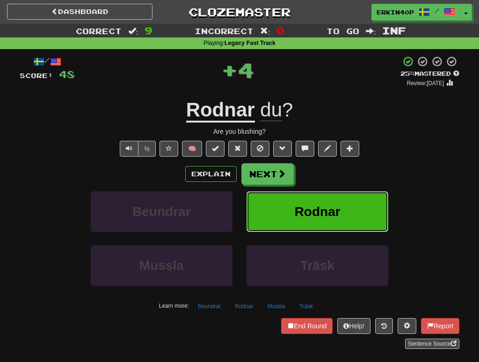
click at [296, 209] on span "Rodnar" at bounding box center [318, 212] width 46 height 15
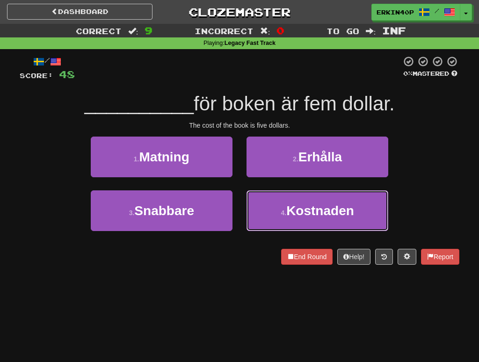
click at [296, 209] on span "Kostnaden" at bounding box center [320, 211] width 68 height 15
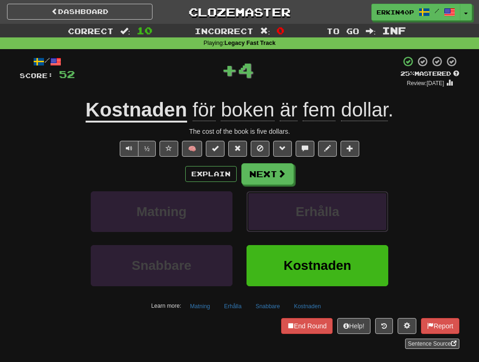
click at [296, 209] on span "Erhålla" at bounding box center [318, 212] width 44 height 15
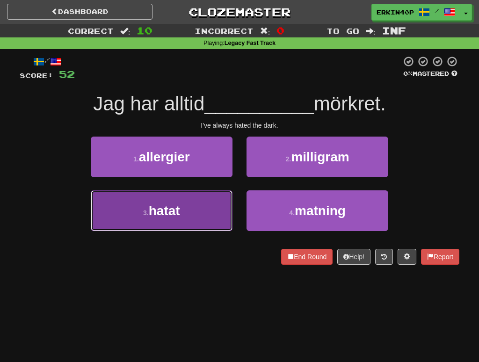
click at [185, 196] on button "3 . hatat" at bounding box center [162, 210] width 142 height 41
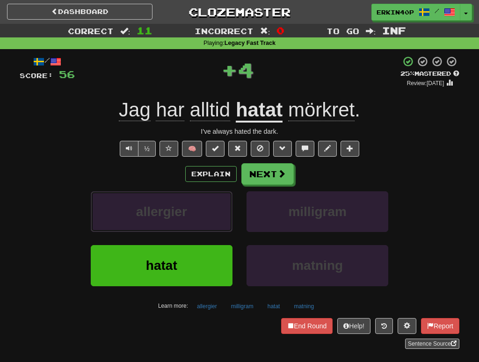
click at [185, 196] on button "allergier" at bounding box center [162, 211] width 142 height 41
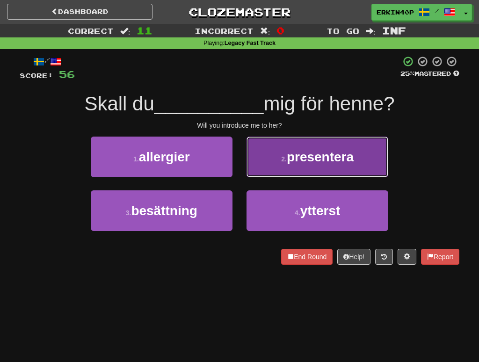
click at [324, 155] on span "presentera" at bounding box center [320, 157] width 67 height 15
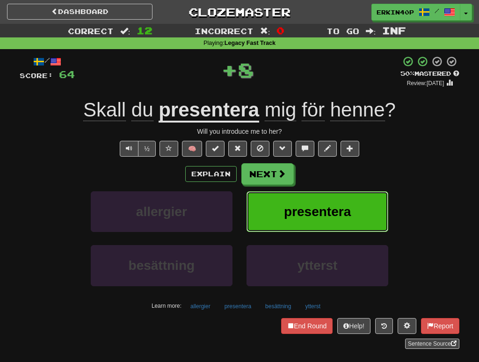
click at [322, 203] on button "presentera" at bounding box center [318, 211] width 142 height 41
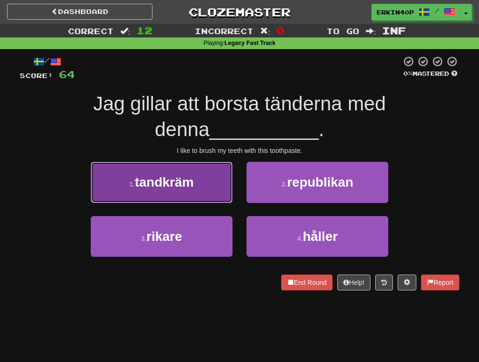
click at [169, 193] on button "1 . tandkräm" at bounding box center [162, 182] width 142 height 41
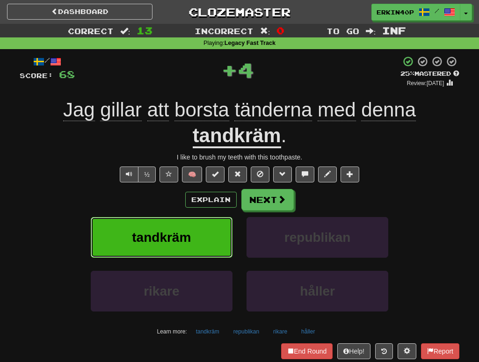
click at [191, 252] on button "tandkräm" at bounding box center [162, 237] width 142 height 41
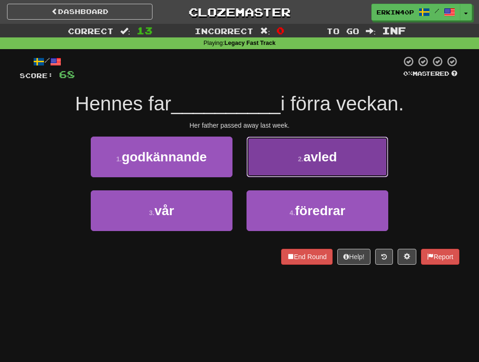
click at [325, 153] on span "avled" at bounding box center [321, 157] width 34 height 15
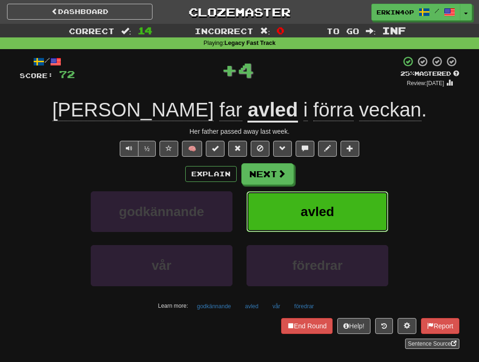
click at [332, 210] on span "avled" at bounding box center [318, 212] width 34 height 15
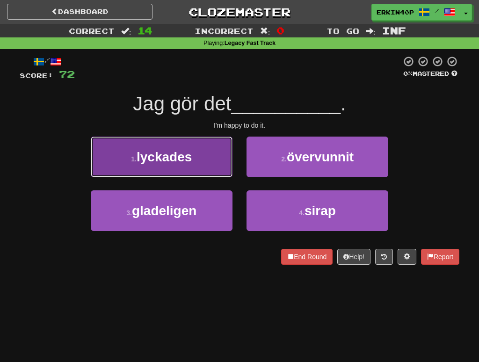
click at [192, 165] on button "1 . lyckades" at bounding box center [162, 157] width 142 height 41
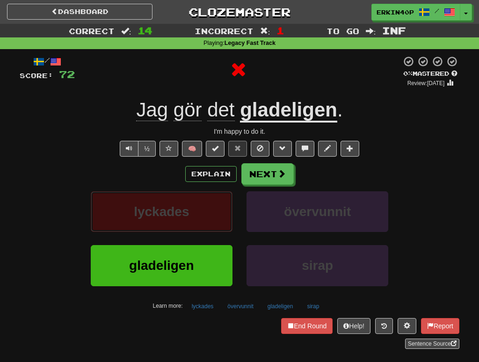
click at [197, 216] on button "lyckades" at bounding box center [162, 211] width 142 height 41
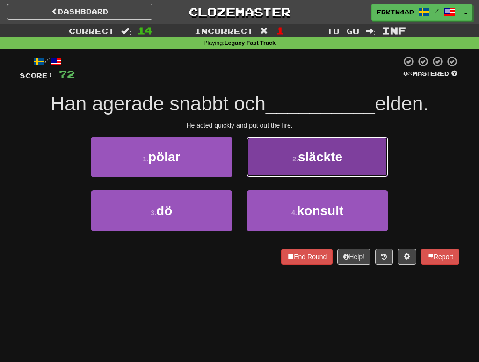
click at [308, 175] on button "2 . släckte" at bounding box center [318, 157] width 142 height 41
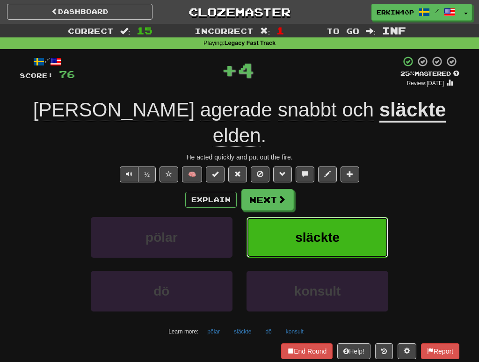
click at [308, 221] on button "släckte" at bounding box center [318, 237] width 142 height 41
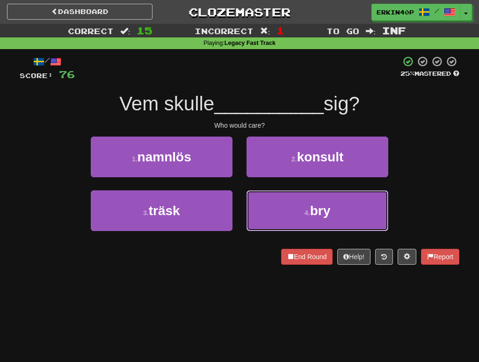
click at [308, 221] on button "4 . bry" at bounding box center [318, 210] width 142 height 41
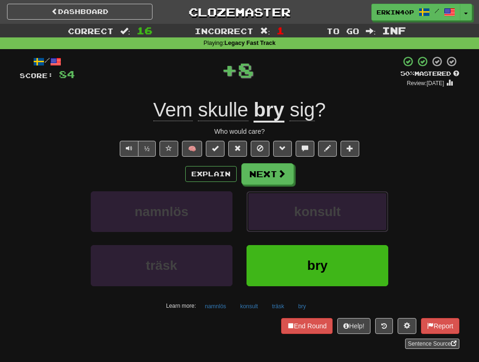
click at [308, 221] on button "konsult" at bounding box center [318, 211] width 142 height 41
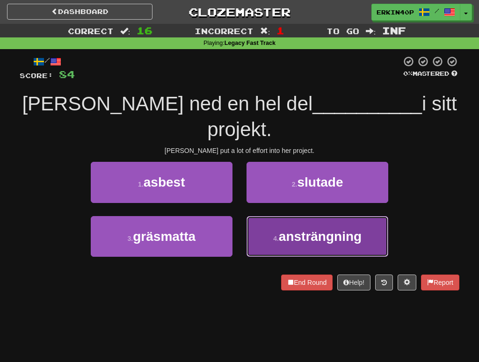
click at [310, 229] on span "ansträngning" at bounding box center [320, 236] width 83 height 15
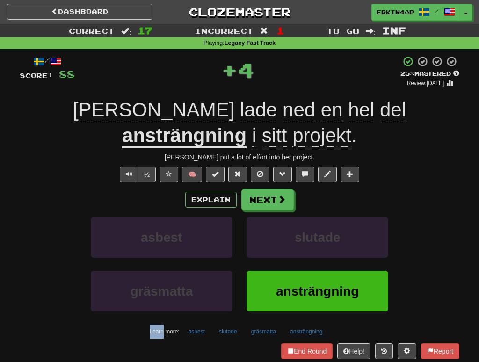
click at [310, 211] on div "Explain Next asbest slutade gräsmatta ansträngning Learn more: asbest slutade g…" at bounding box center [240, 264] width 440 height 150
click at [311, 228] on button "slutade" at bounding box center [318, 237] width 142 height 41
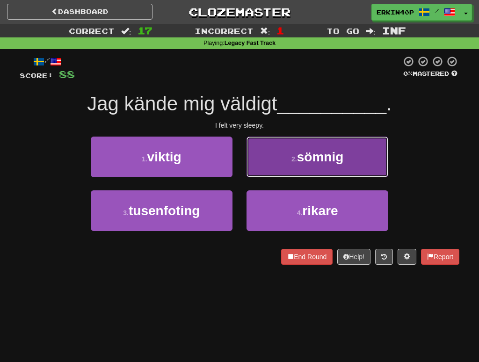
click at [319, 166] on button "2 . sömnig" at bounding box center [318, 157] width 142 height 41
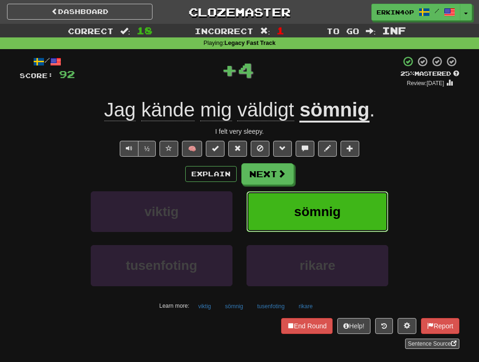
click at [308, 215] on span "sömnig" at bounding box center [317, 212] width 47 height 15
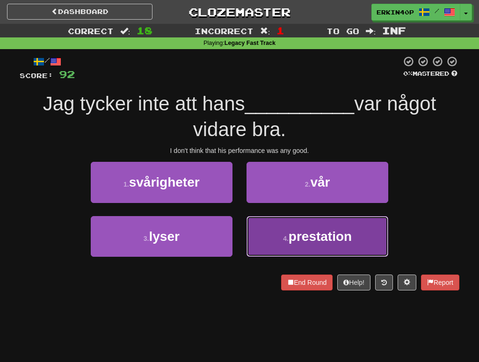
click at [307, 234] on span "prestation" at bounding box center [320, 236] width 63 height 15
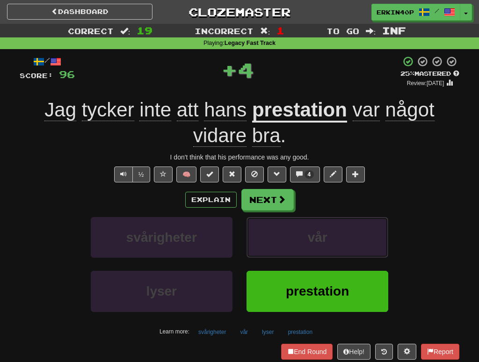
click at [307, 234] on button "vår" at bounding box center [318, 237] width 142 height 41
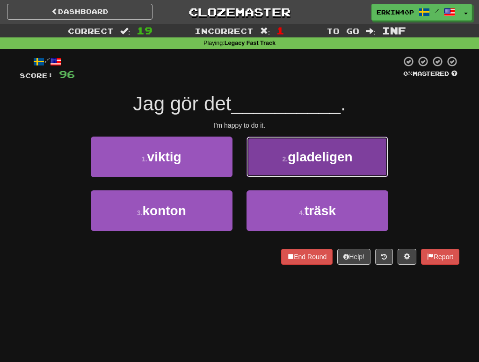
click at [300, 165] on button "2 . gladeligen" at bounding box center [318, 157] width 142 height 41
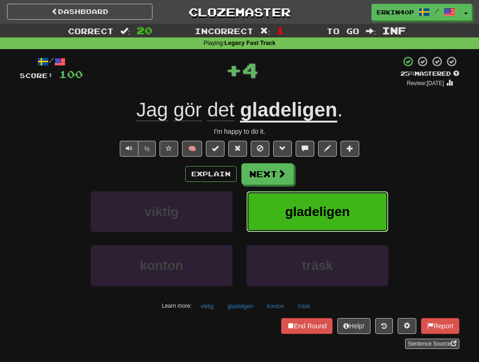
click at [303, 212] on span "gladeligen" at bounding box center [317, 212] width 65 height 15
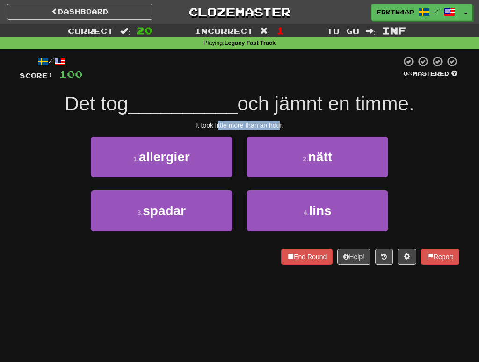
drag, startPoint x: 218, startPoint y: 126, endPoint x: 280, endPoint y: 129, distance: 62.3
click at [280, 129] on div "It took little more than an hour." at bounding box center [240, 125] width 440 height 9
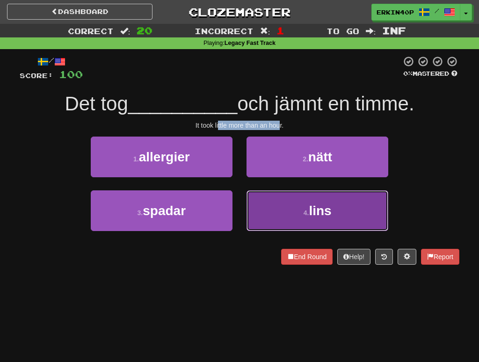
click at [339, 206] on button "4 . lins" at bounding box center [318, 210] width 142 height 41
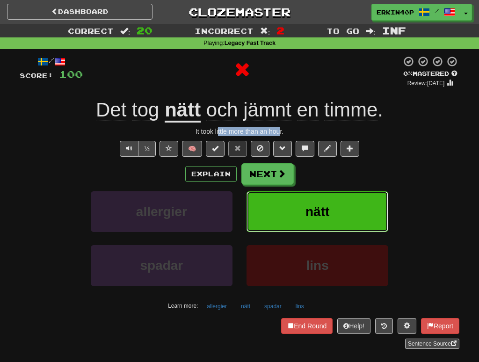
click at [339, 206] on button "nätt" at bounding box center [318, 211] width 142 height 41
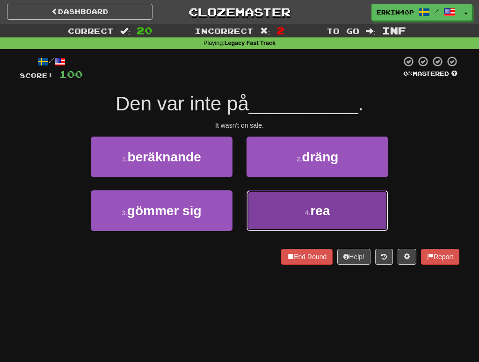
click at [268, 207] on button "4 . rea" at bounding box center [318, 210] width 142 height 41
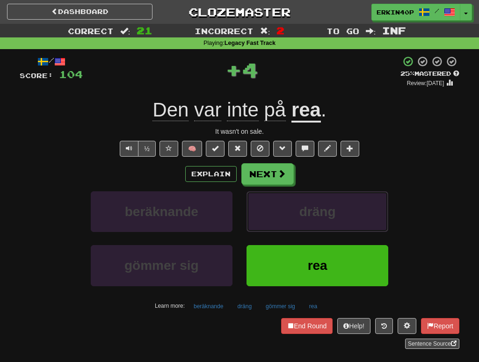
click at [268, 207] on button "dräng" at bounding box center [318, 211] width 142 height 41
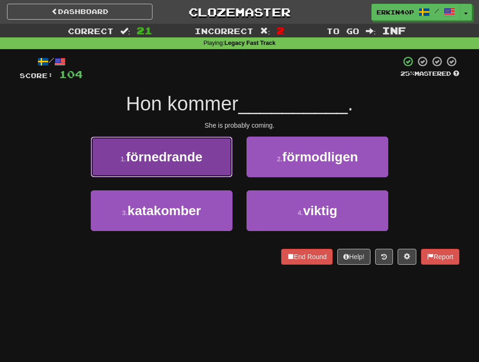
click at [226, 159] on button "1 . förnedrande" at bounding box center [162, 157] width 142 height 41
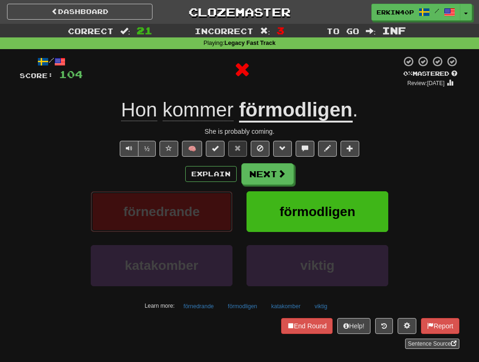
click at [207, 207] on button "förnedrande" at bounding box center [162, 211] width 142 height 41
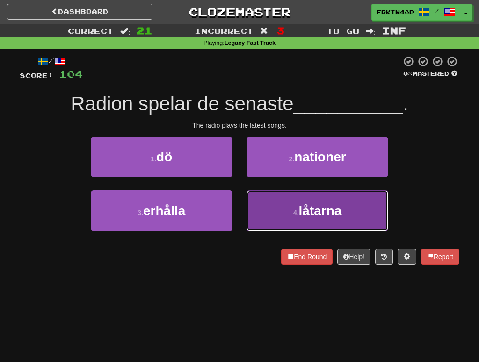
click at [280, 219] on button "4 . låtarna" at bounding box center [318, 210] width 142 height 41
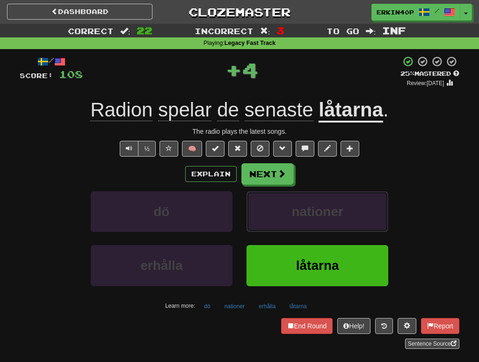
click at [280, 219] on button "nationer" at bounding box center [318, 211] width 142 height 41
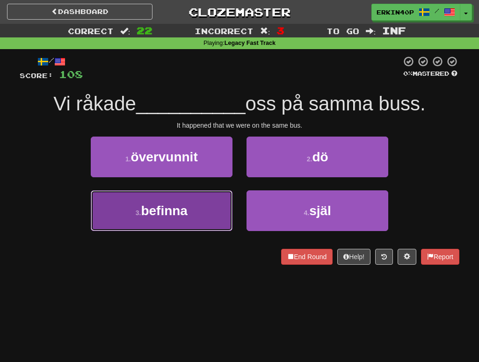
click at [197, 208] on button "3 . befinna" at bounding box center [162, 210] width 142 height 41
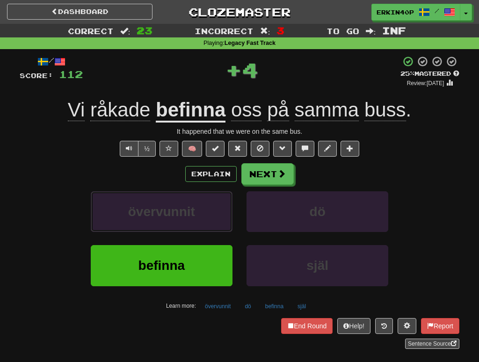
click at [197, 208] on button "övervunnit" at bounding box center [162, 211] width 142 height 41
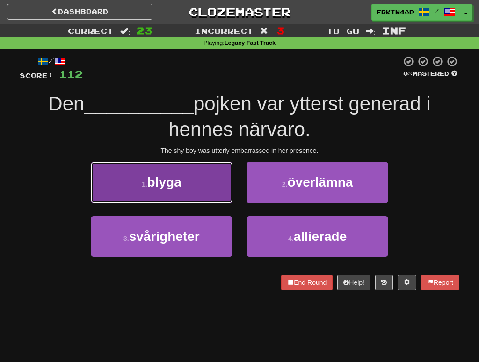
click at [191, 187] on button "1 . blyga" at bounding box center [162, 182] width 142 height 41
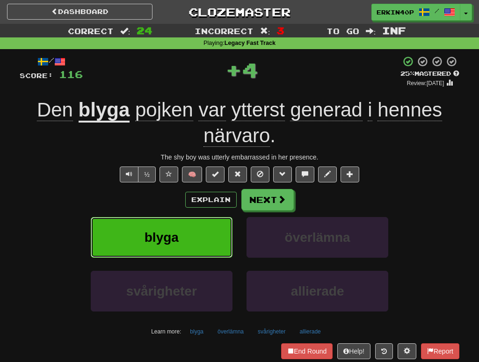
click at [187, 223] on button "blyga" at bounding box center [162, 237] width 142 height 41
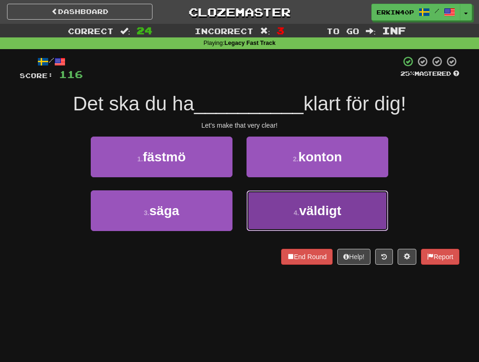
click at [319, 217] on span "väldigt" at bounding box center [320, 211] width 42 height 15
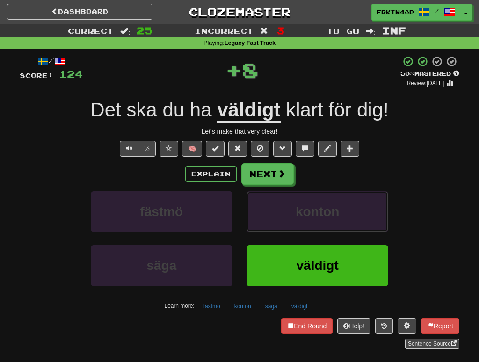
click at [319, 217] on span "konton" at bounding box center [318, 212] width 44 height 15
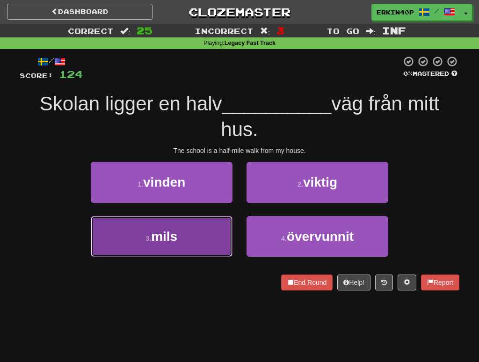
click at [199, 248] on button "3 . mils" at bounding box center [162, 236] width 142 height 41
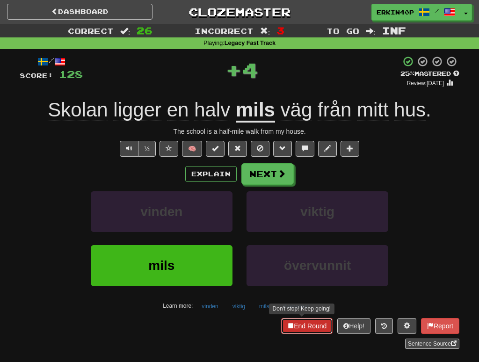
click at [311, 326] on button "End Round" at bounding box center [306, 326] width 51 height 16
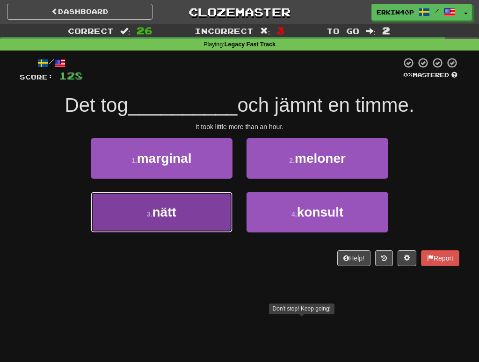
click at [200, 220] on button "3 . nätt" at bounding box center [162, 212] width 142 height 41
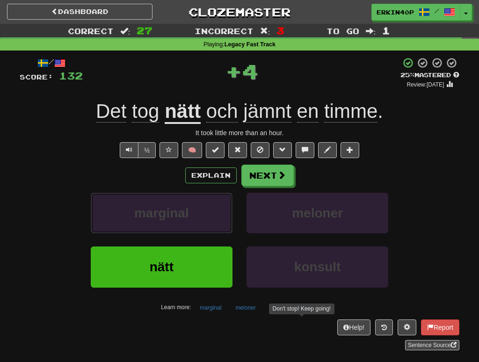
click at [200, 220] on button "marginal" at bounding box center [162, 213] width 142 height 41
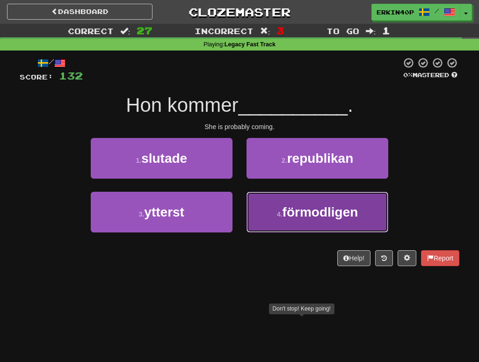
click at [285, 210] on span "förmodligen" at bounding box center [321, 212] width 76 height 15
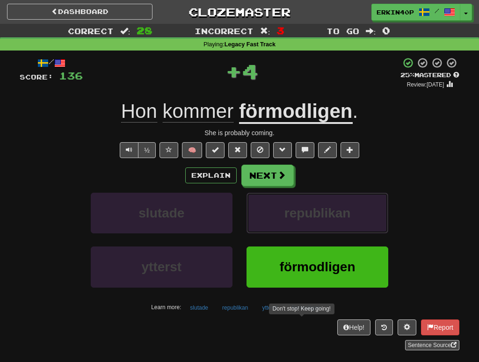
click at [285, 210] on span "republikan" at bounding box center [318, 213] width 66 height 15
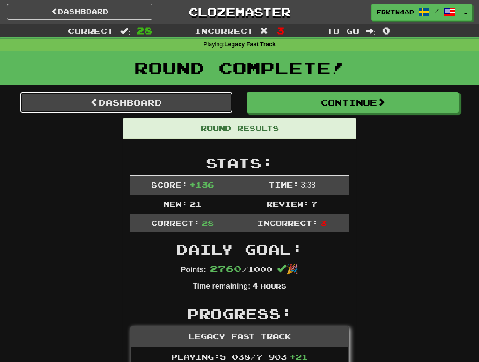
click at [171, 103] on link "Dashboard" at bounding box center [126, 103] width 213 height 22
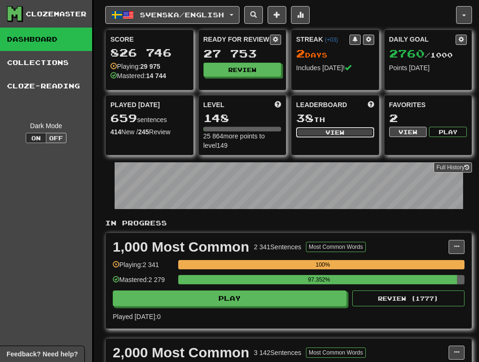
click at [339, 135] on button "View" at bounding box center [335, 132] width 78 height 10
select select "**********"
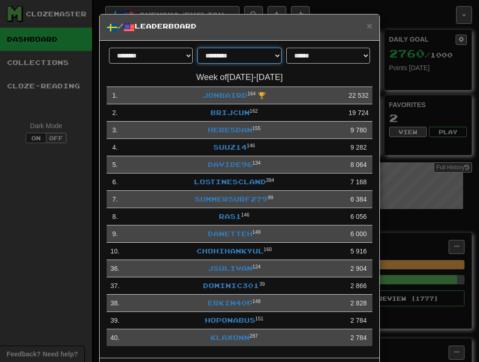
click at [235, 53] on select "**********" at bounding box center [239, 56] width 84 height 16
select select "********"
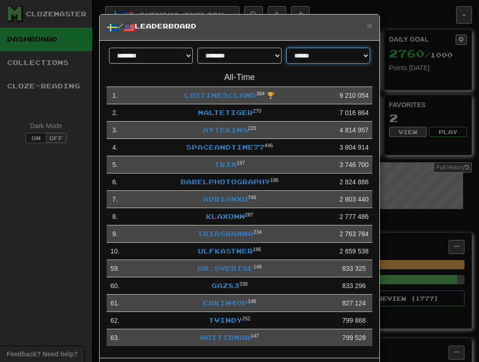
click at [321, 49] on select "**********" at bounding box center [328, 56] width 84 height 16
select select "**********"
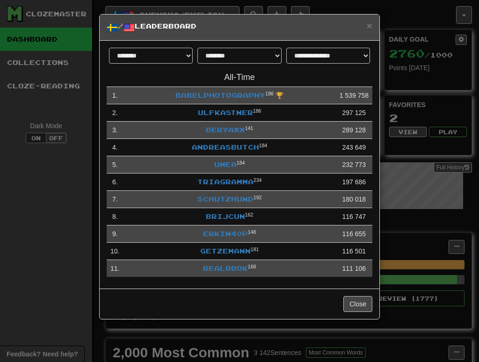
click at [78, 226] on div "**********" at bounding box center [239, 181] width 479 height 362
